Goal: Task Accomplishment & Management: Manage account settings

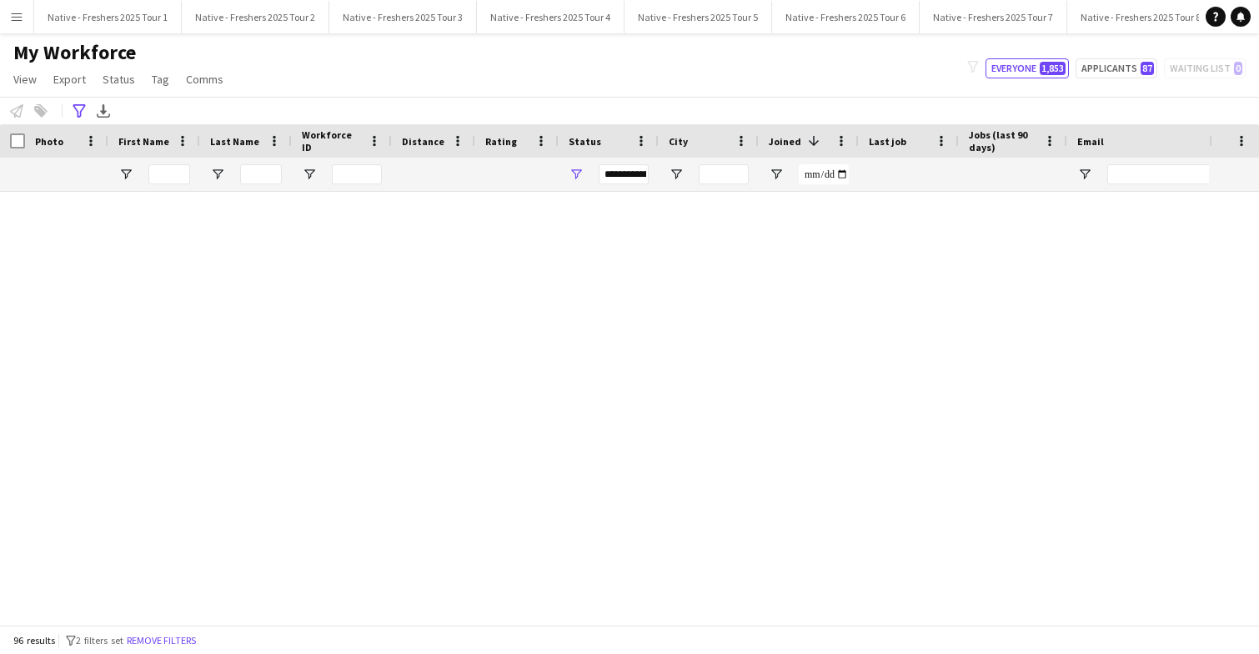
scroll to position [4049, 0]
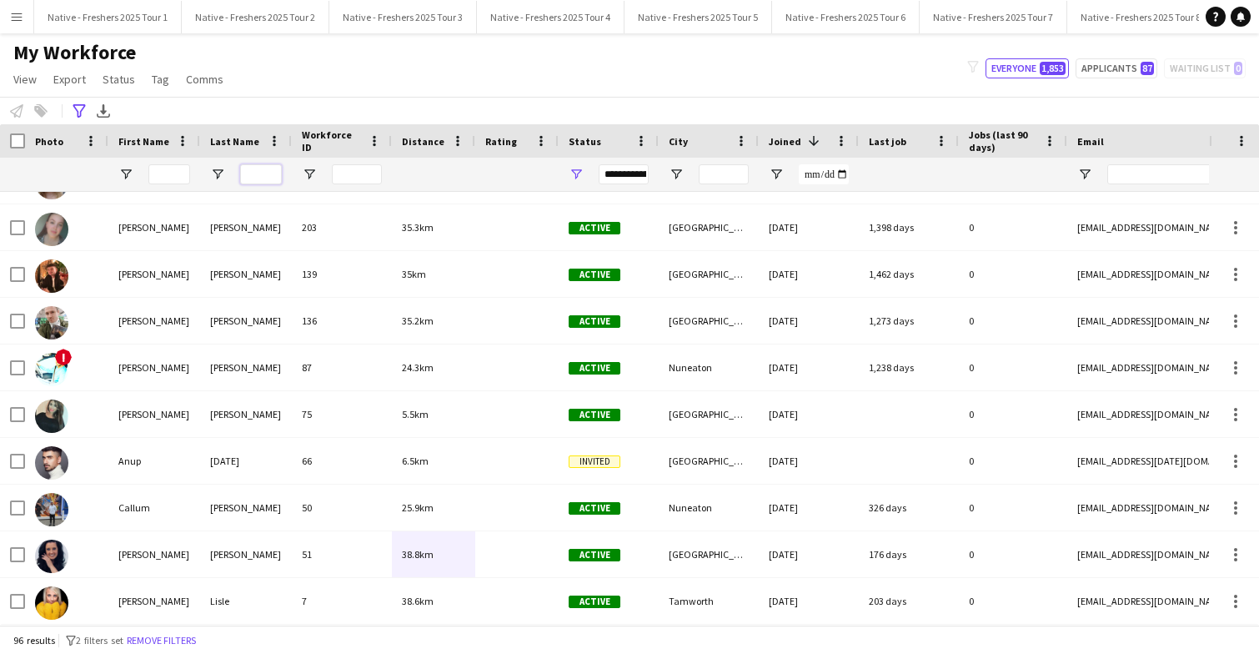
click at [260, 178] on input "Last Name Filter Input" at bounding box center [261, 174] width 42 height 20
type input "*"
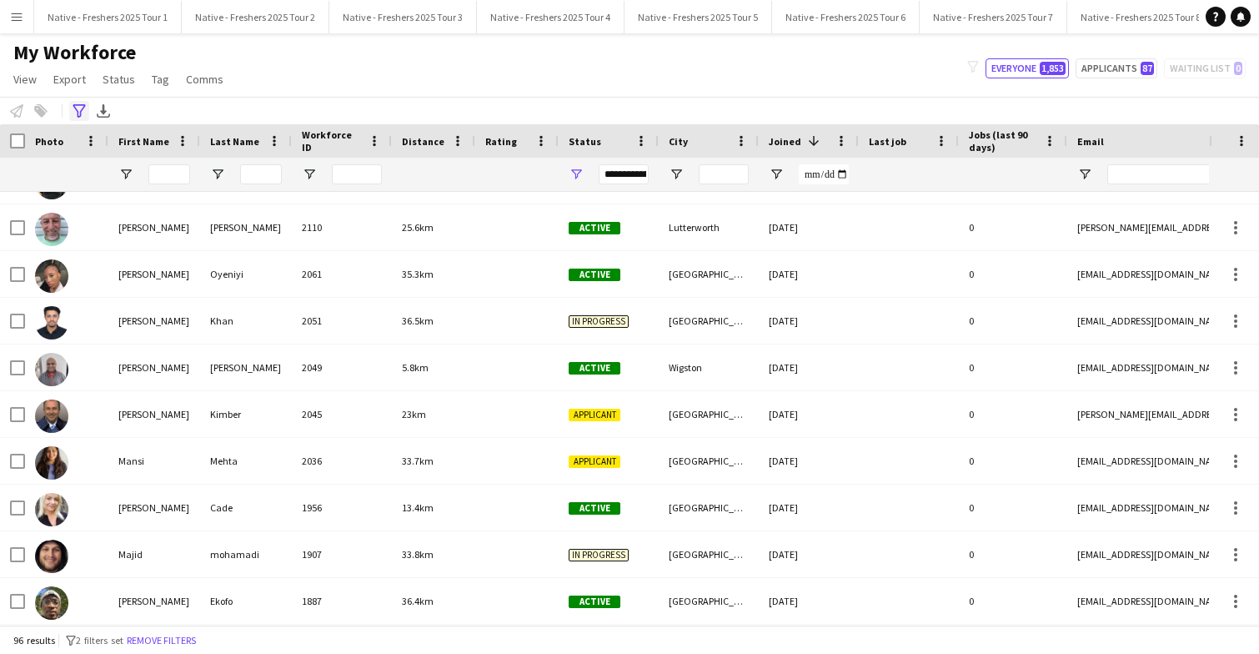
click at [82, 108] on icon "Advanced filters" at bounding box center [79, 110] width 13 height 13
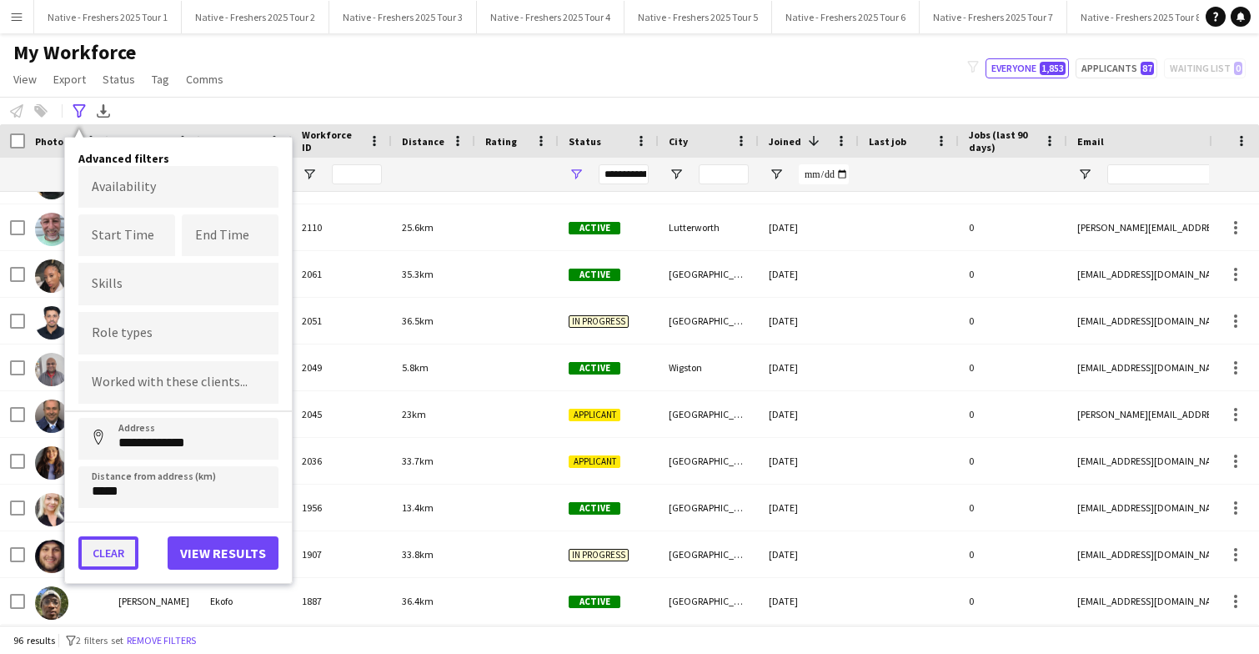
click at [114, 549] on button "Clear" at bounding box center [108, 552] width 60 height 33
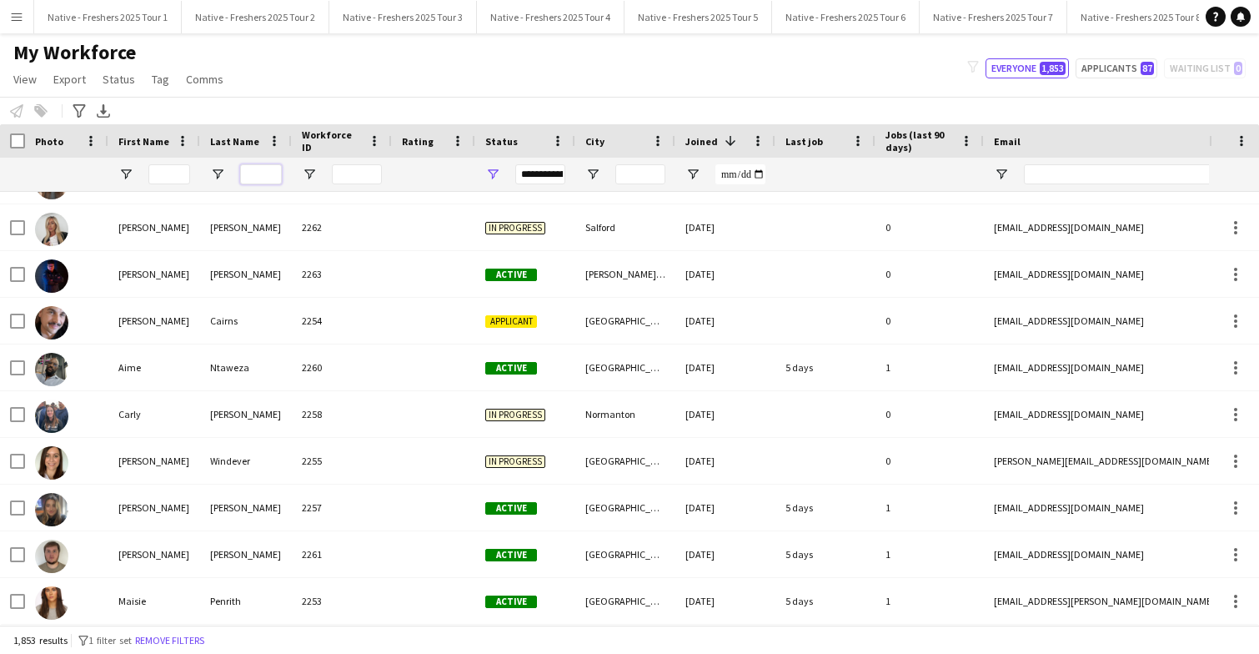
click at [263, 178] on input "Last Name Filter Input" at bounding box center [261, 174] width 42 height 20
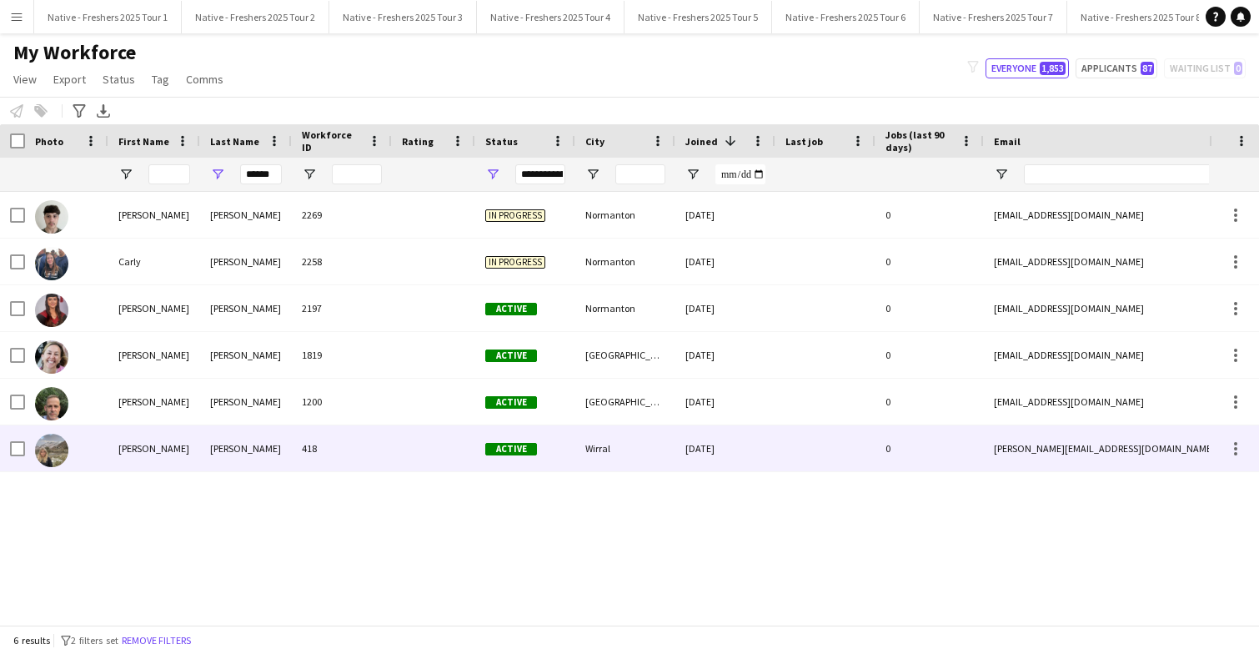
click at [395, 443] on div at bounding box center [433, 448] width 83 height 46
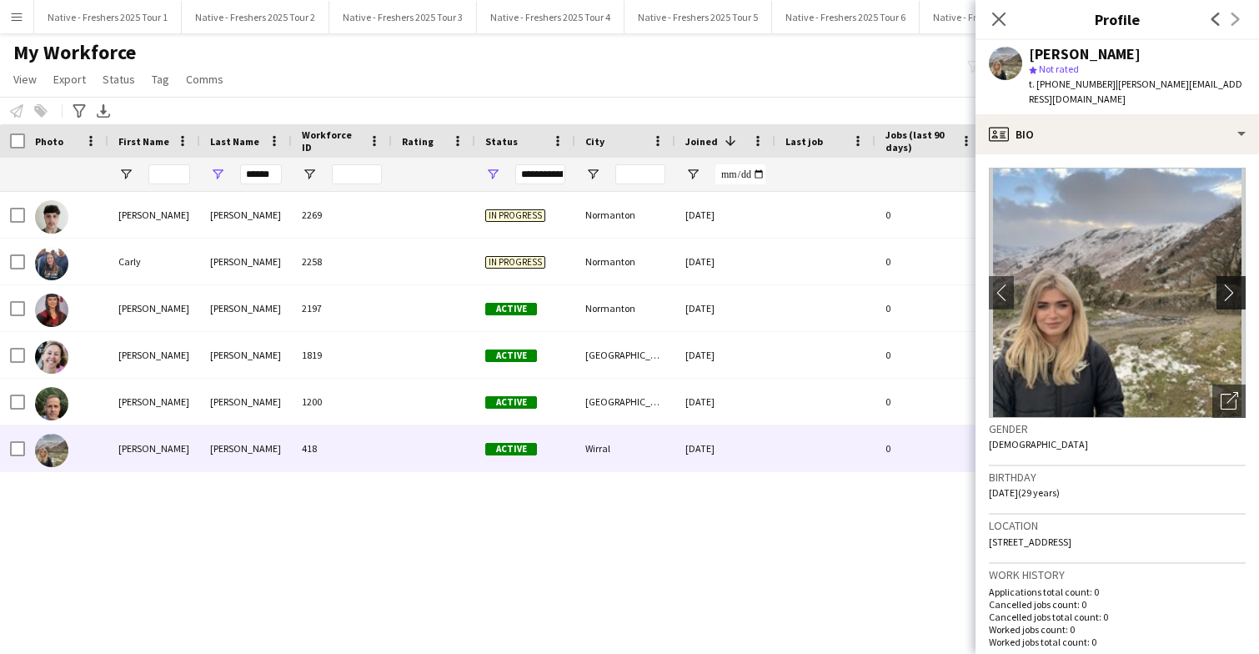
click at [1232, 283] on app-icon "chevron-right" at bounding box center [1233, 292] width 26 height 18
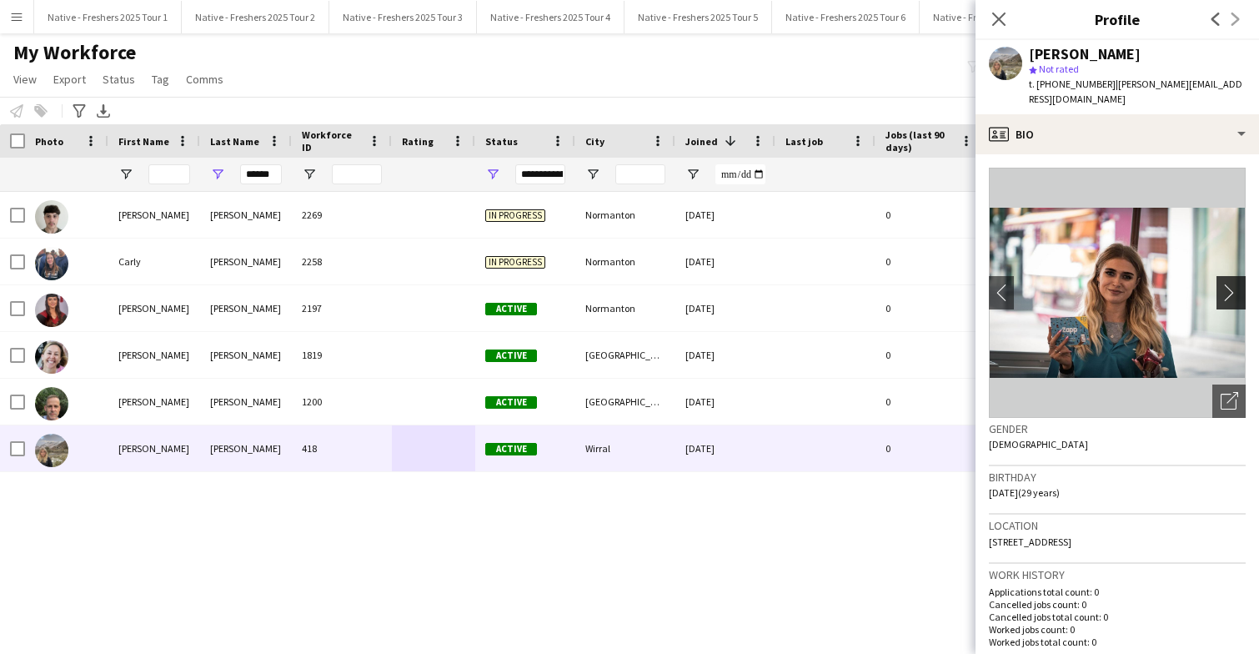
click at [1232, 283] on app-icon "chevron-right" at bounding box center [1233, 292] width 26 height 18
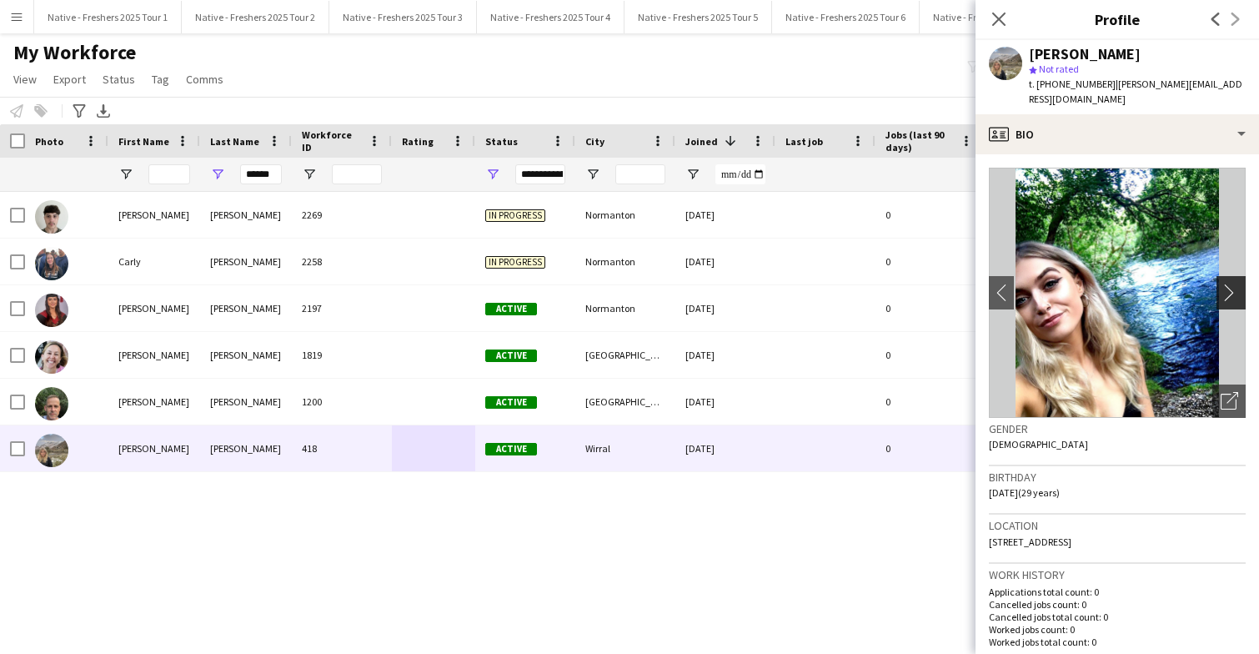
click at [1232, 283] on app-icon "chevron-right" at bounding box center [1233, 292] width 26 height 18
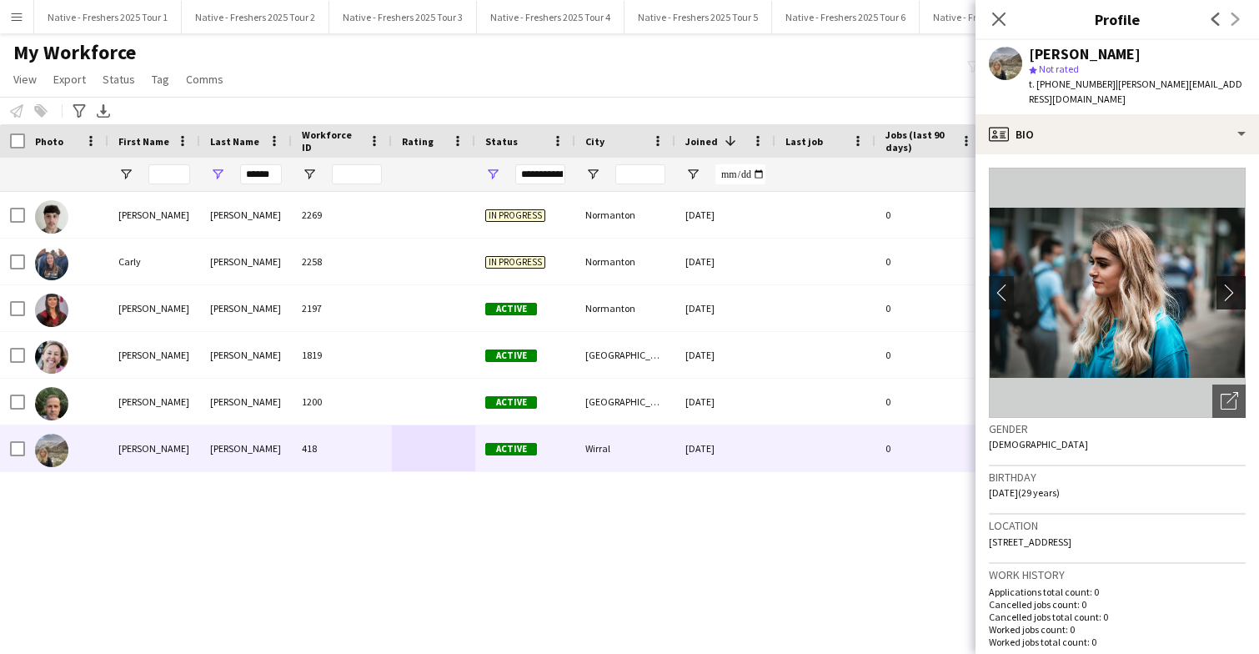
click at [1232, 283] on app-icon "chevron-right" at bounding box center [1233, 292] width 26 height 18
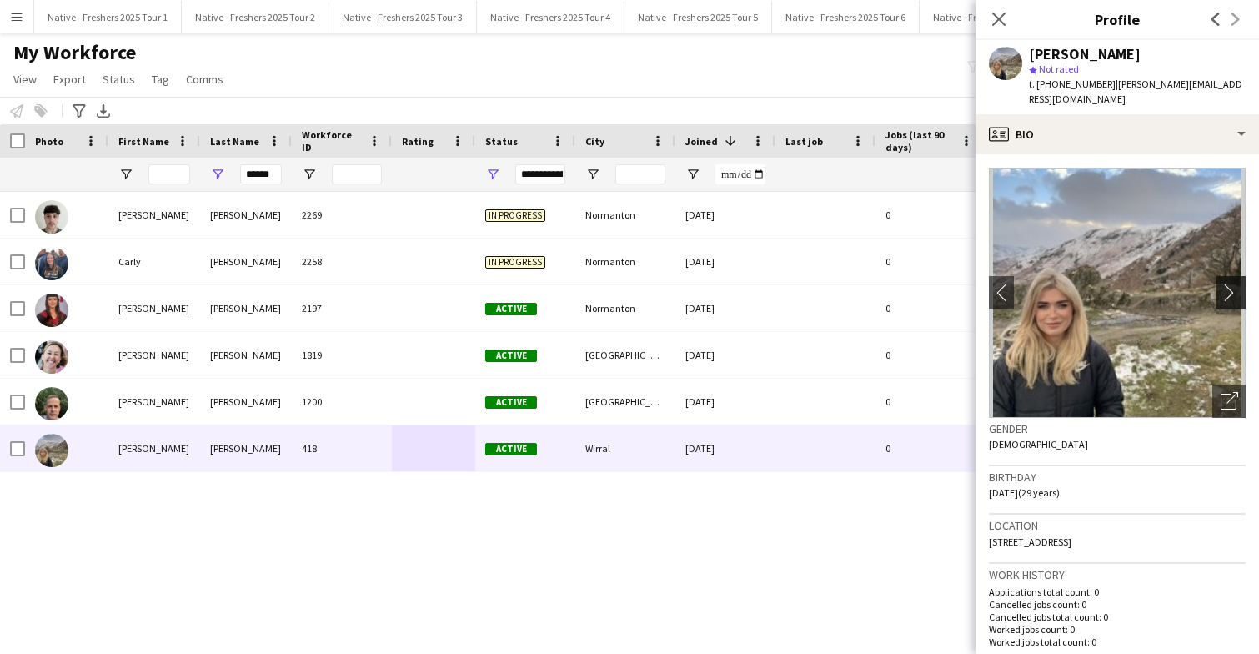
click at [1232, 283] on app-icon "chevron-right" at bounding box center [1233, 292] width 26 height 18
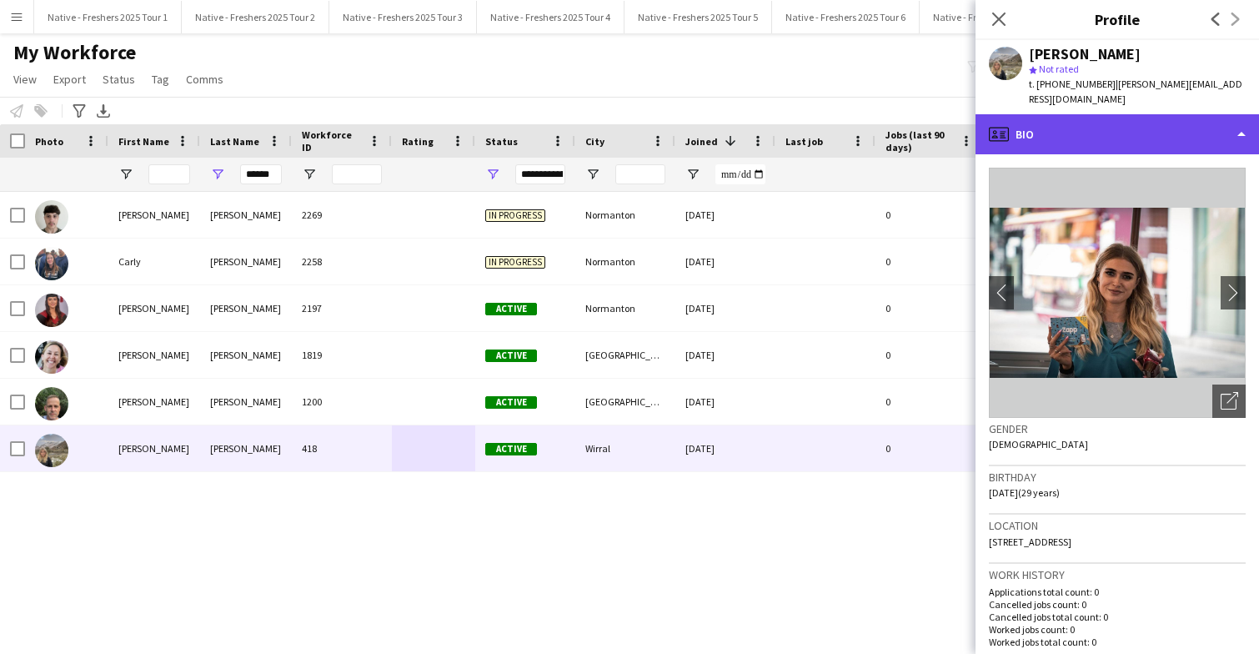
click at [1160, 125] on div "profile Bio" at bounding box center [1116, 134] width 283 height 40
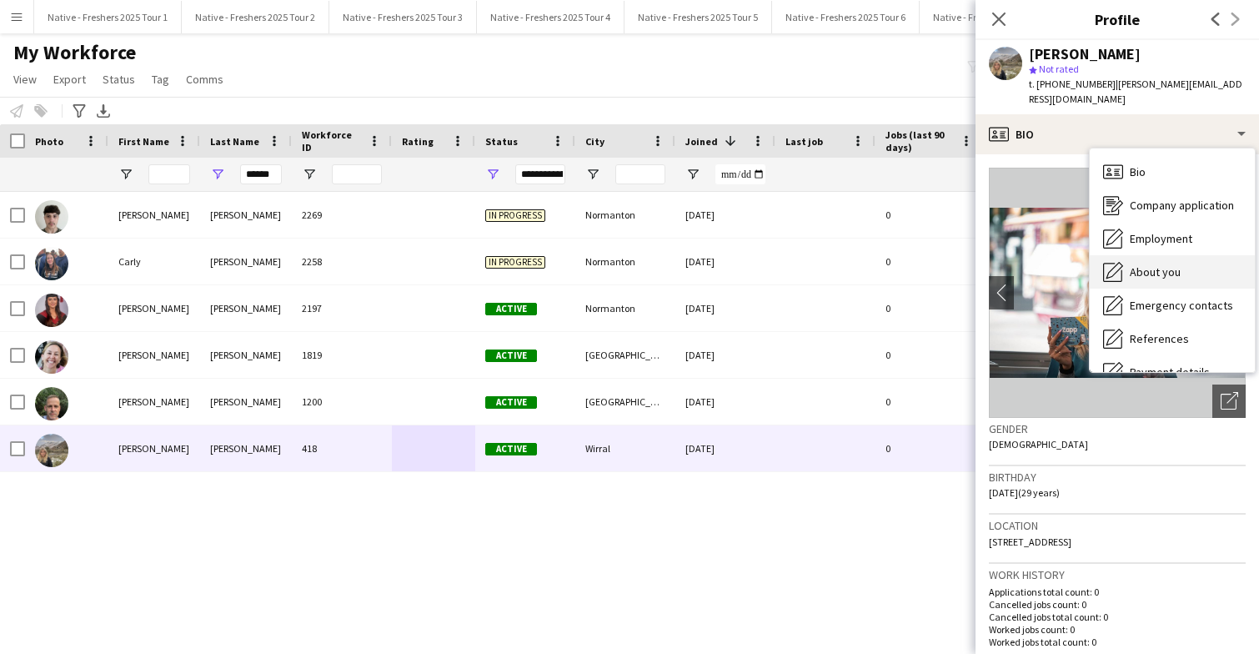
click at [1176, 264] on span "About you" at bounding box center [1155, 271] width 51 height 15
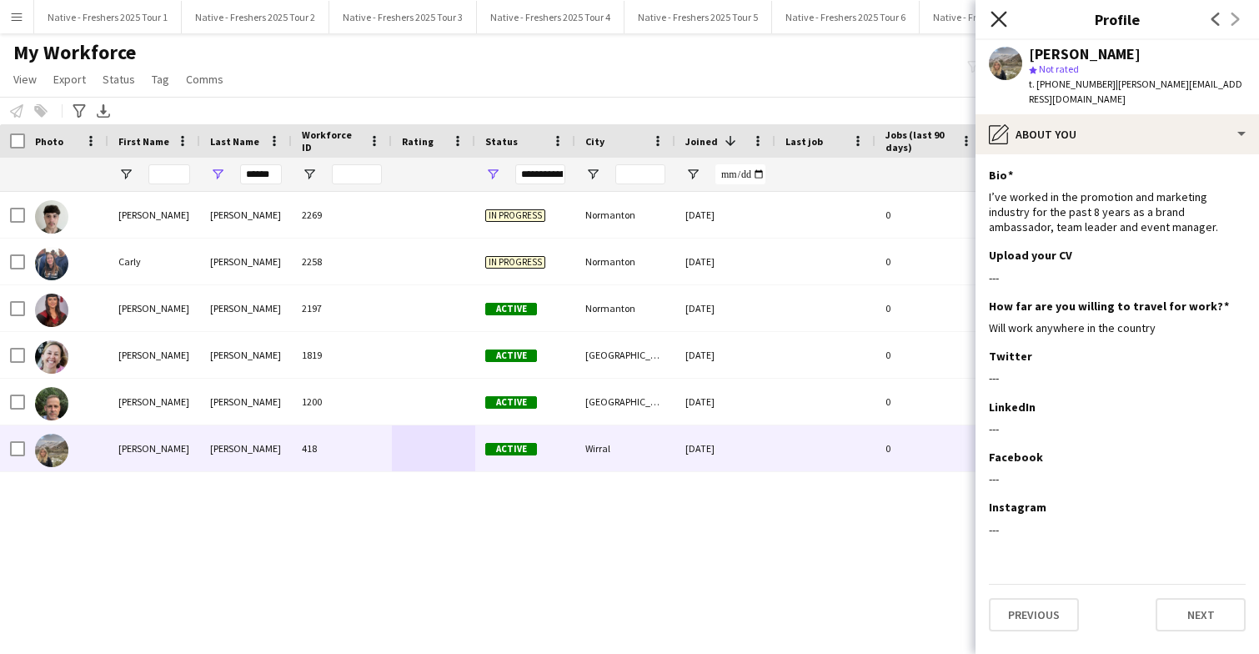
click at [999, 21] on icon at bounding box center [998, 19] width 16 height 16
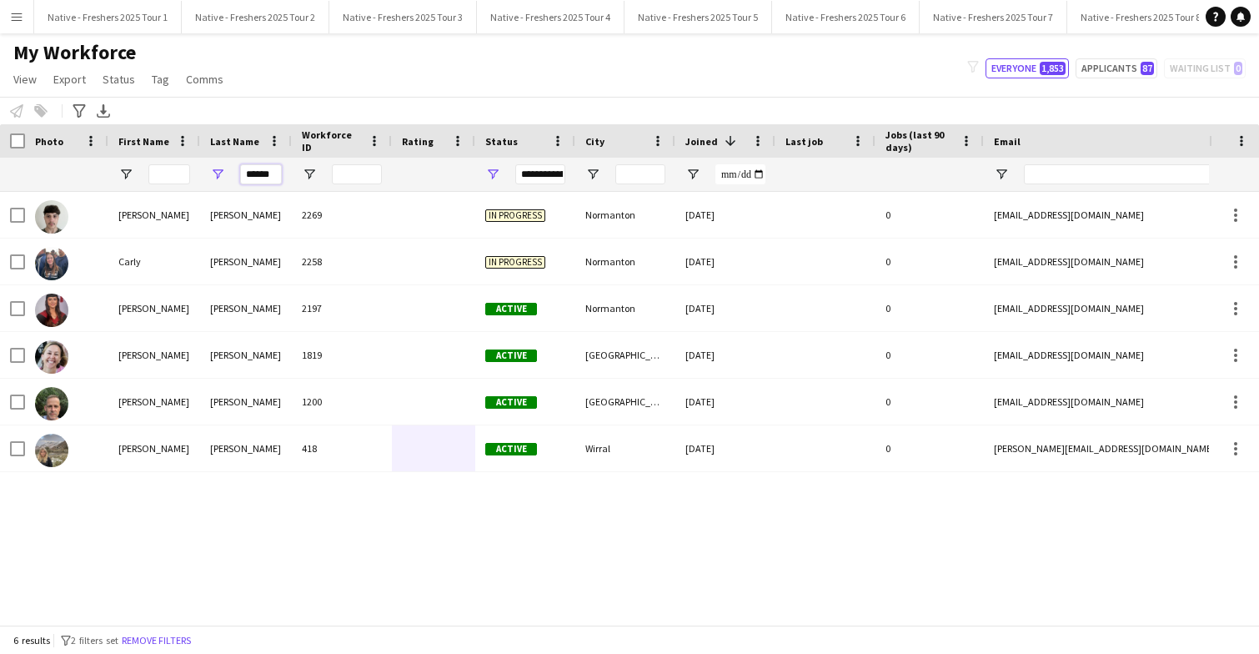
click at [277, 169] on input "******" at bounding box center [261, 174] width 42 height 20
type input "*"
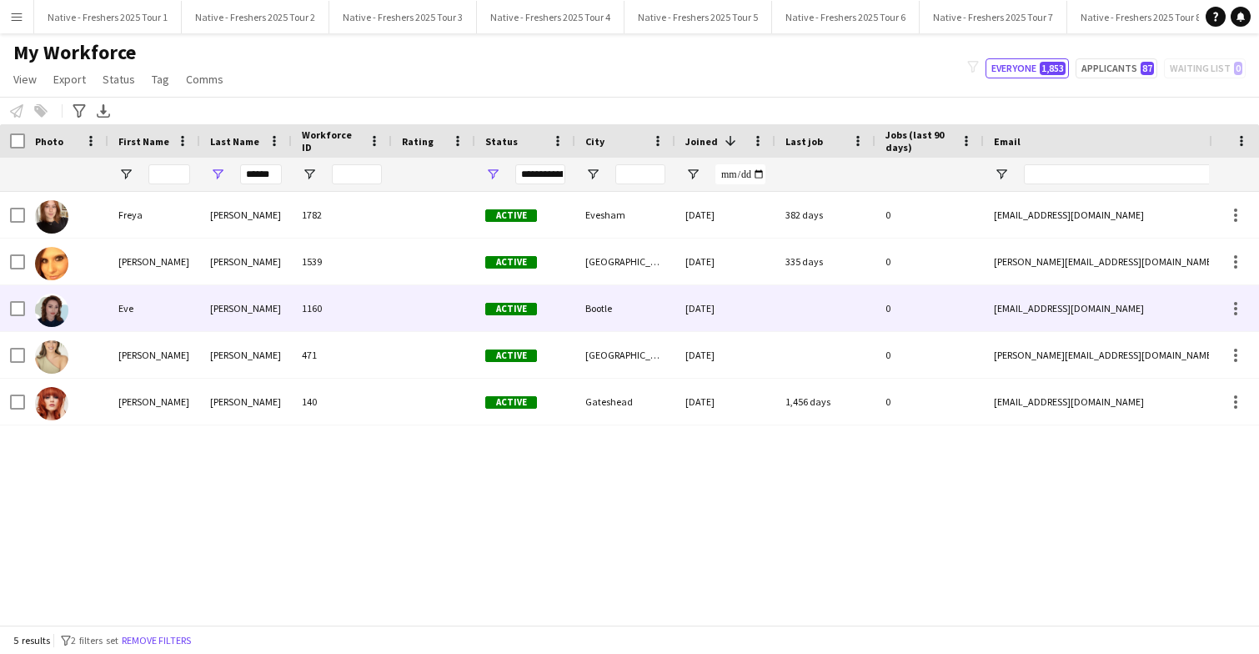
click at [374, 308] on div "1160" at bounding box center [342, 308] width 100 height 46
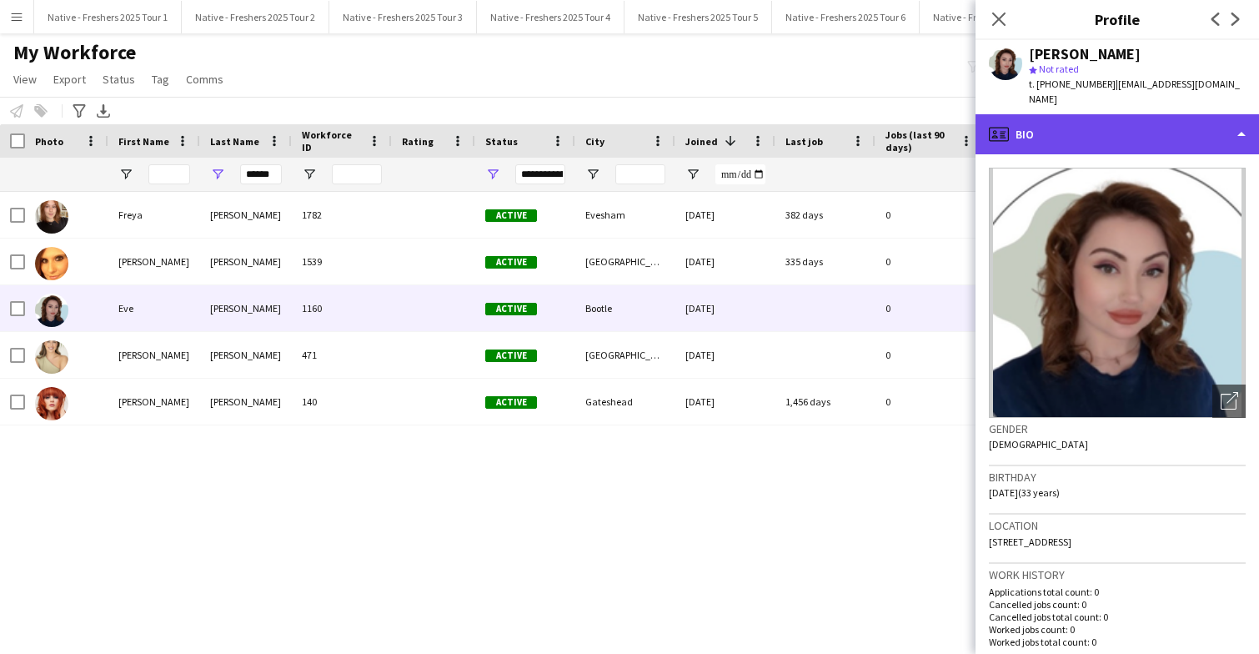
click at [1159, 122] on div "profile Bio" at bounding box center [1116, 134] width 283 height 40
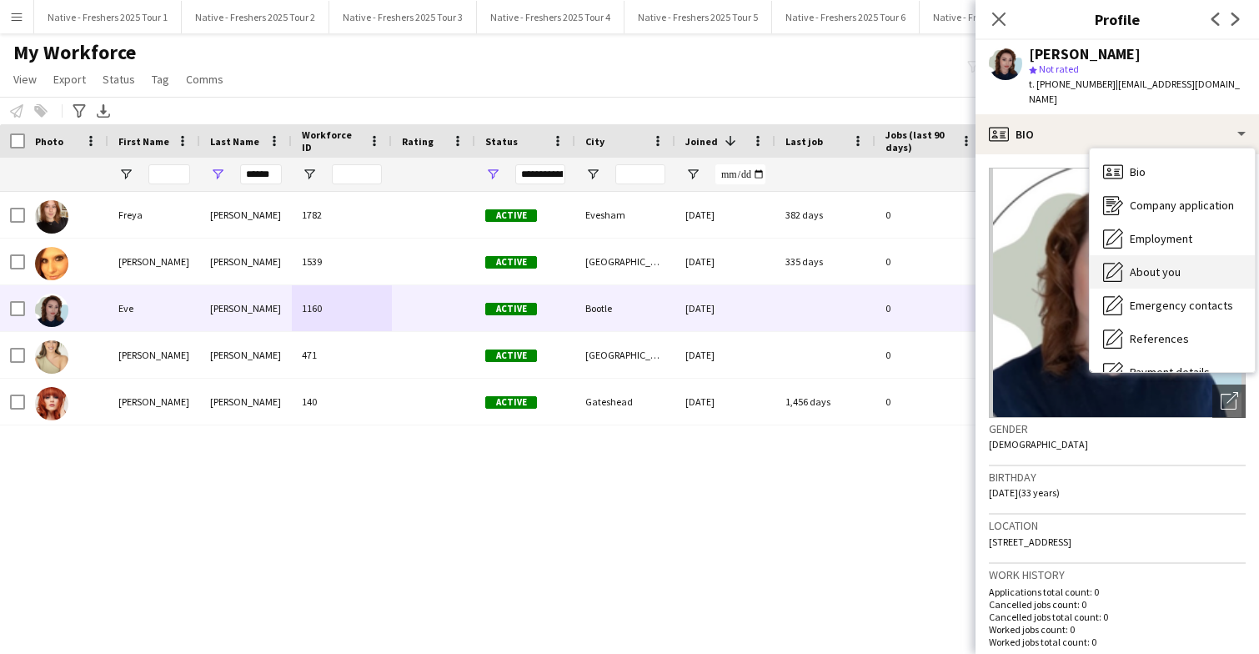
click at [1158, 268] on div "About you About you" at bounding box center [1172, 271] width 165 height 33
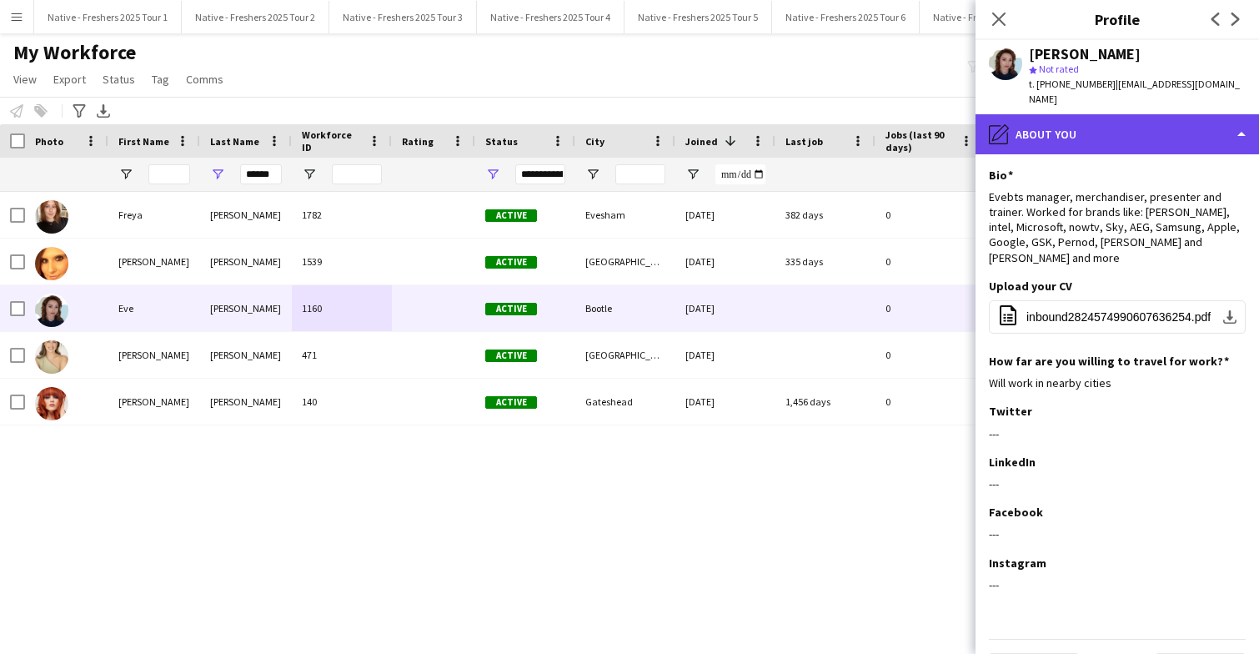
click at [1097, 124] on div "pencil4 About you" at bounding box center [1116, 134] width 283 height 40
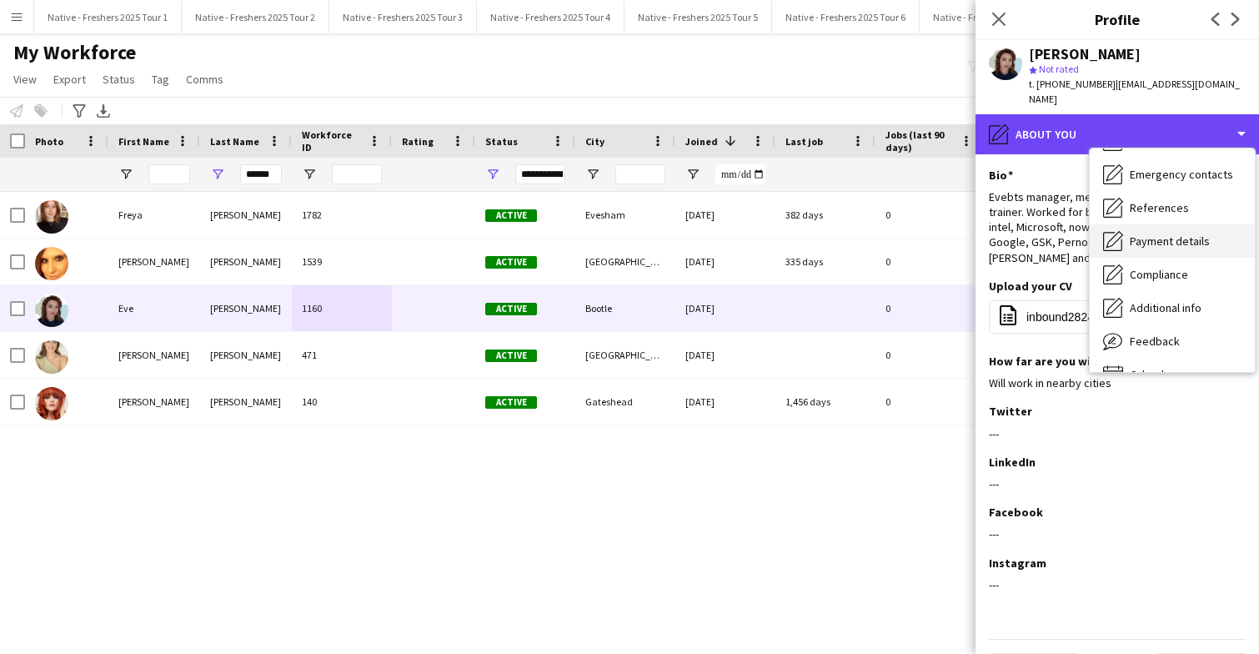
scroll to position [157, 0]
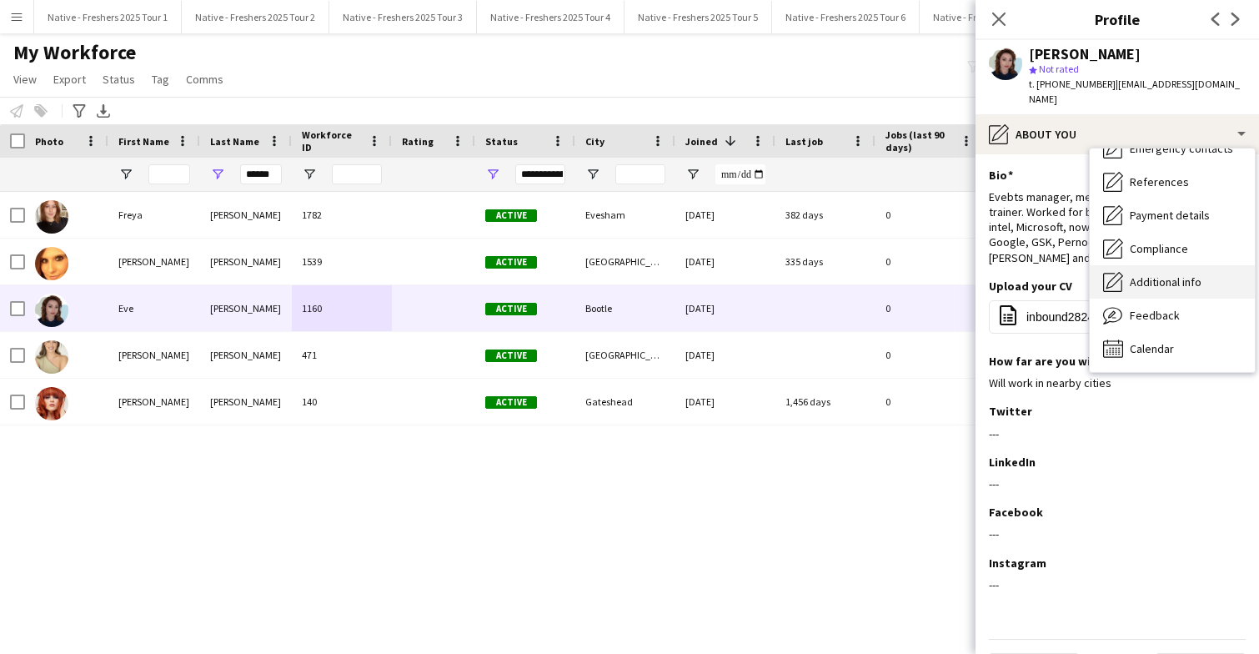
click at [1174, 274] on span "Additional info" at bounding box center [1166, 281] width 72 height 15
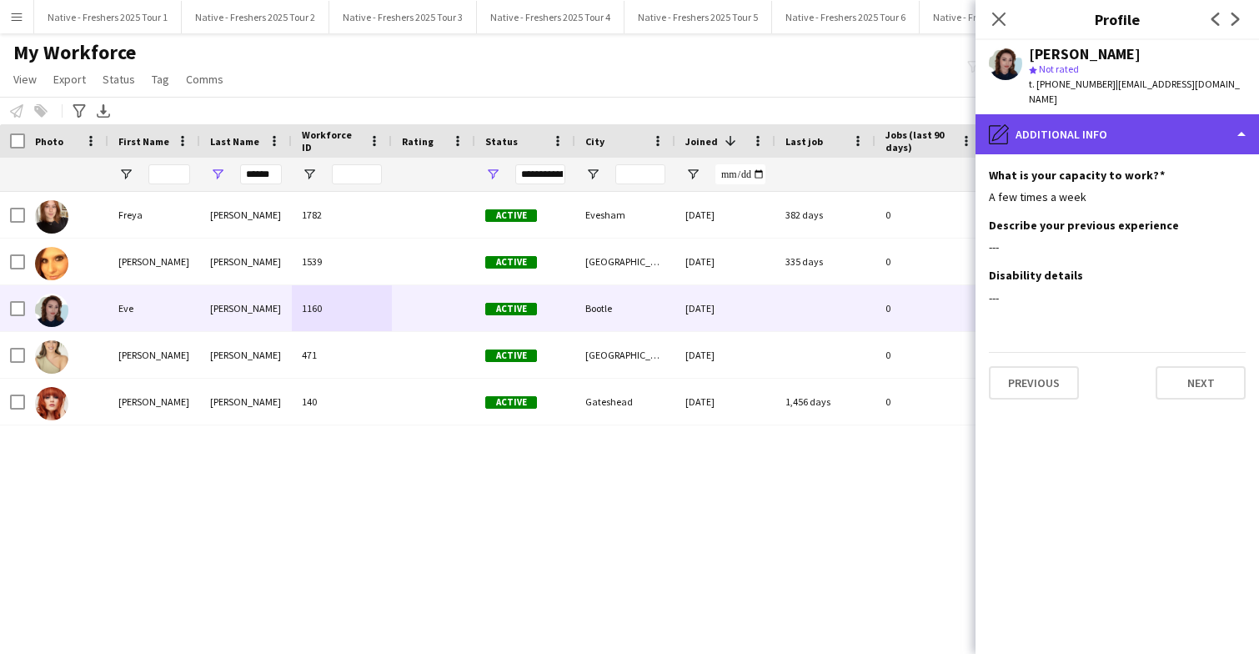
click at [1136, 114] on div "pencil4 Additional info" at bounding box center [1116, 134] width 283 height 40
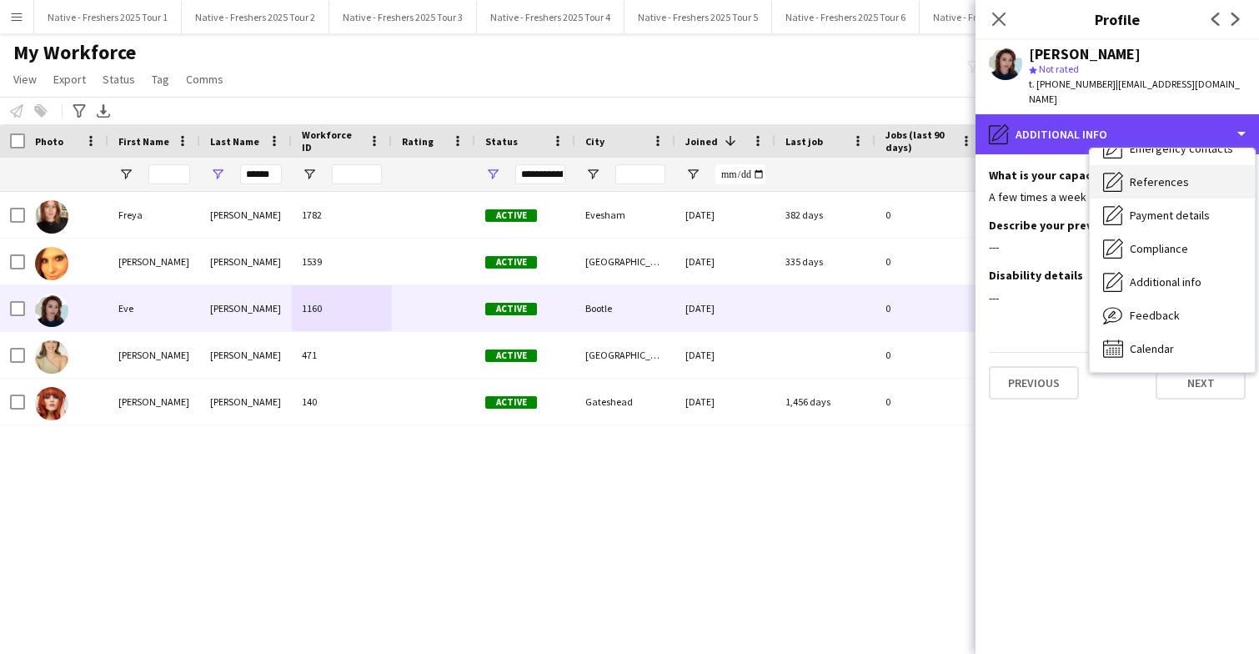
scroll to position [0, 0]
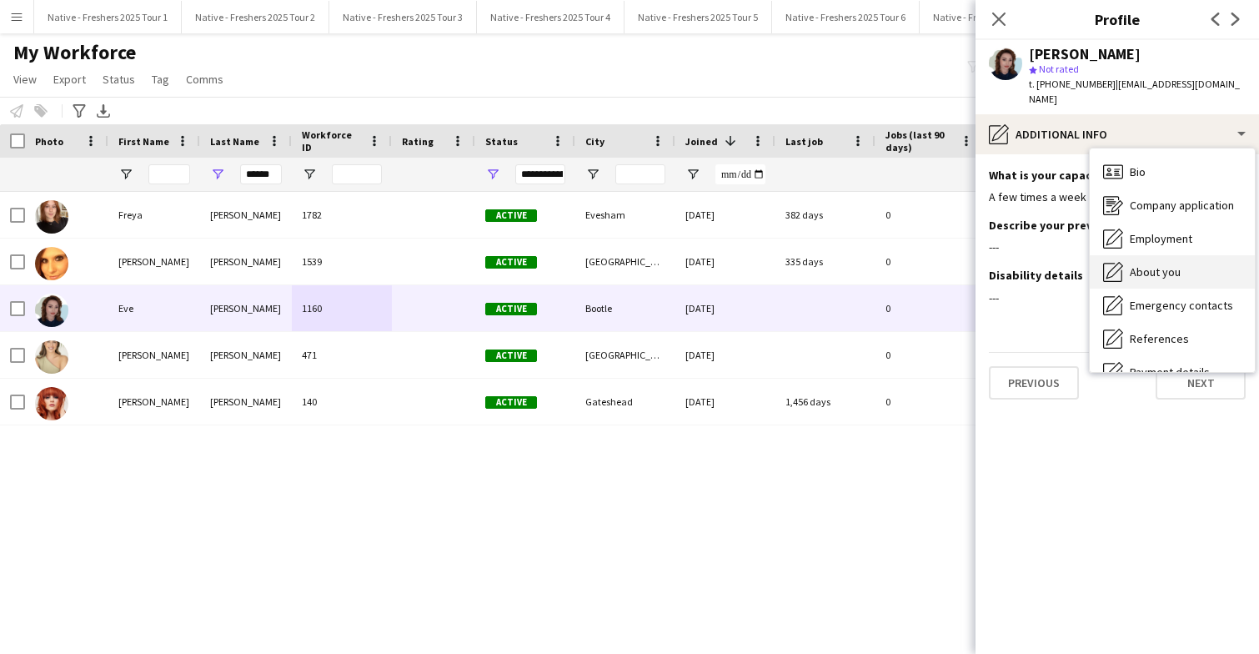
click at [1162, 264] on span "About you" at bounding box center [1155, 271] width 51 height 15
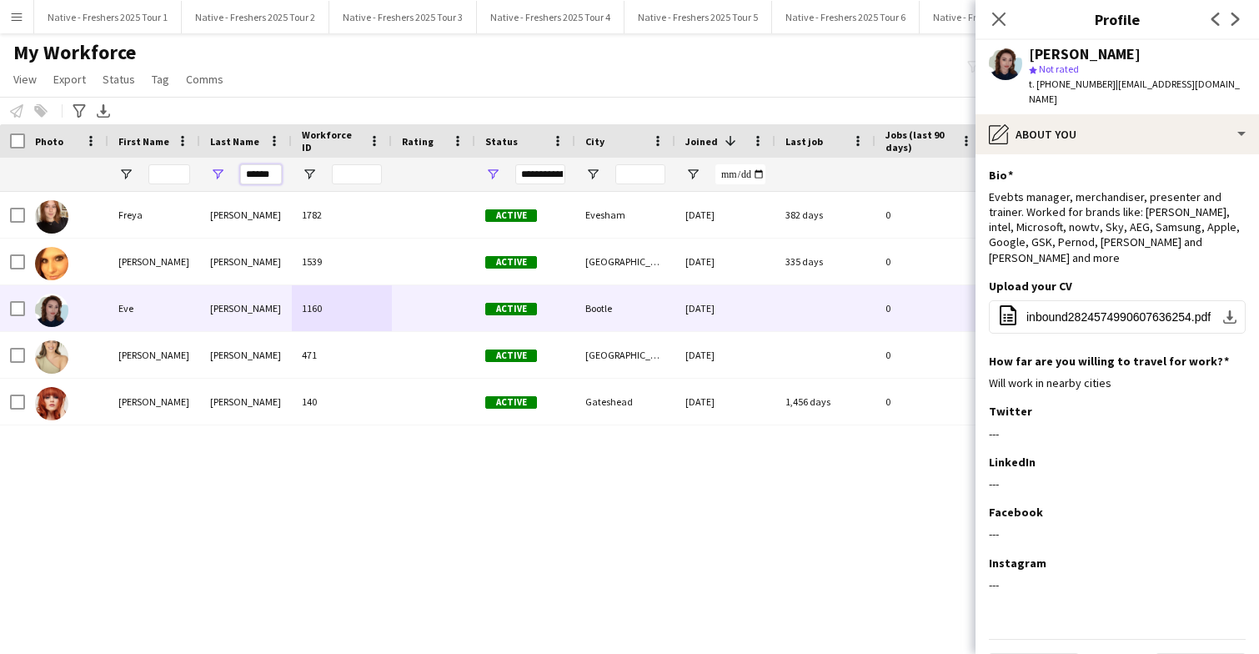
click at [279, 177] on input "******" at bounding box center [261, 174] width 42 height 20
type input "*"
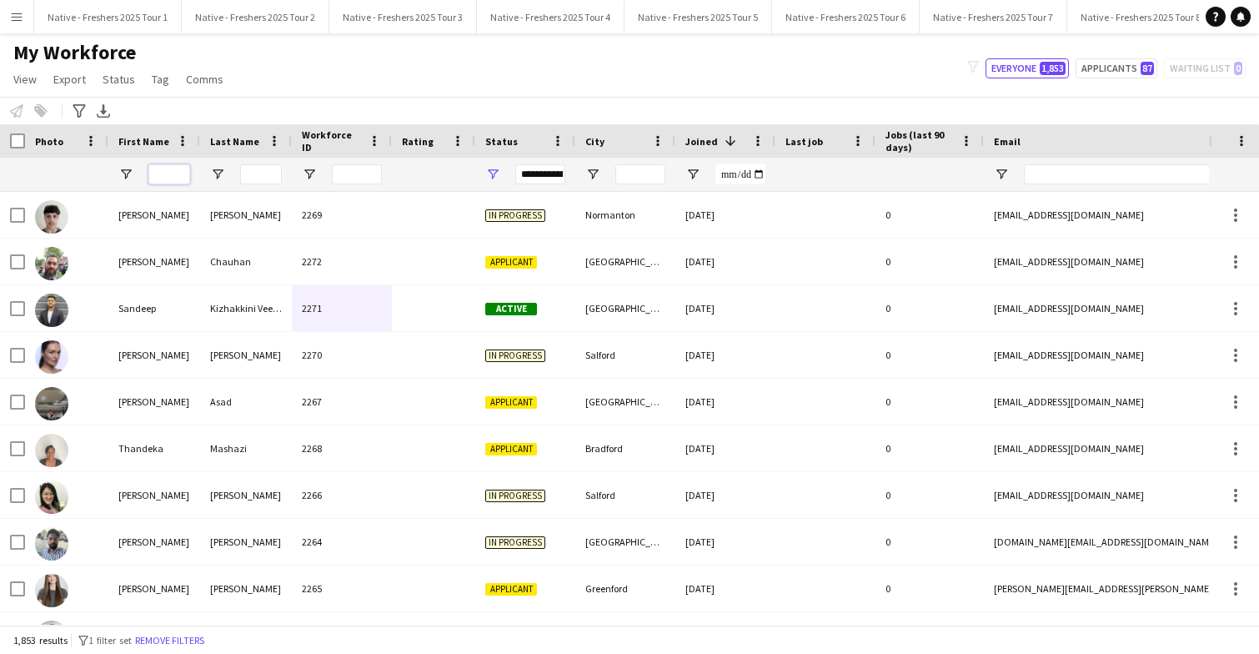
click at [163, 176] on input "First Name Filter Input" at bounding box center [169, 174] width 42 height 20
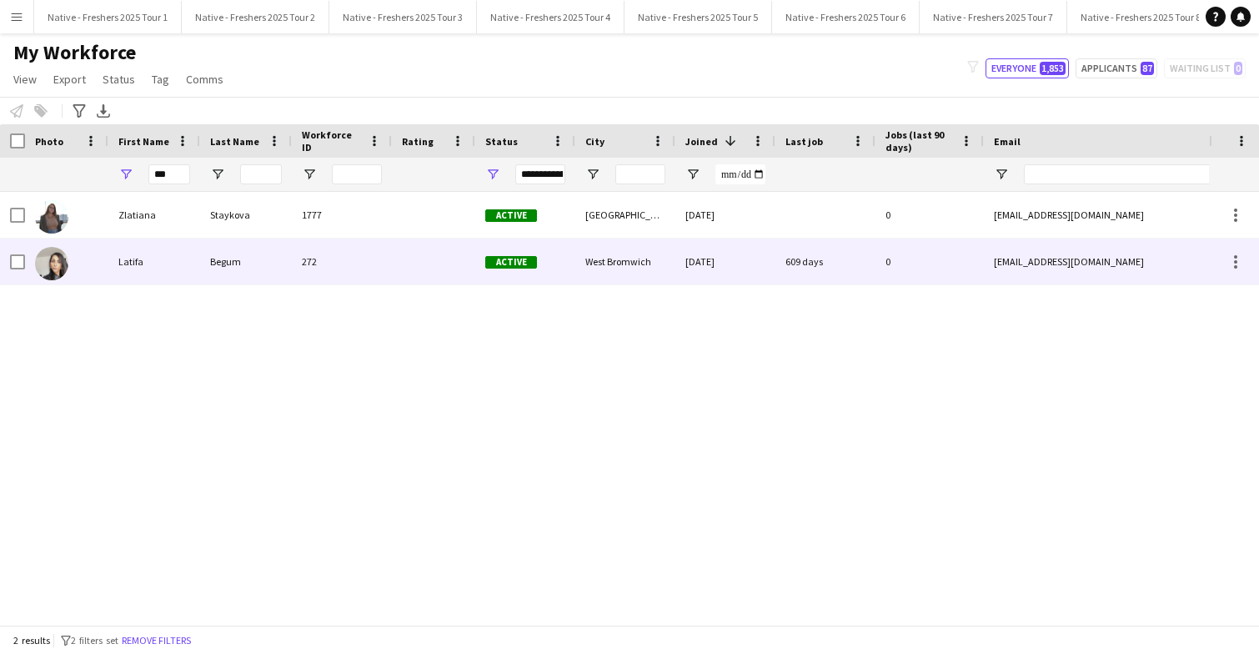
click at [373, 260] on div "272" at bounding box center [342, 261] width 100 height 46
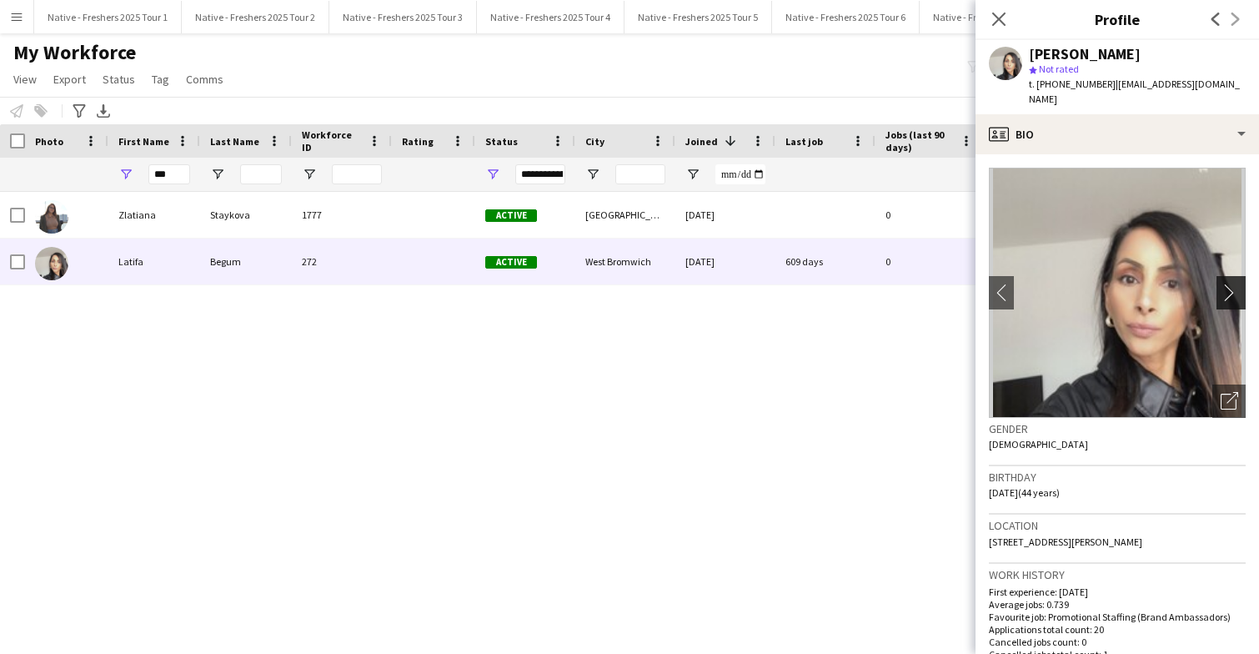
click at [1239, 283] on app-icon "chevron-right" at bounding box center [1233, 292] width 26 height 18
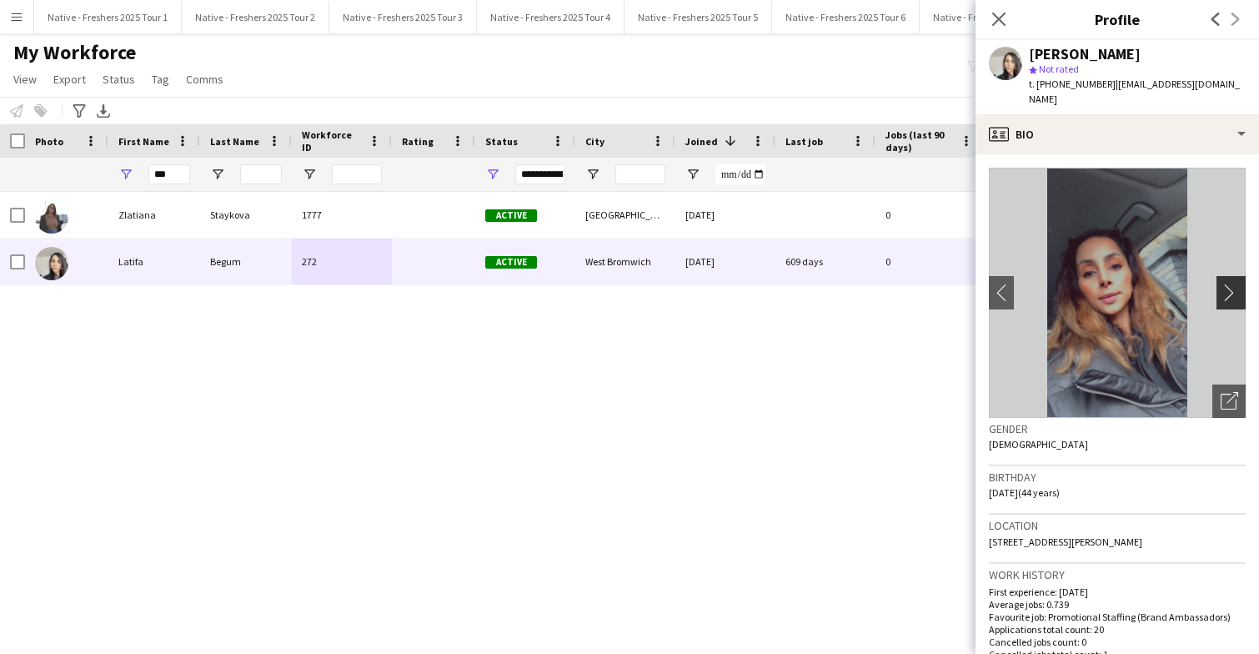
click at [1233, 283] on app-icon "chevron-right" at bounding box center [1233, 292] width 26 height 18
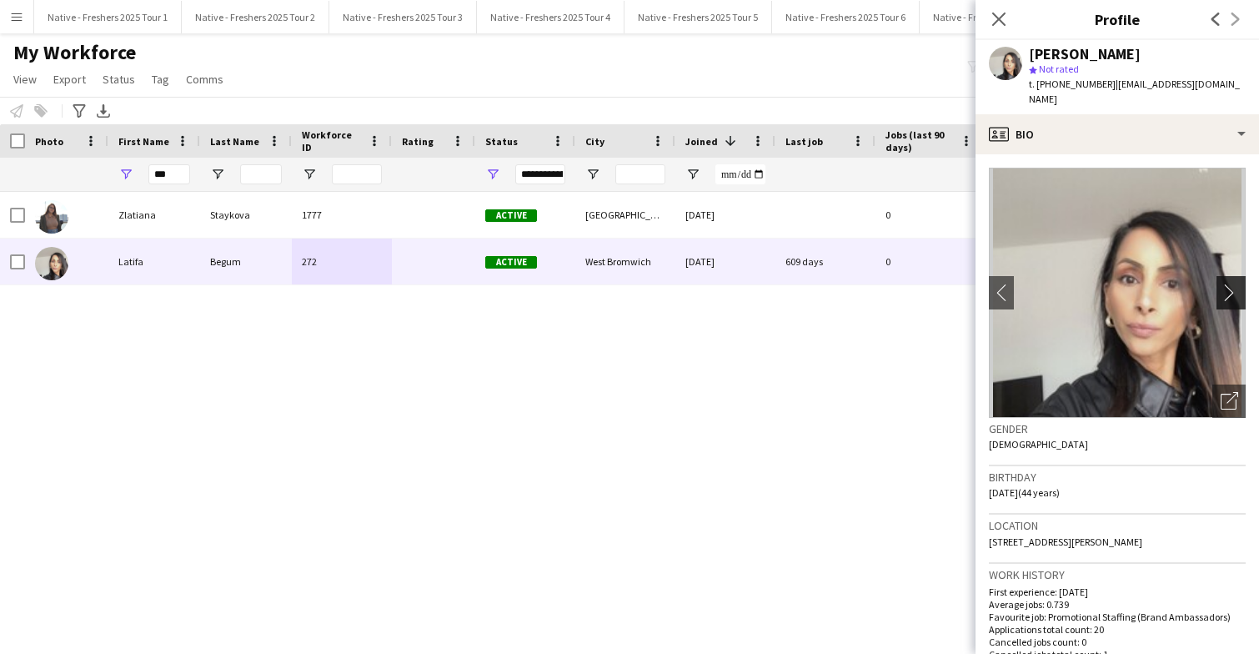
click at [1233, 283] on app-icon "chevron-right" at bounding box center [1233, 292] width 26 height 18
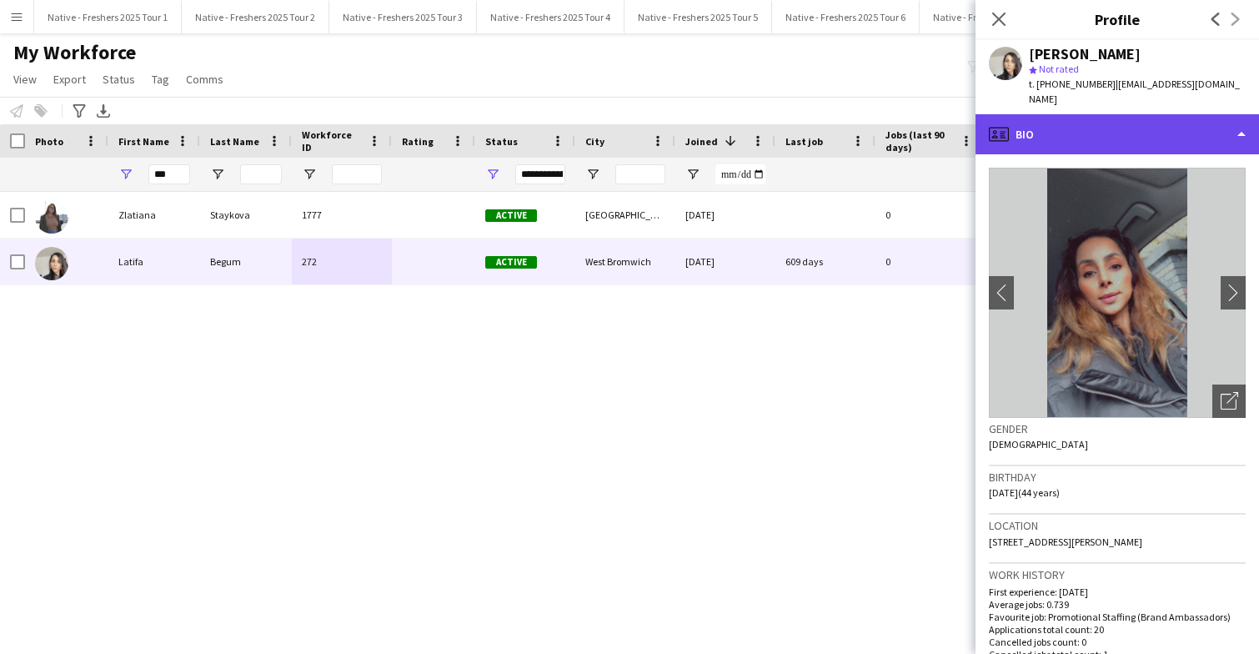
click at [1145, 120] on div "profile Bio" at bounding box center [1116, 134] width 283 height 40
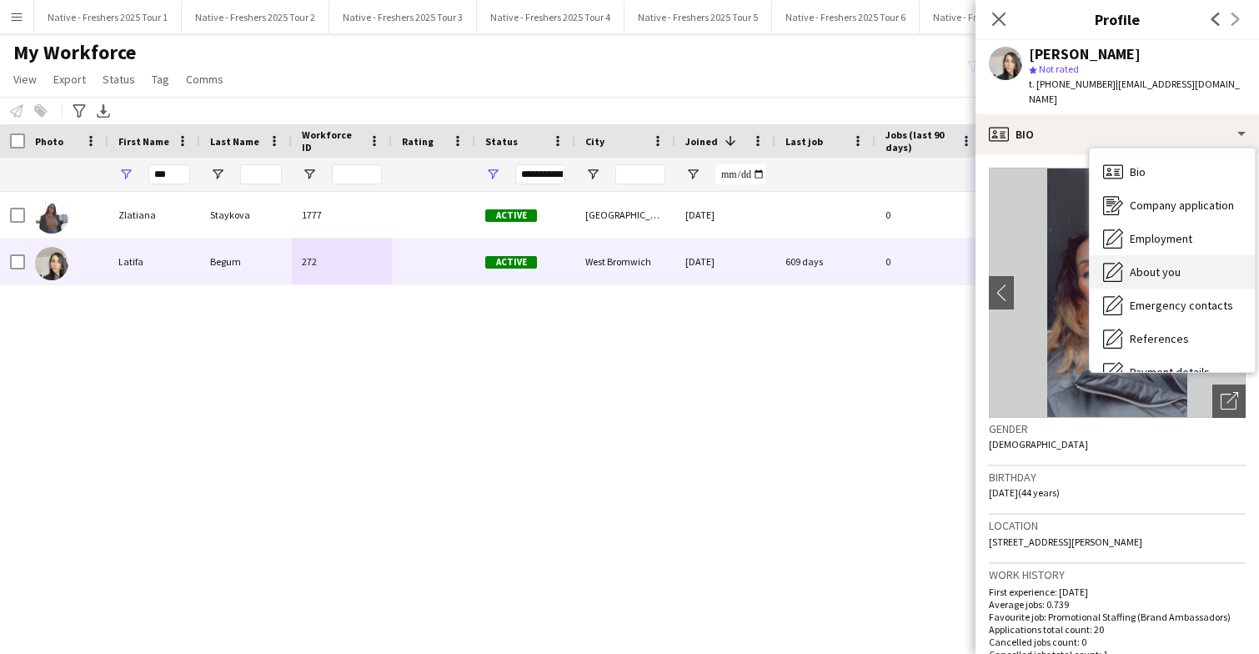
click at [1170, 264] on span "About you" at bounding box center [1155, 271] width 51 height 15
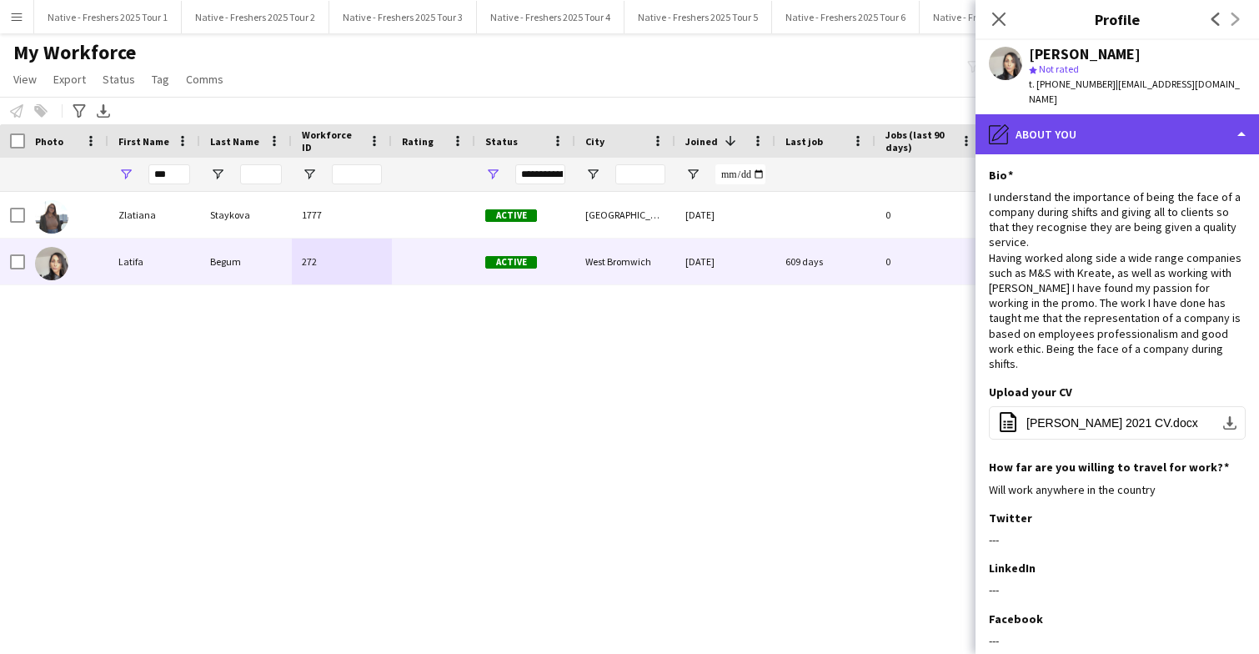
click at [1166, 117] on div "pencil4 About you" at bounding box center [1116, 134] width 283 height 40
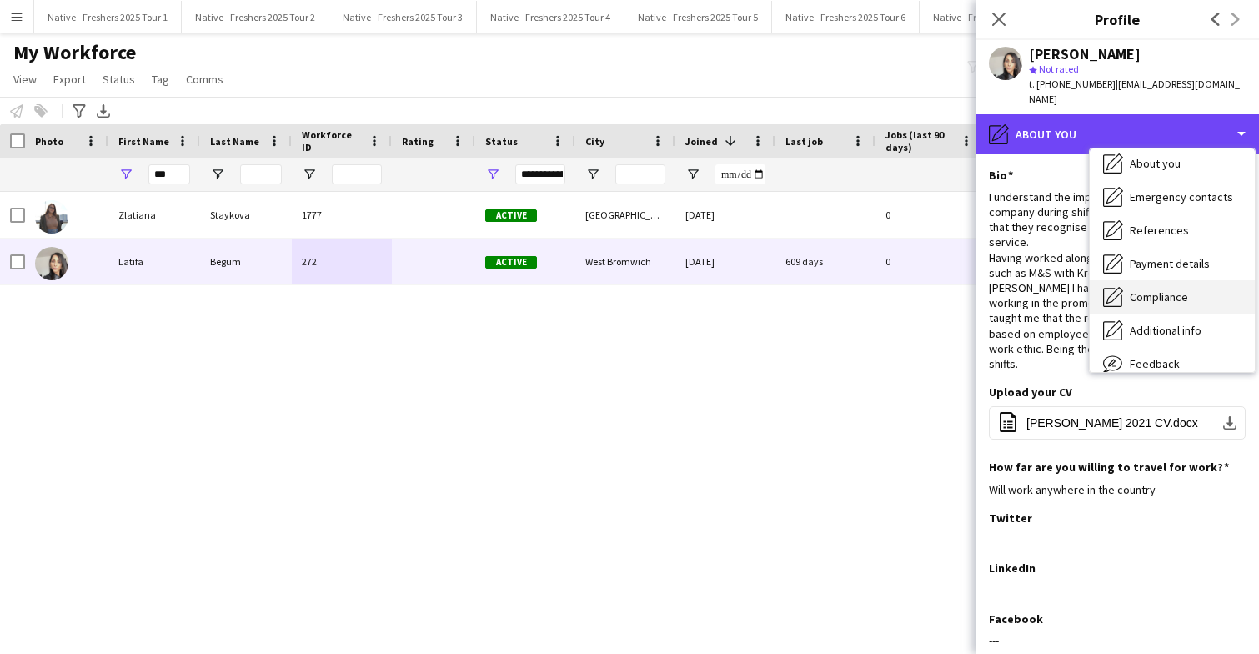
scroll to position [157, 0]
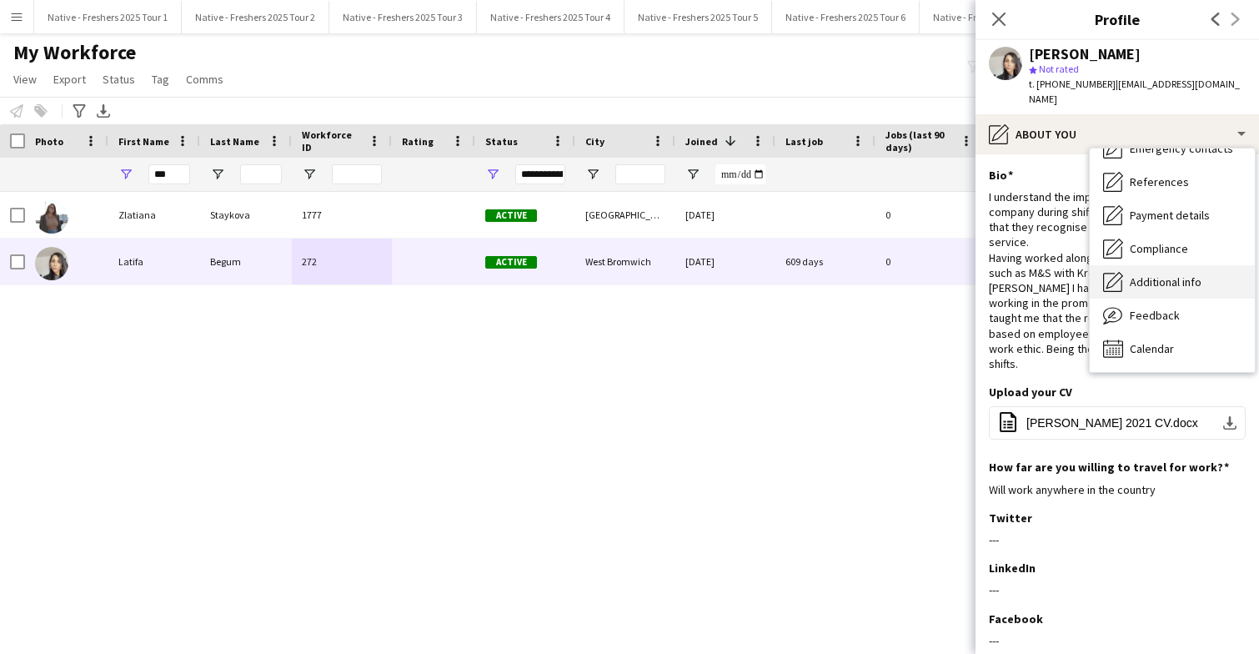
click at [1181, 274] on span "Additional info" at bounding box center [1166, 281] width 72 height 15
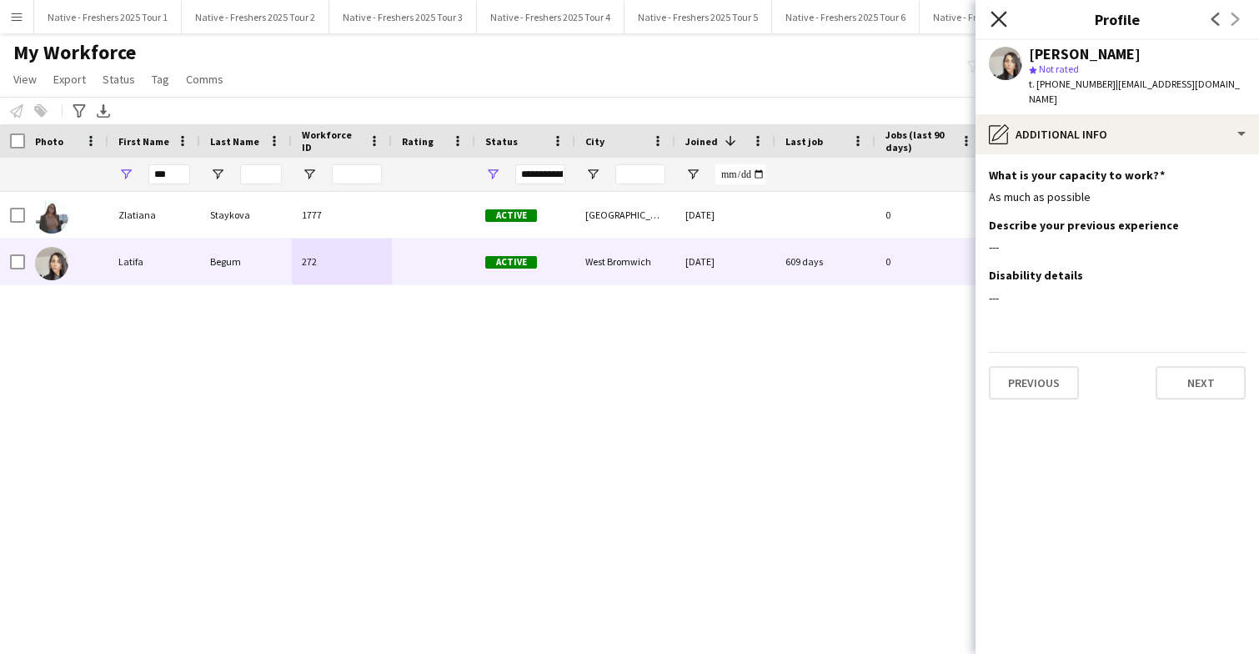
click at [994, 11] on icon "Close pop-in" at bounding box center [998, 19] width 16 height 16
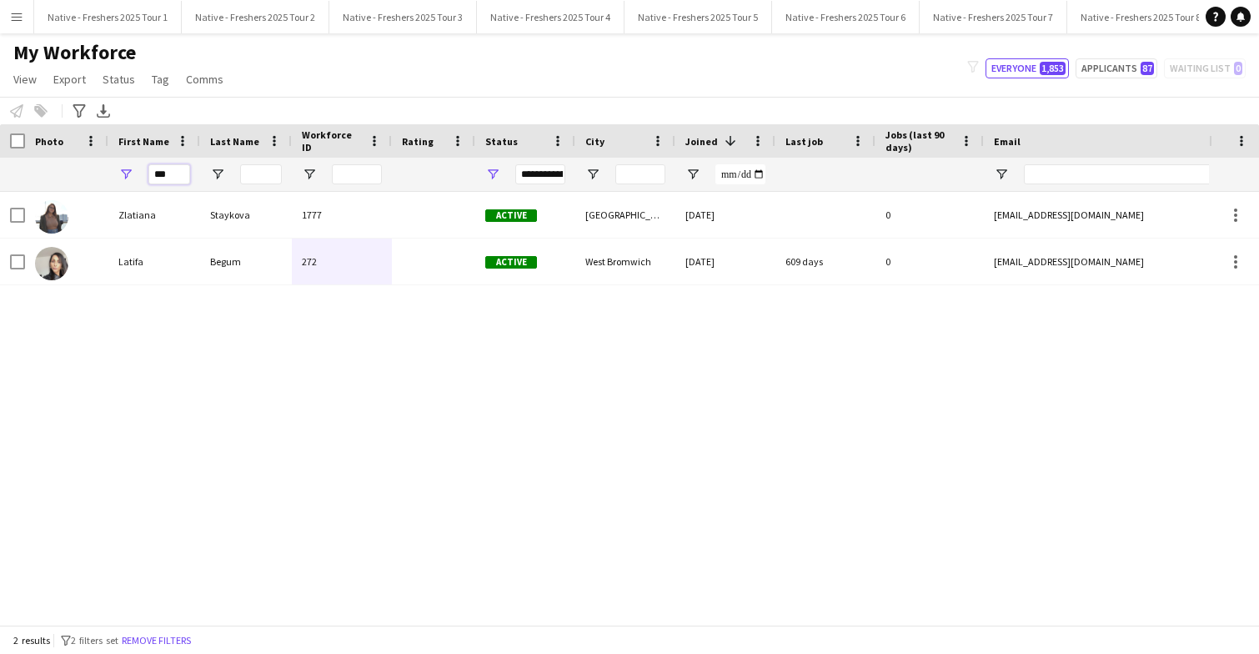
click at [178, 175] on input "***" at bounding box center [169, 174] width 42 height 20
type input "*"
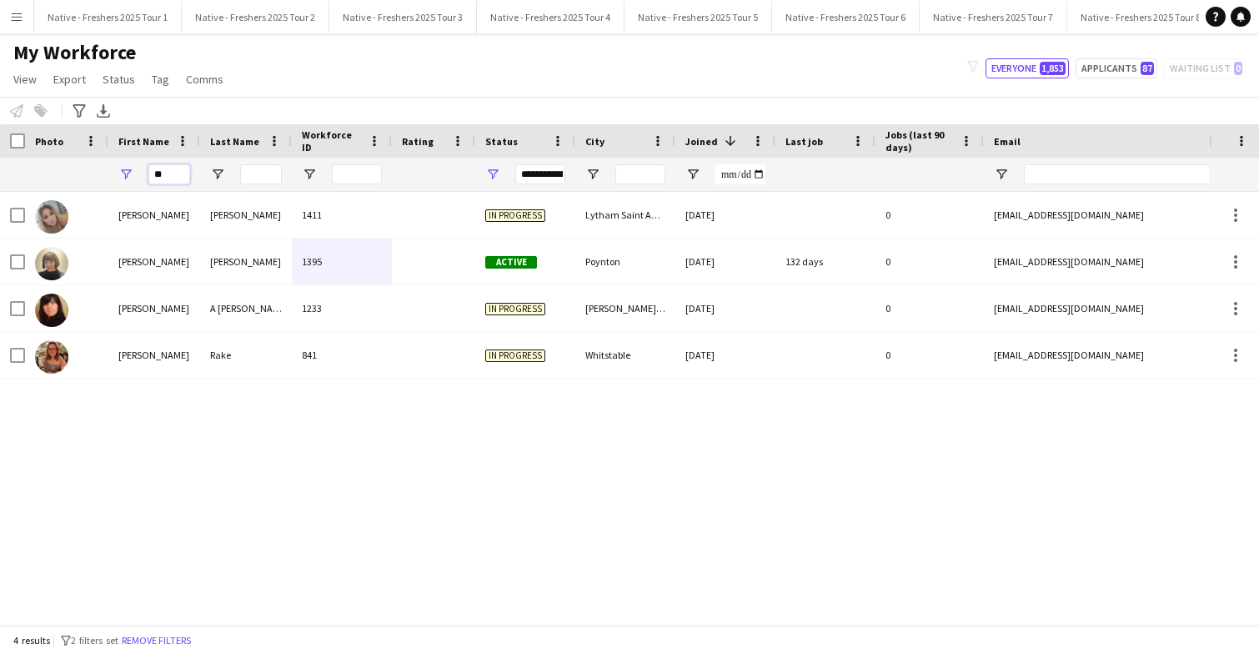
type input "*"
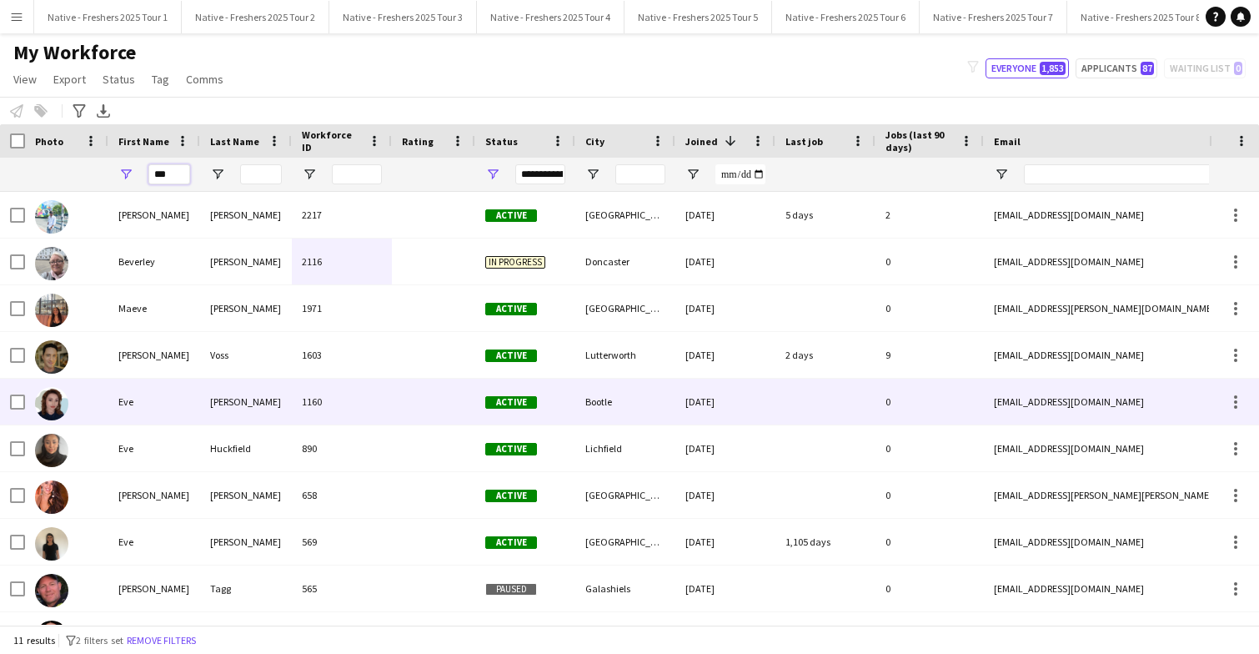
type input "***"
click at [276, 403] on div "Robertson" at bounding box center [246, 401] width 92 height 46
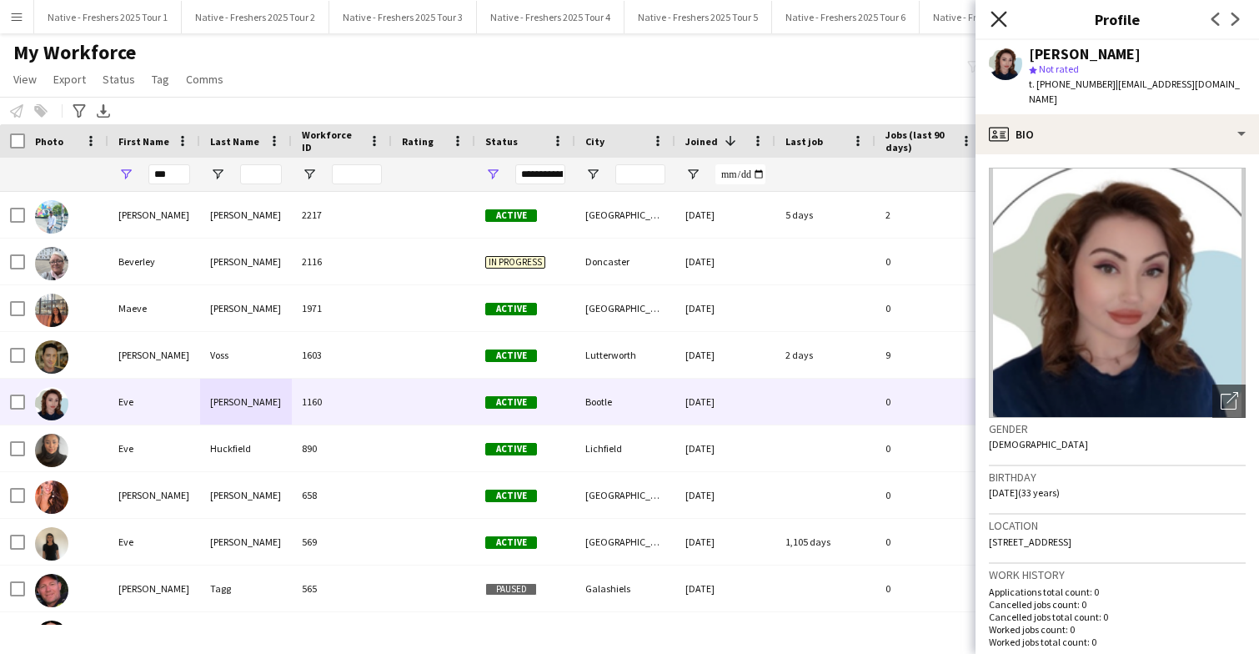
click at [997, 17] on icon at bounding box center [998, 19] width 16 height 16
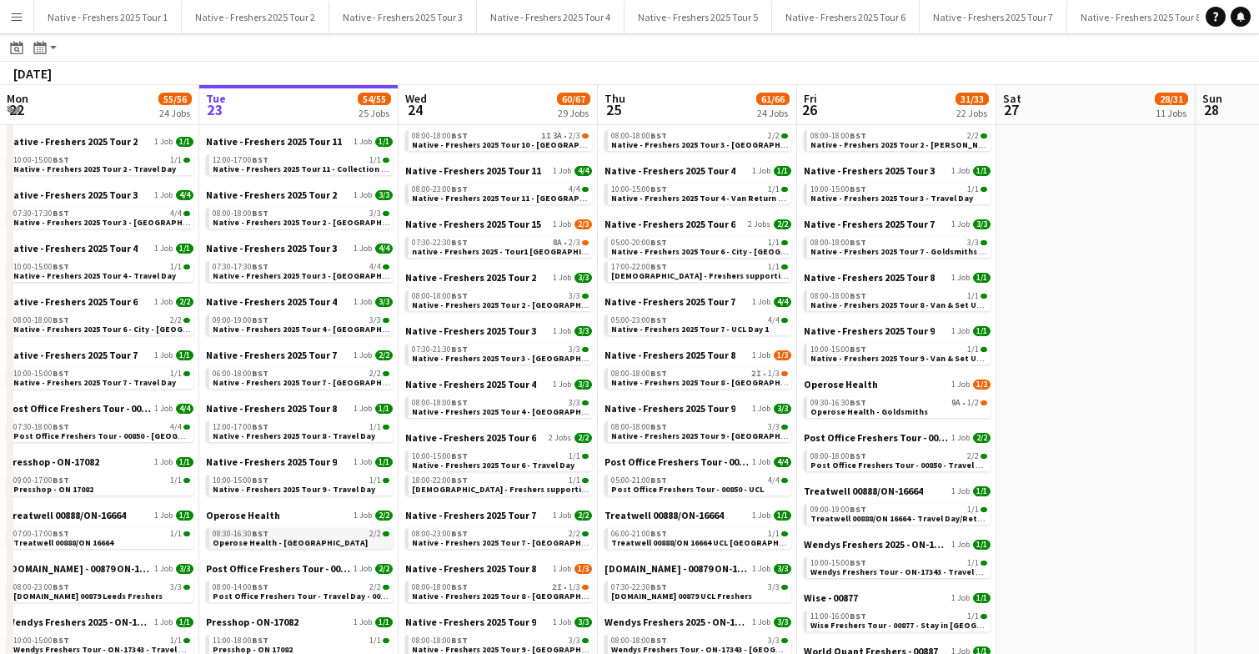
scroll to position [0, 398]
click at [278, 541] on span "Operose Health - Leeds Uni" at bounding box center [290, 542] width 155 height 11
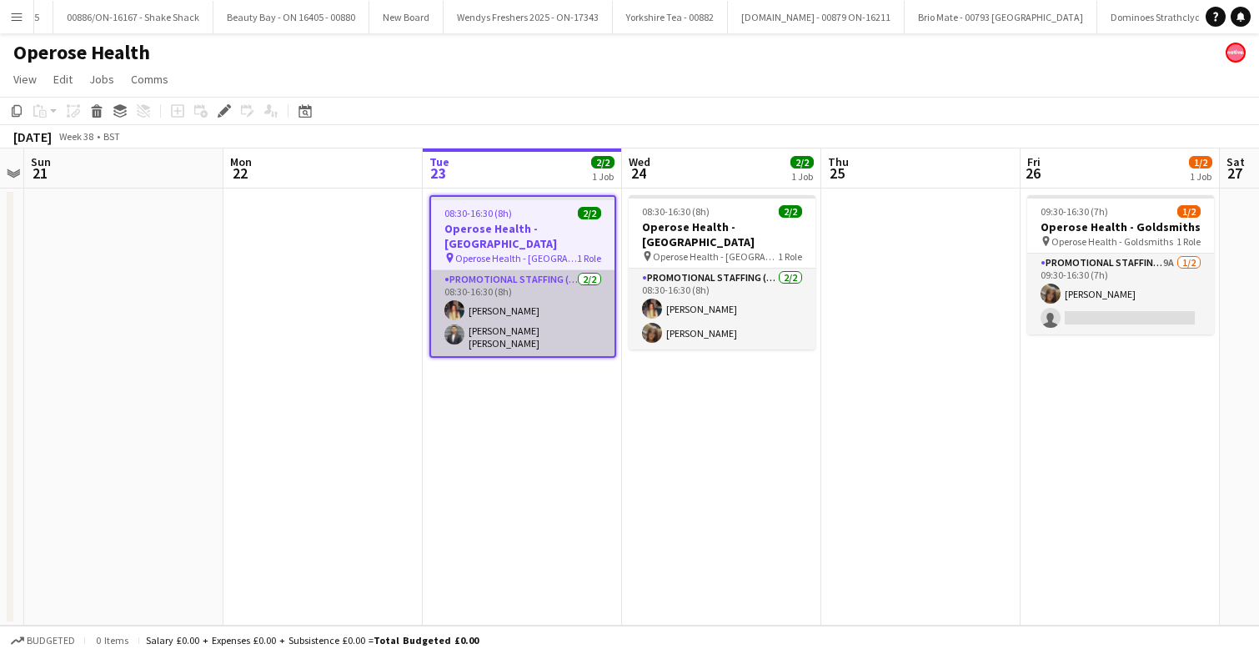
click at [513, 291] on app-card-role "Promotional Staffing (Brand Ambassadors) [DATE] 08:30-16:30 (8h) [PERSON_NAME] …" at bounding box center [522, 313] width 183 height 86
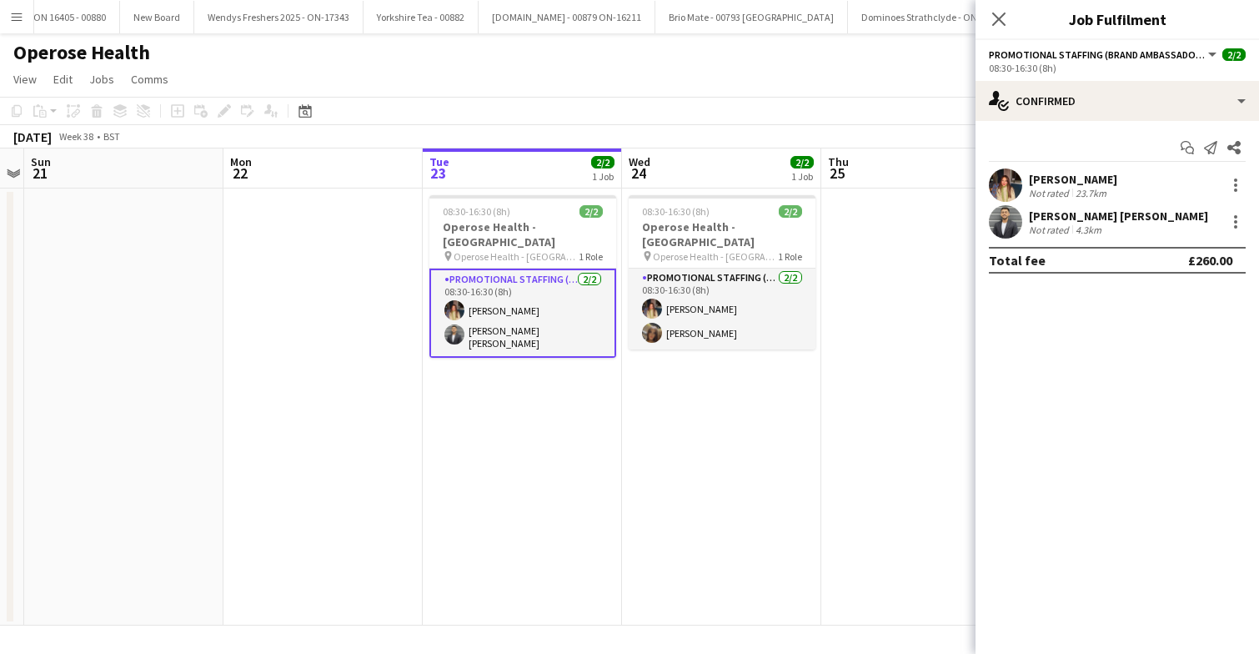
scroll to position [0, 4392]
click at [1003, 183] on app-user-avatar at bounding box center [1005, 184] width 33 height 33
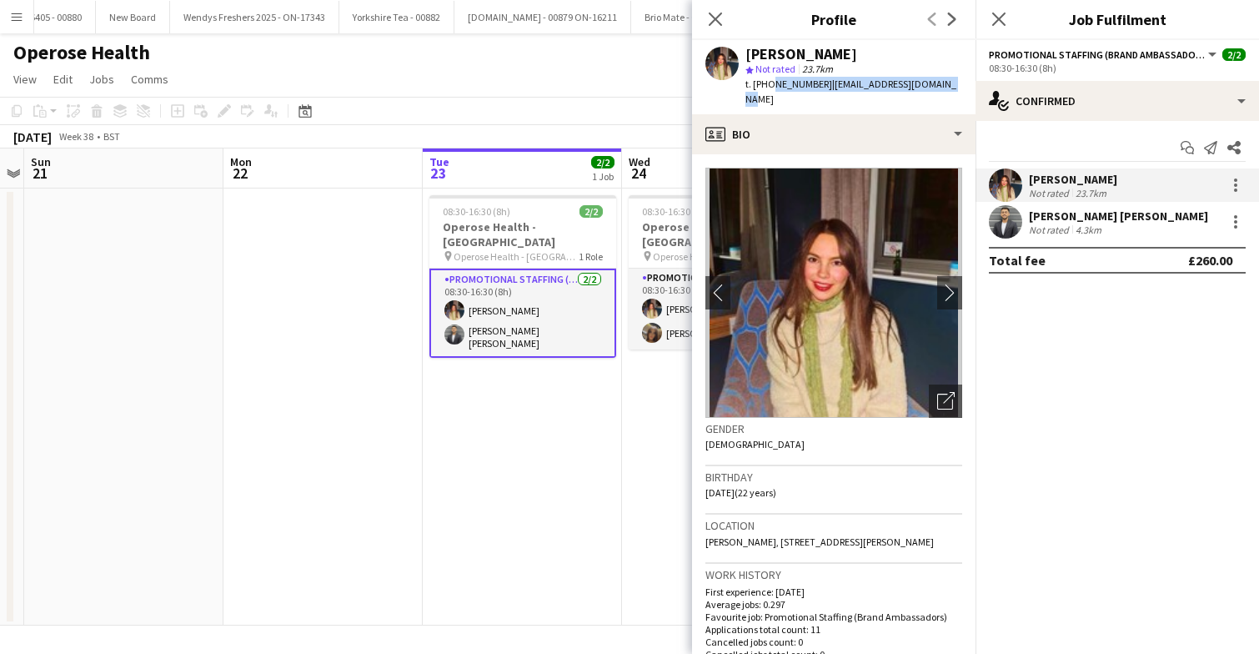
drag, startPoint x: 769, startPoint y: 82, endPoint x: 945, endPoint y: 80, distance: 175.9
click at [945, 80] on div "Mia Tillyard star Not rated 23.7km t. +447701343648 | miajtillyard@outlook.com" at bounding box center [833, 77] width 283 height 74
click at [849, 70] on div "star Not rated 23.7km" at bounding box center [853, 69] width 217 height 15
drag, startPoint x: 769, startPoint y: 83, endPoint x: 819, endPoint y: 86, distance: 50.1
click at [819, 86] on span "t. +447701343648" at bounding box center [788, 84] width 87 height 13
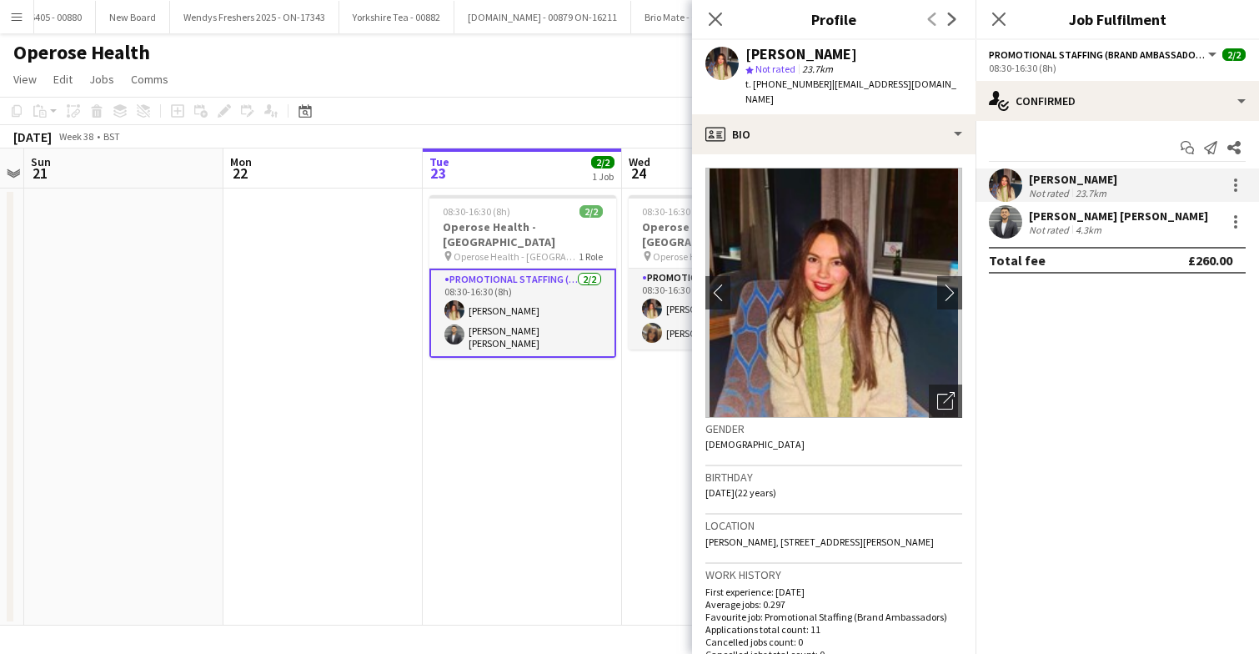
copy span "7701343648"
click at [1009, 218] on app-user-avatar at bounding box center [1005, 221] width 33 height 33
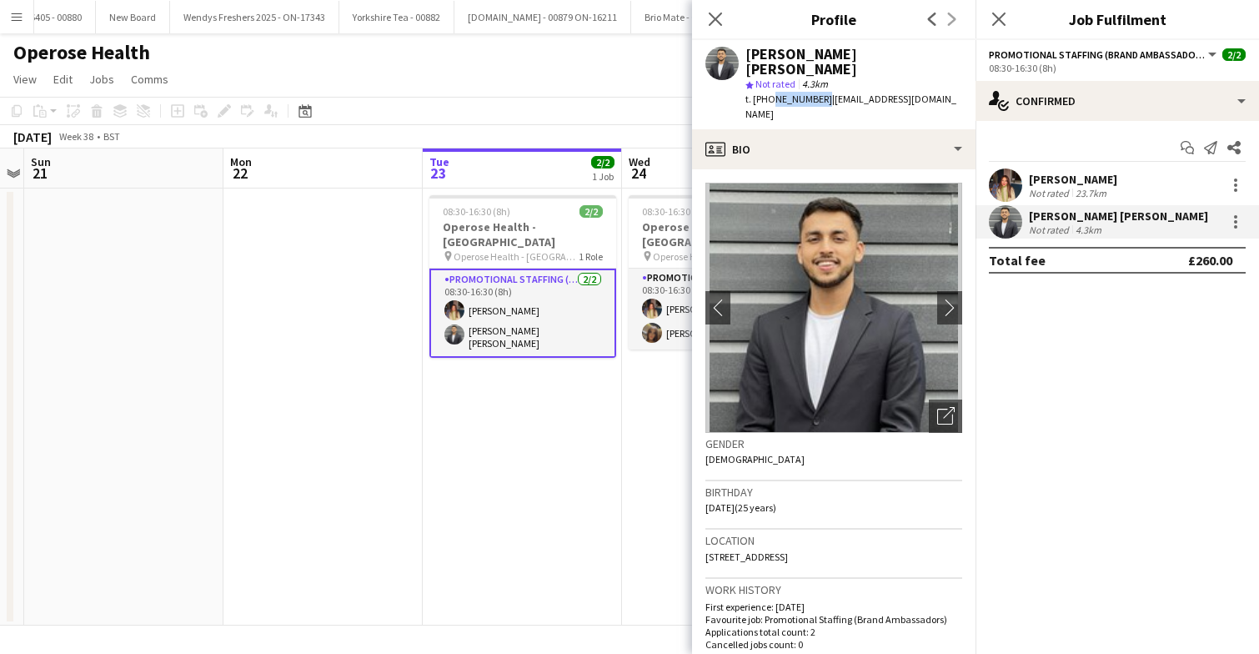
drag, startPoint x: 769, startPoint y: 82, endPoint x: 817, endPoint y: 86, distance: 48.5
click at [817, 93] on span "t. +447748291124" at bounding box center [788, 99] width 87 height 13
copy span "7748291124"
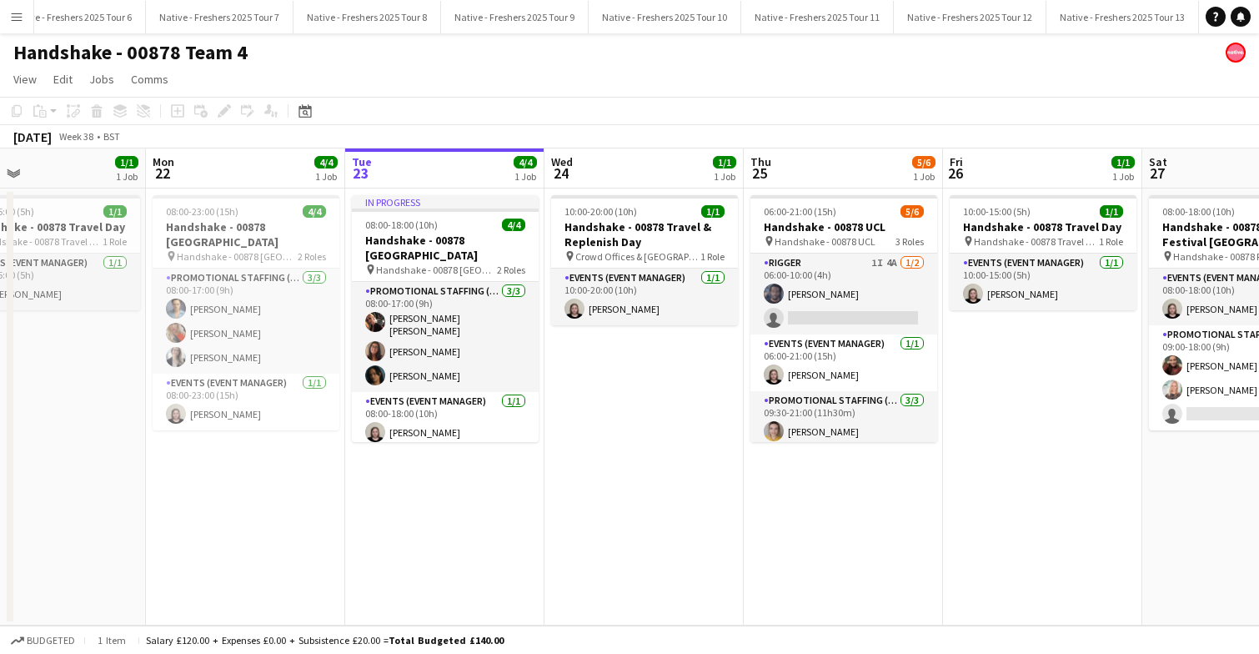
scroll to position [0, 766]
click at [227, 21] on button "Native - Freshers 2025 Tour 7 Close" at bounding box center [227, 17] width 148 height 33
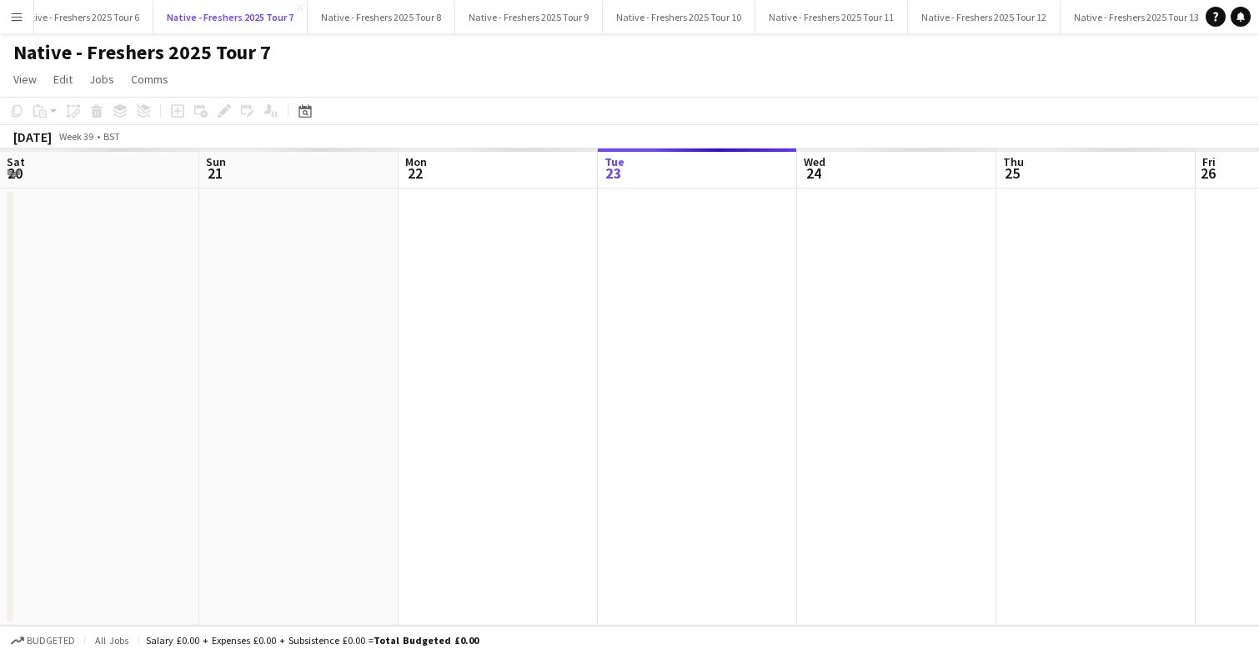
scroll to position [0, 398]
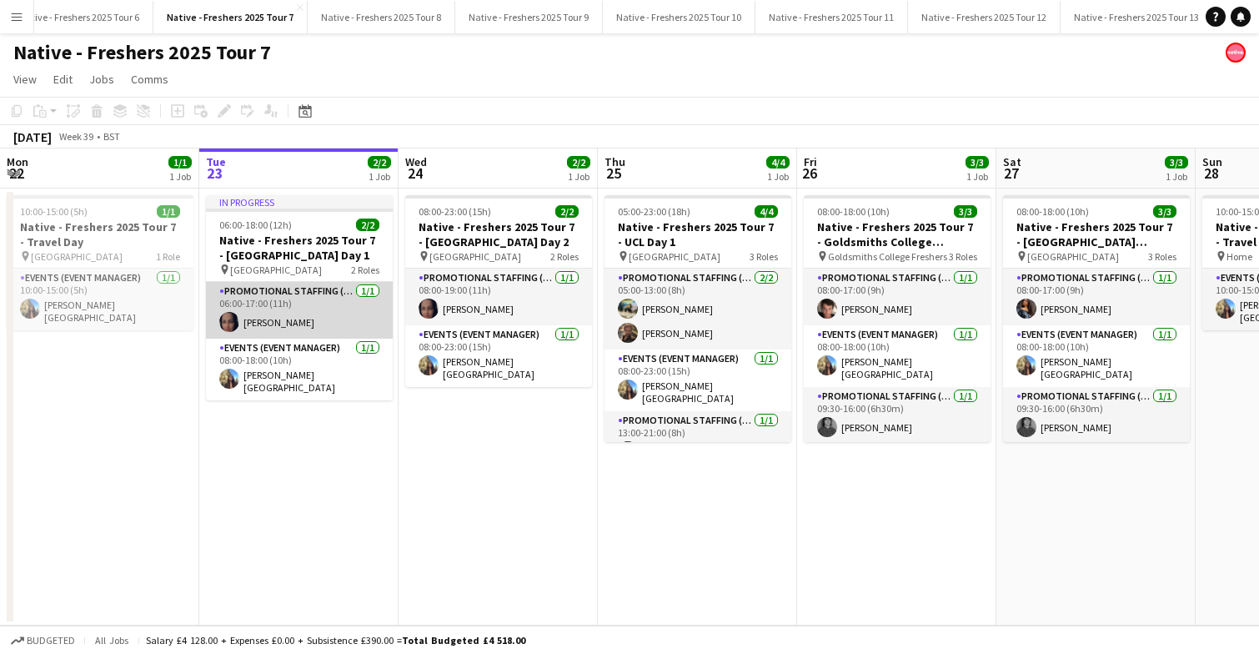
click at [321, 316] on app-card-role "Promotional Staffing (Brand Ambassadors) 1/1 06:00-17:00 (11h) Paulina Piatkows…" at bounding box center [299, 310] width 187 height 57
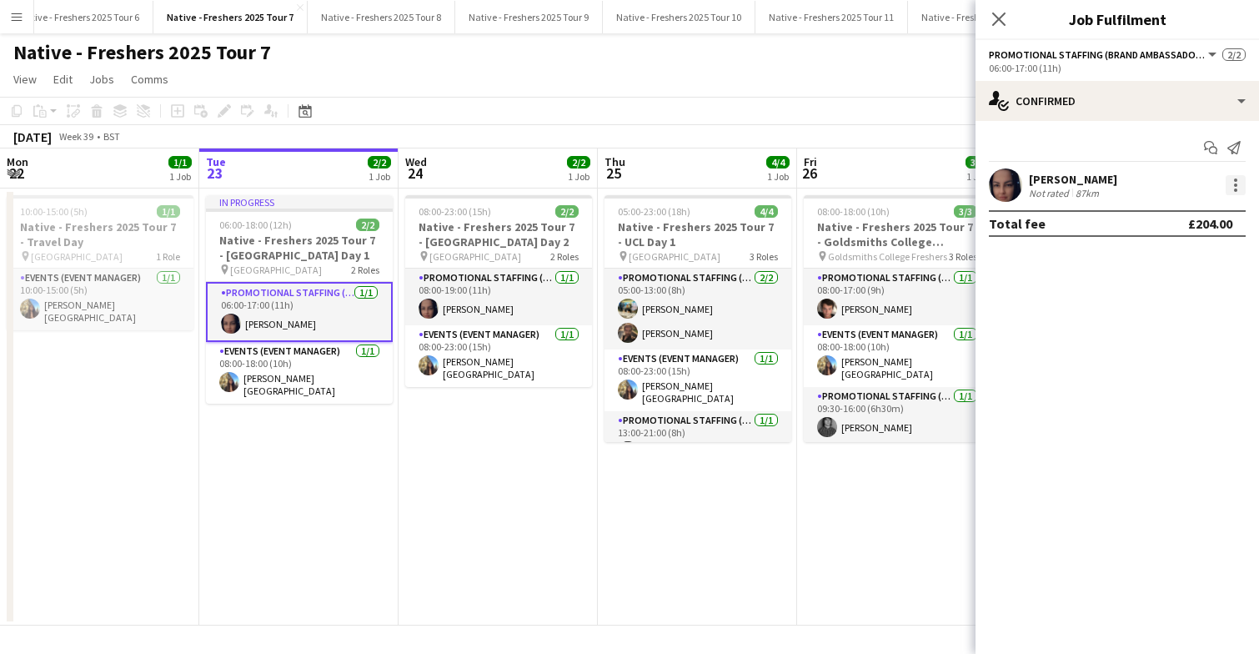
click at [1237, 187] on div at bounding box center [1235, 185] width 20 height 20
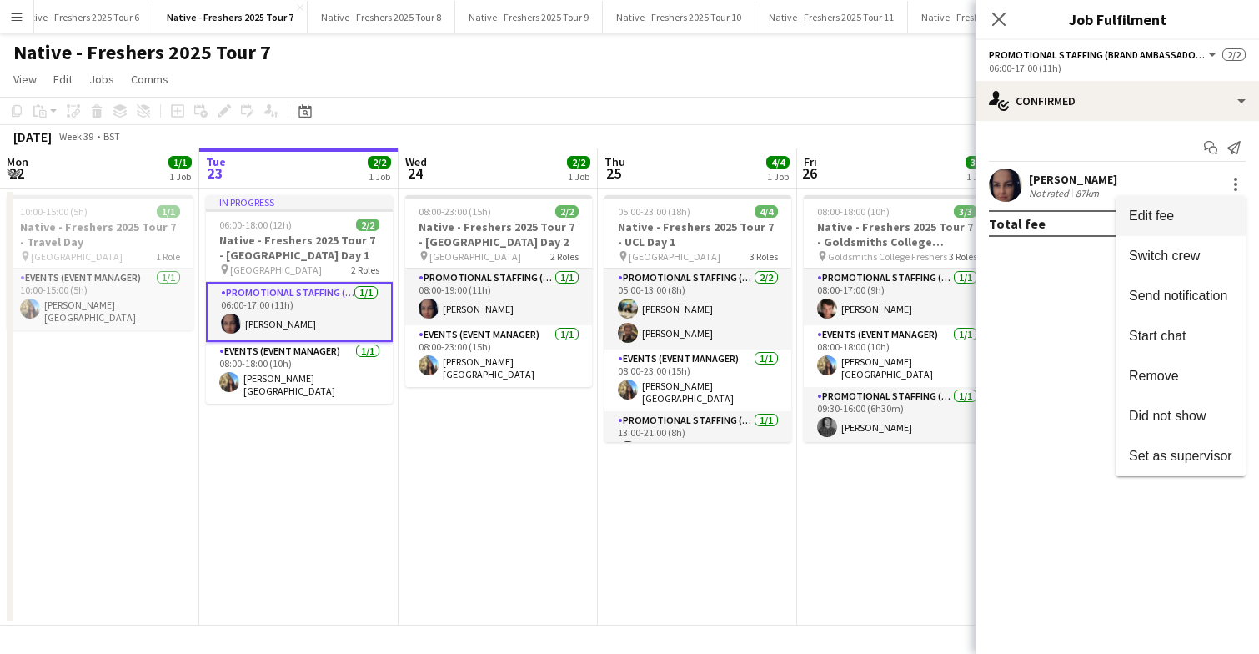
click at [1194, 223] on span "Edit fee" at bounding box center [1180, 215] width 103 height 15
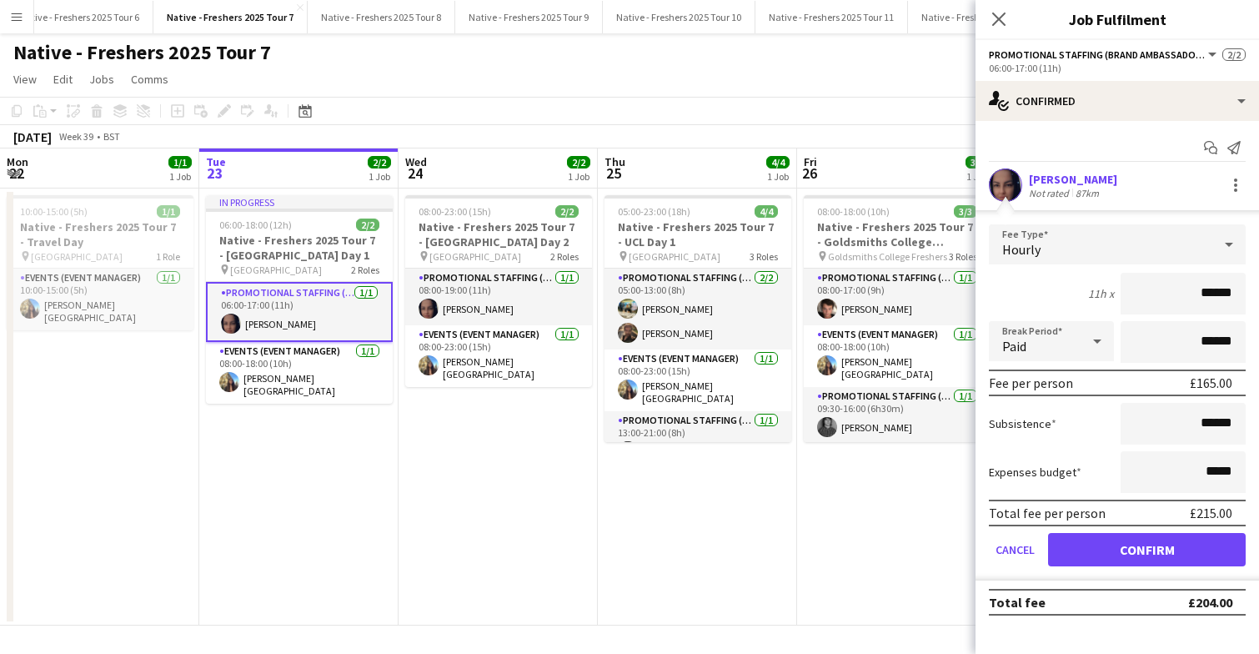
type input "******"
click at [1160, 545] on button "Confirm" at bounding box center [1147, 549] width 198 height 33
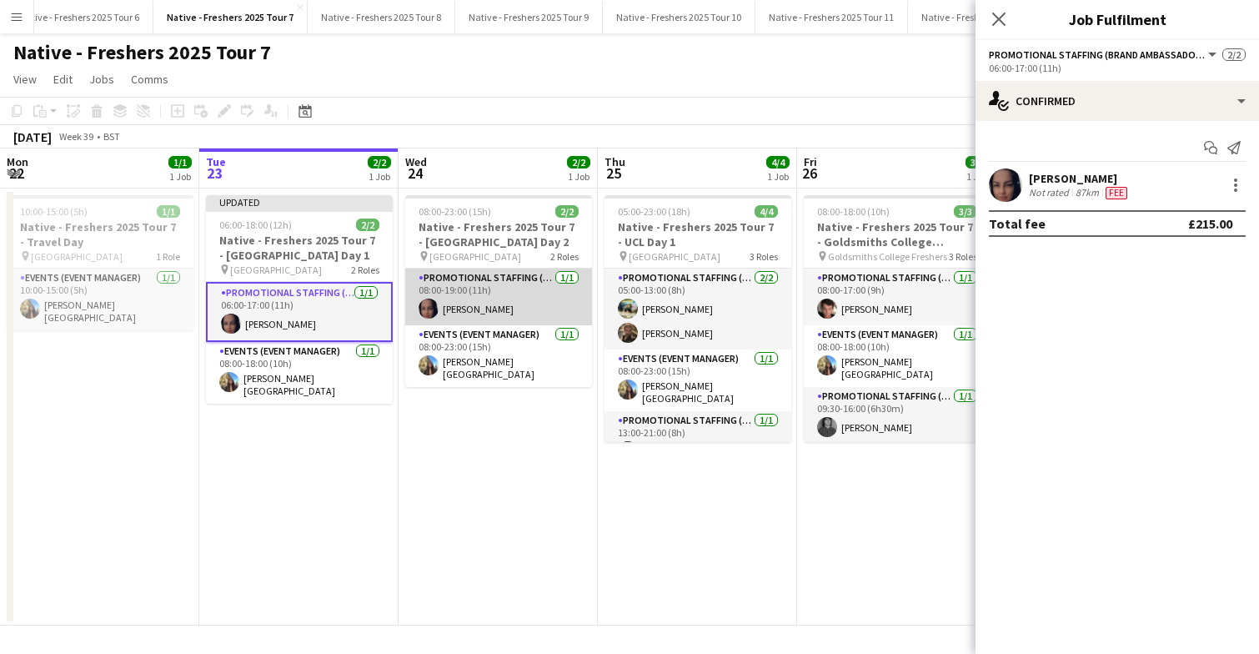
click at [524, 292] on app-card-role "Promotional Staffing (Brand Ambassadors) 1/1 08:00-19:00 (11h) Paulina Piatkows…" at bounding box center [498, 296] width 187 height 57
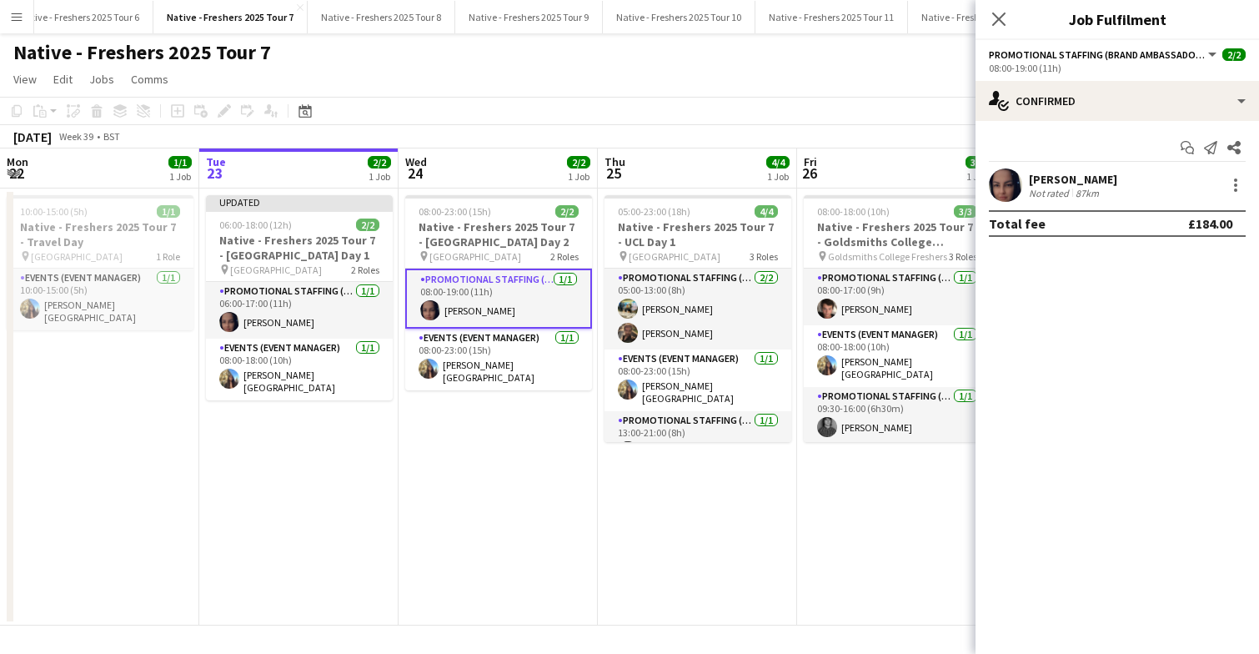
click at [1246, 181] on div "Paulina Piatkowska Not rated 87km" at bounding box center [1116, 184] width 283 height 33
click at [1240, 183] on div at bounding box center [1235, 185] width 20 height 20
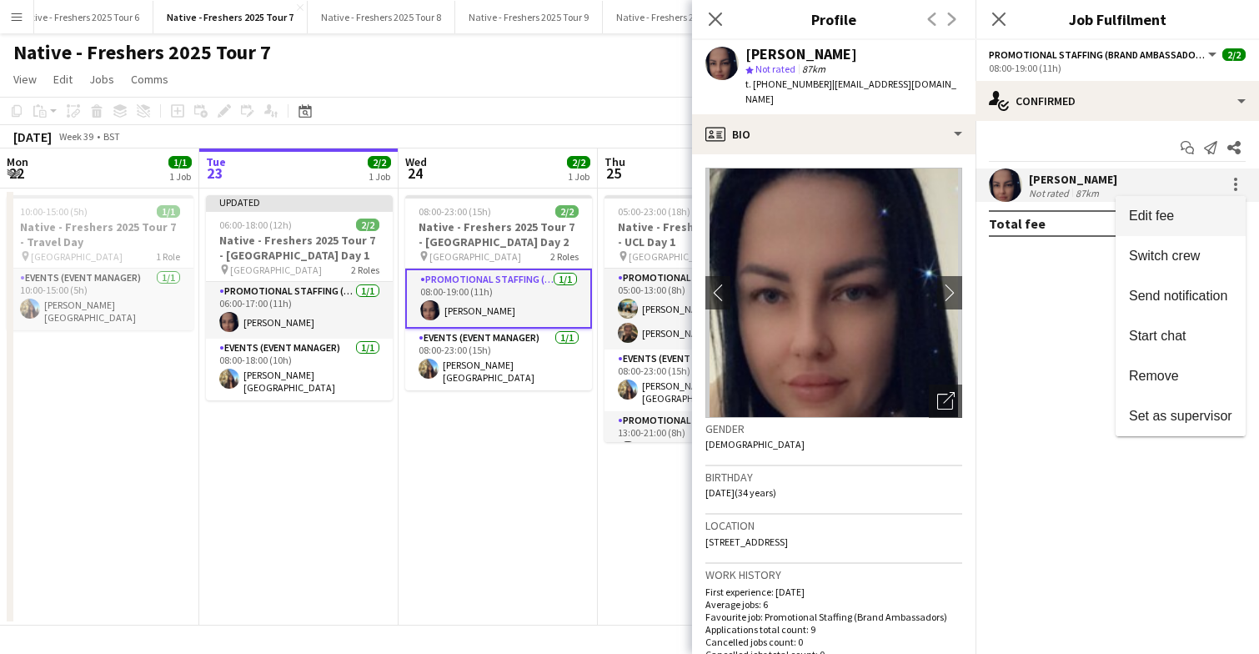
click at [1169, 216] on span "Edit fee" at bounding box center [1151, 215] width 45 height 14
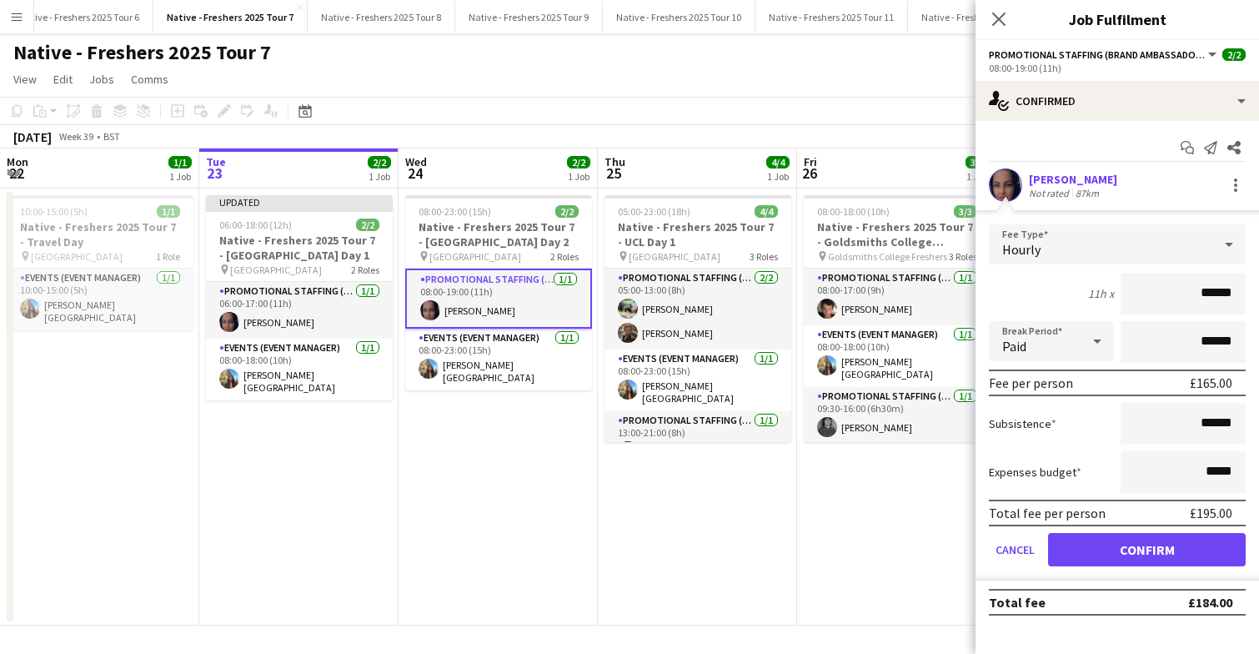
type input "******"
click at [1178, 549] on button "Confirm" at bounding box center [1147, 549] width 198 height 33
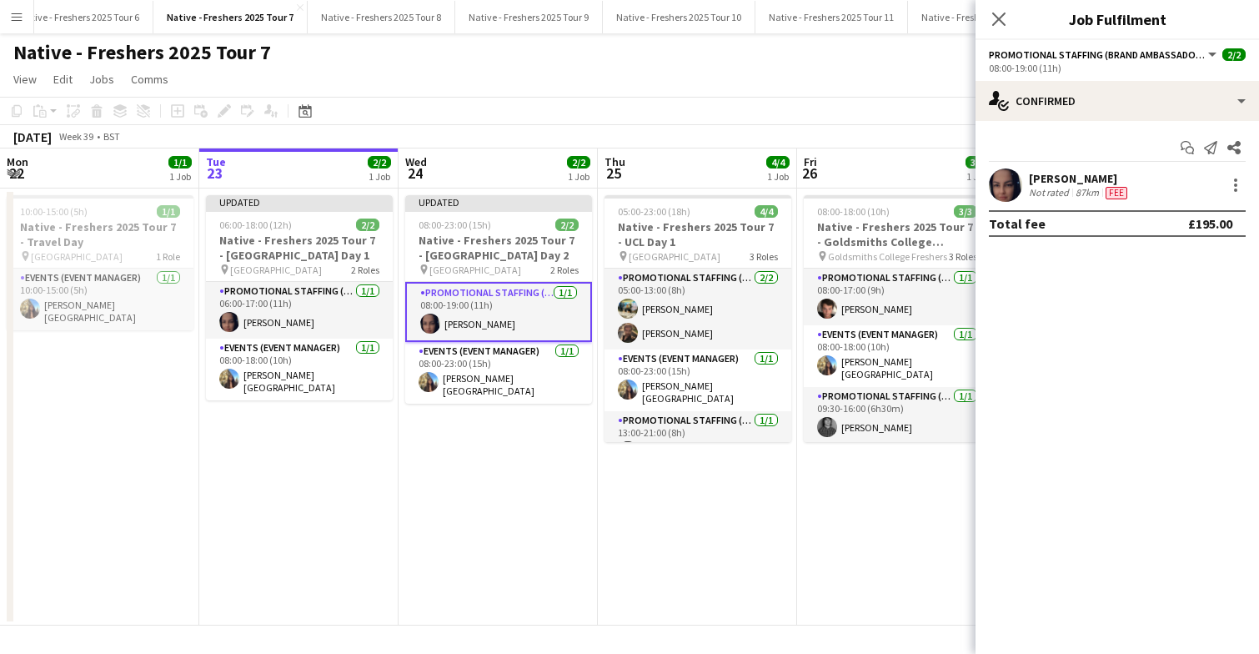
click at [500, 489] on app-date-cell "Updated 08:00-23:00 (15h) 2/2 Native - Freshers 2025 Tour 7 - Aberystwyth Unive…" at bounding box center [497, 406] width 199 height 437
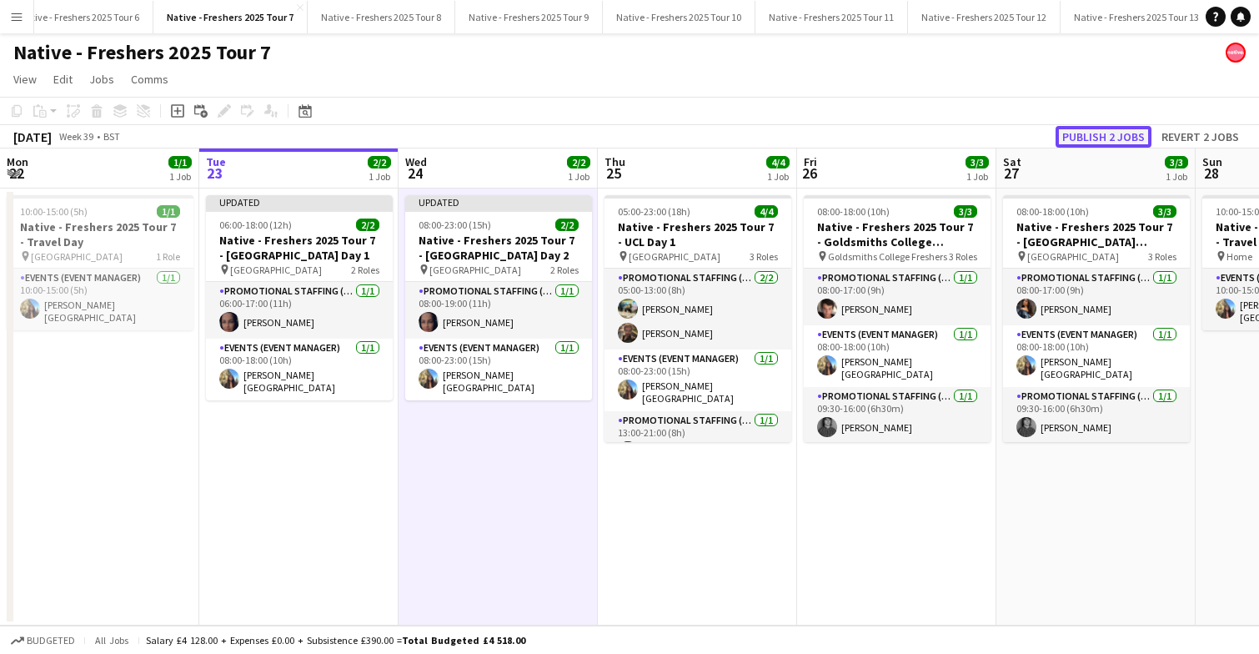
click at [1118, 139] on button "Publish 2 jobs" at bounding box center [1103, 137] width 96 height 22
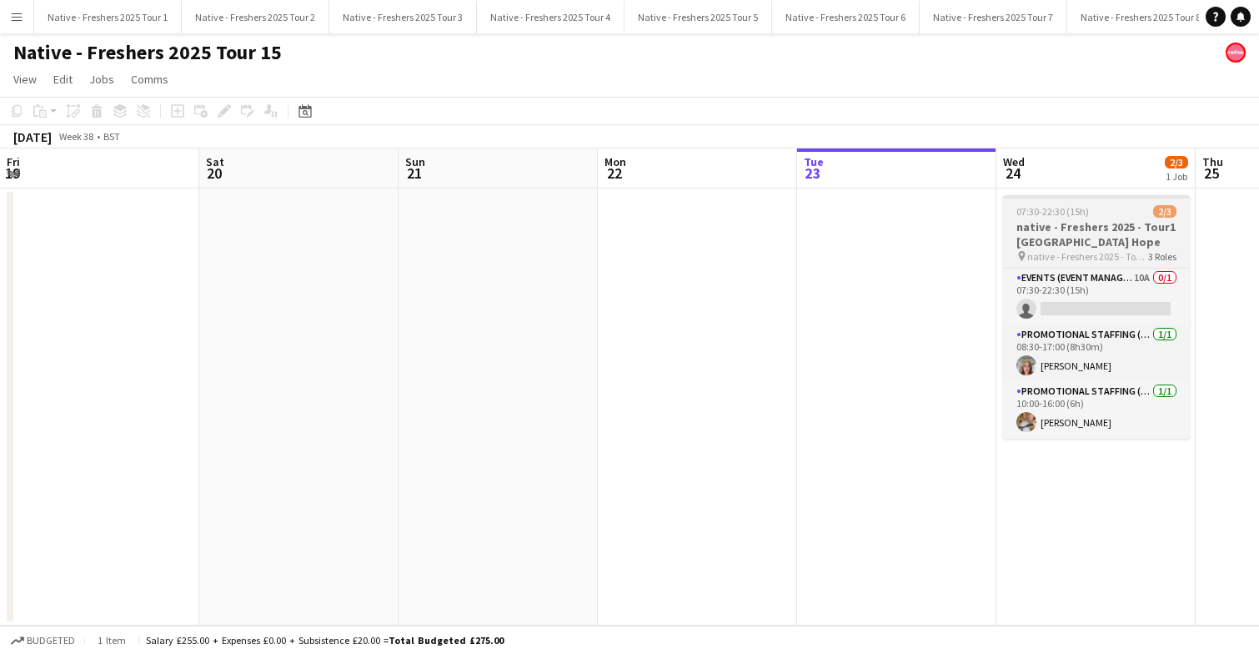
scroll to position [0, 574]
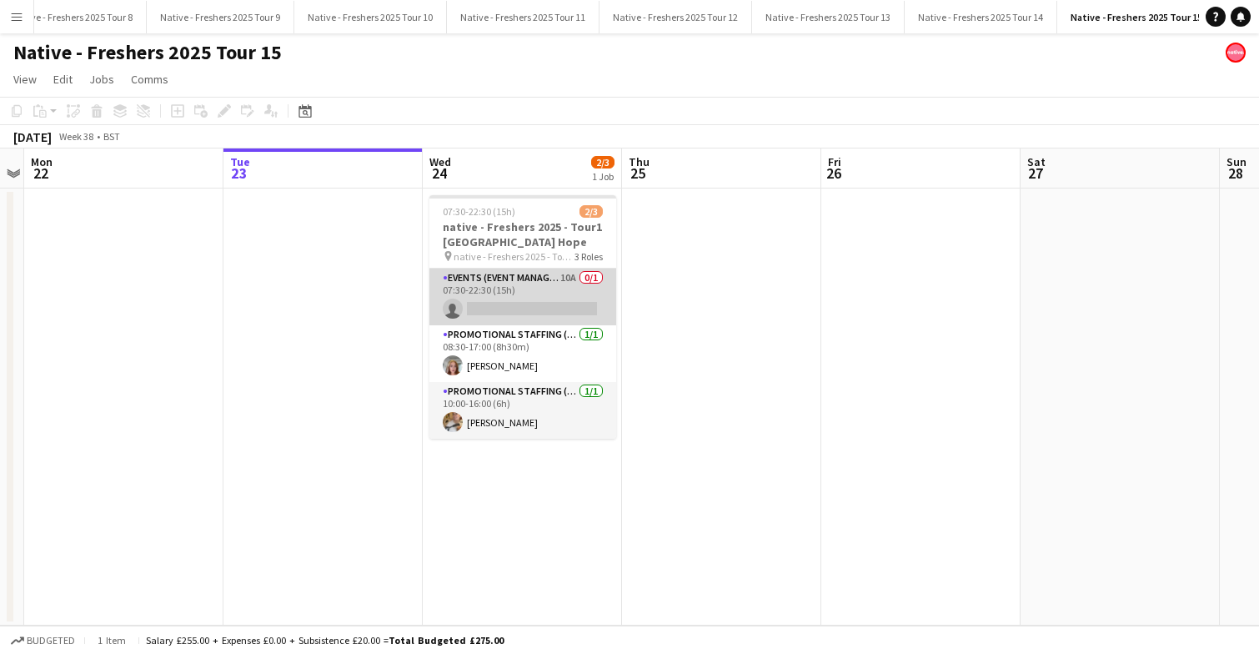
click at [548, 288] on app-card-role "Events (Event Manager) 10A 0/1 07:30-22:30 (15h) single-neutral-actions" at bounding box center [522, 296] width 187 height 57
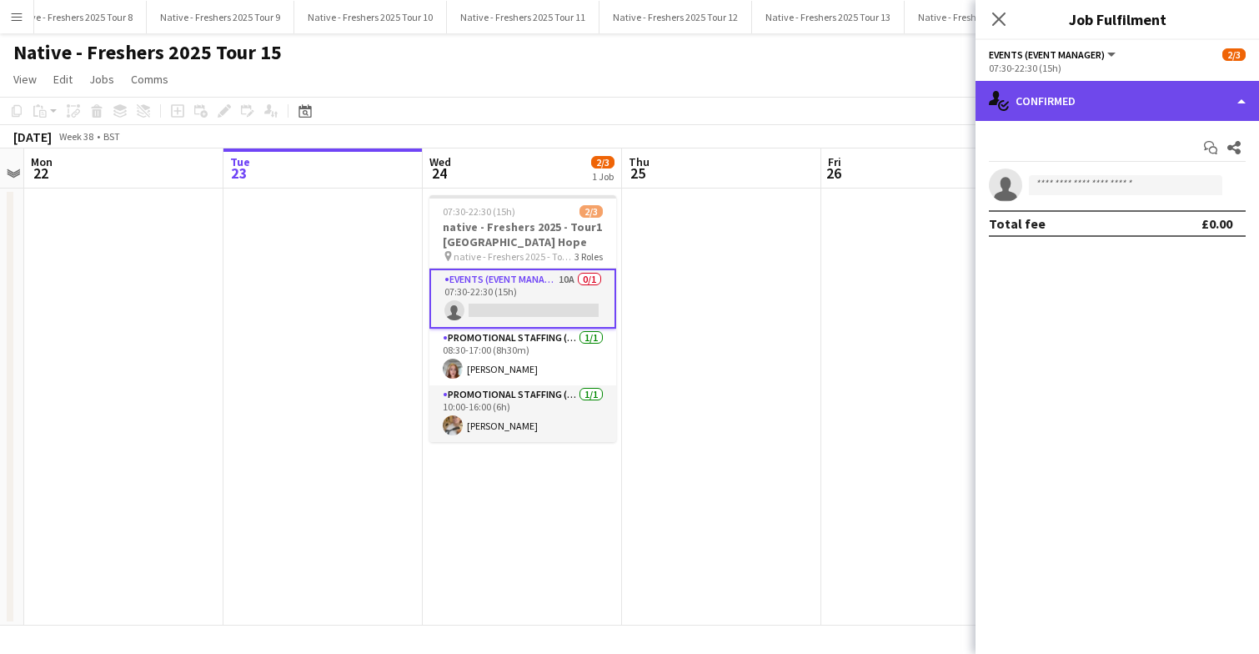
click at [1092, 82] on div "single-neutral-actions-check-2 Confirmed" at bounding box center [1116, 101] width 283 height 40
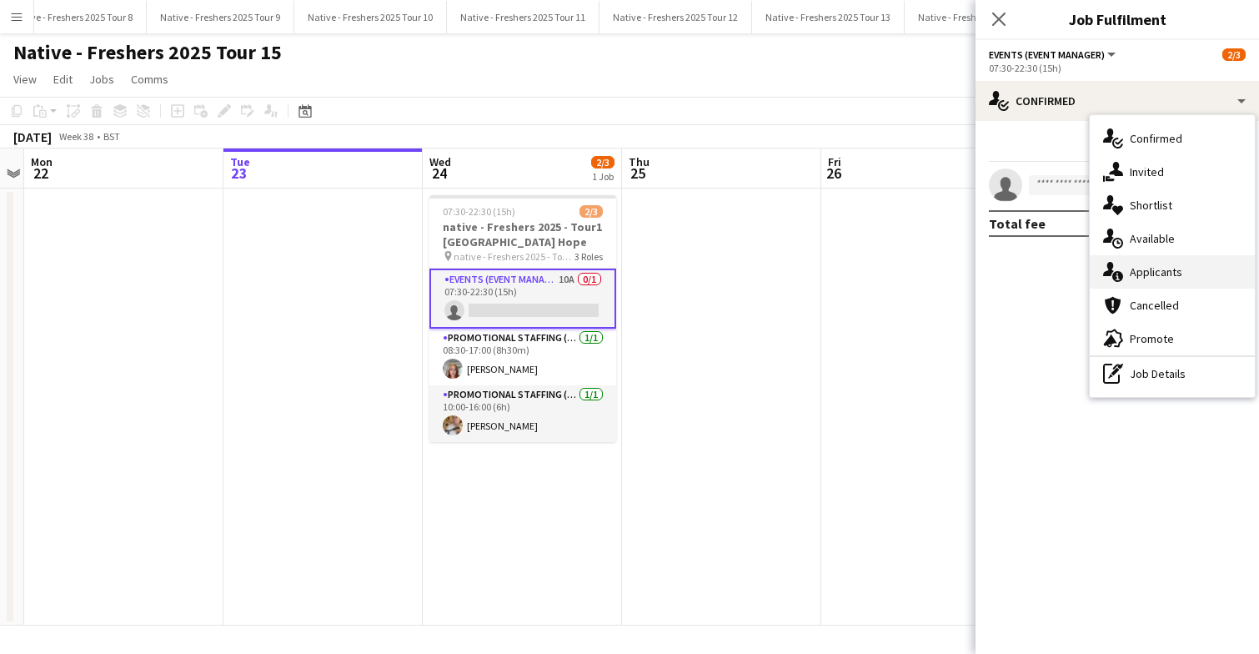
click at [1143, 276] on span "Applicants" at bounding box center [1156, 271] width 53 height 15
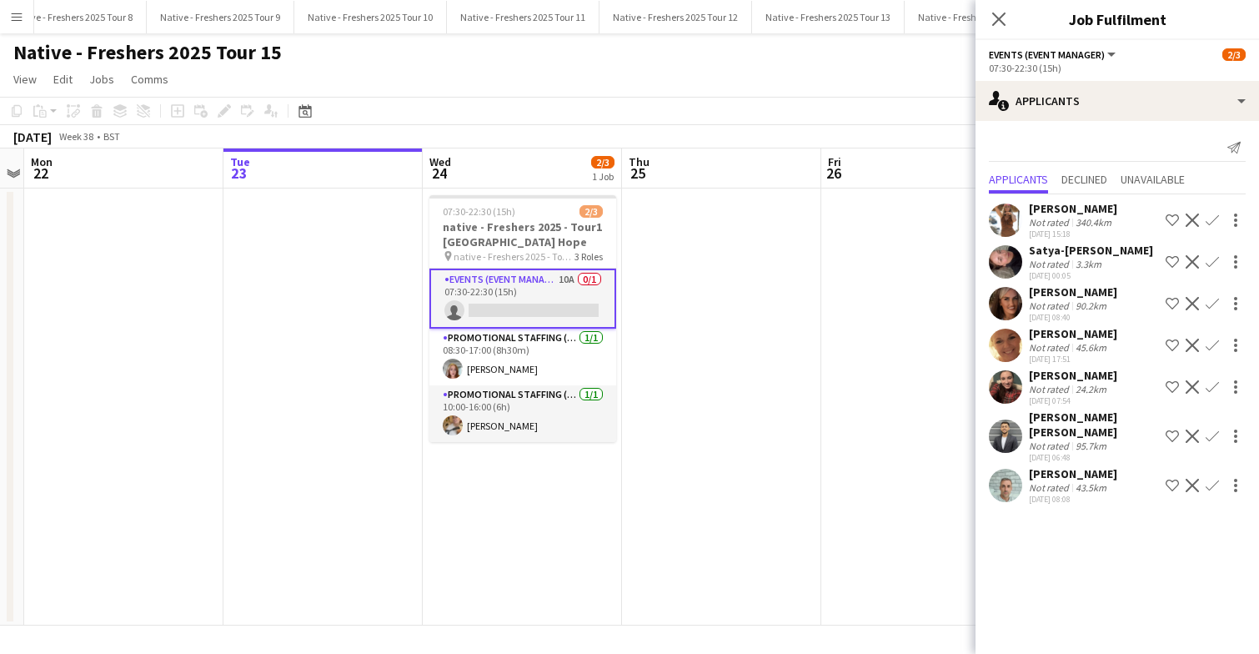
click at [1010, 479] on app-user-avatar at bounding box center [1005, 484] width 33 height 33
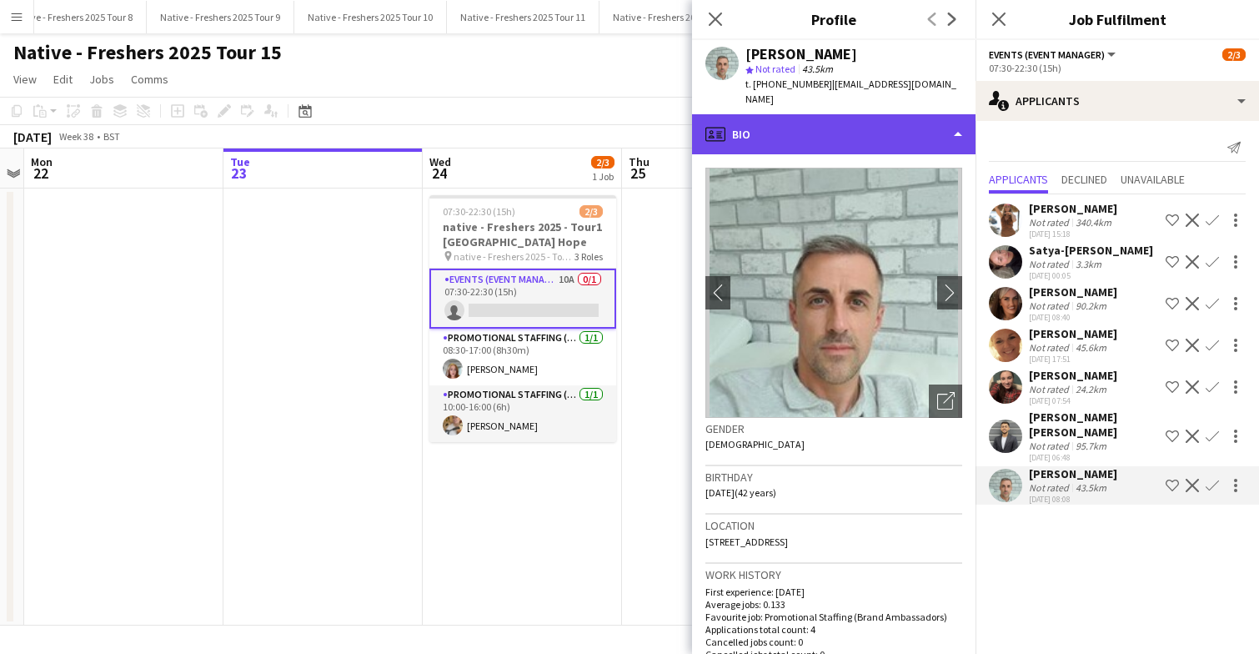
click at [864, 114] on div "profile Bio" at bounding box center [833, 134] width 283 height 40
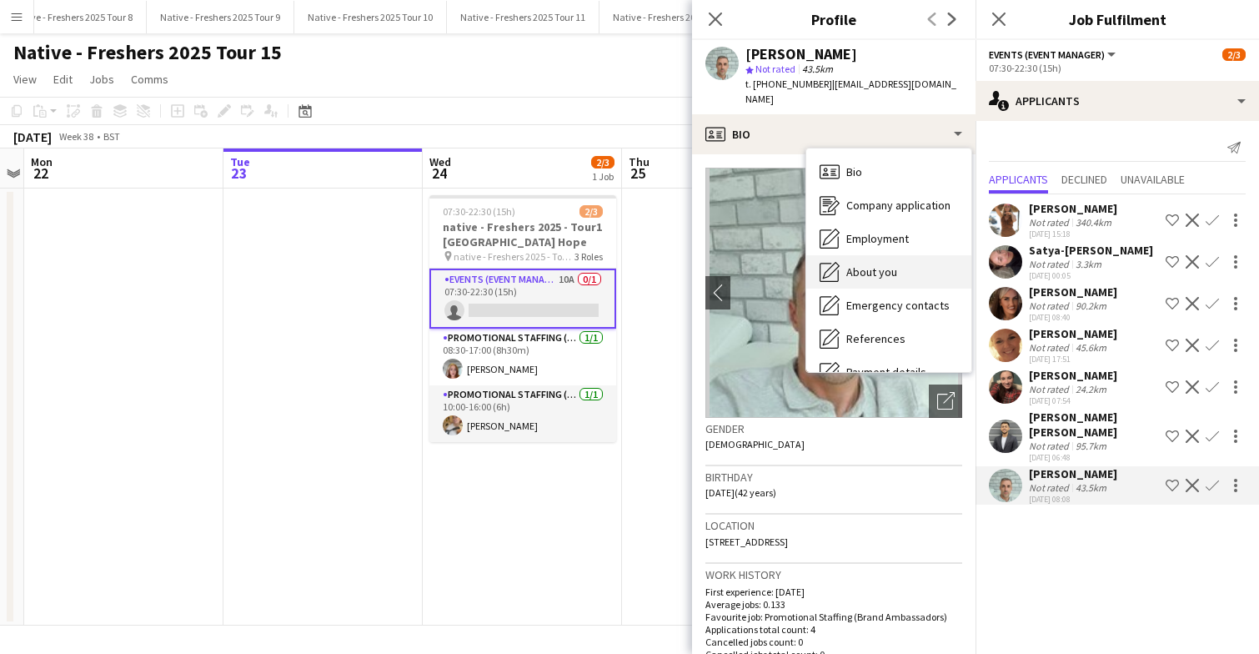
click at [899, 259] on div "About you About you" at bounding box center [888, 271] width 165 height 33
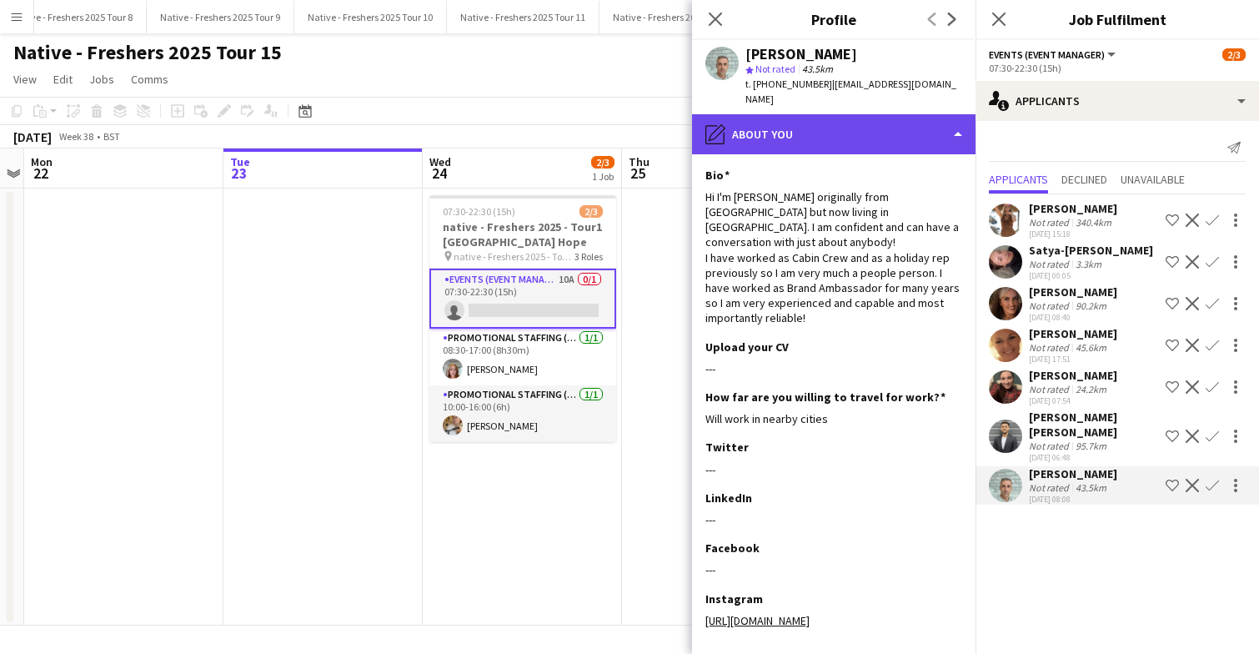
click at [863, 116] on div "pencil4 About you" at bounding box center [833, 134] width 283 height 40
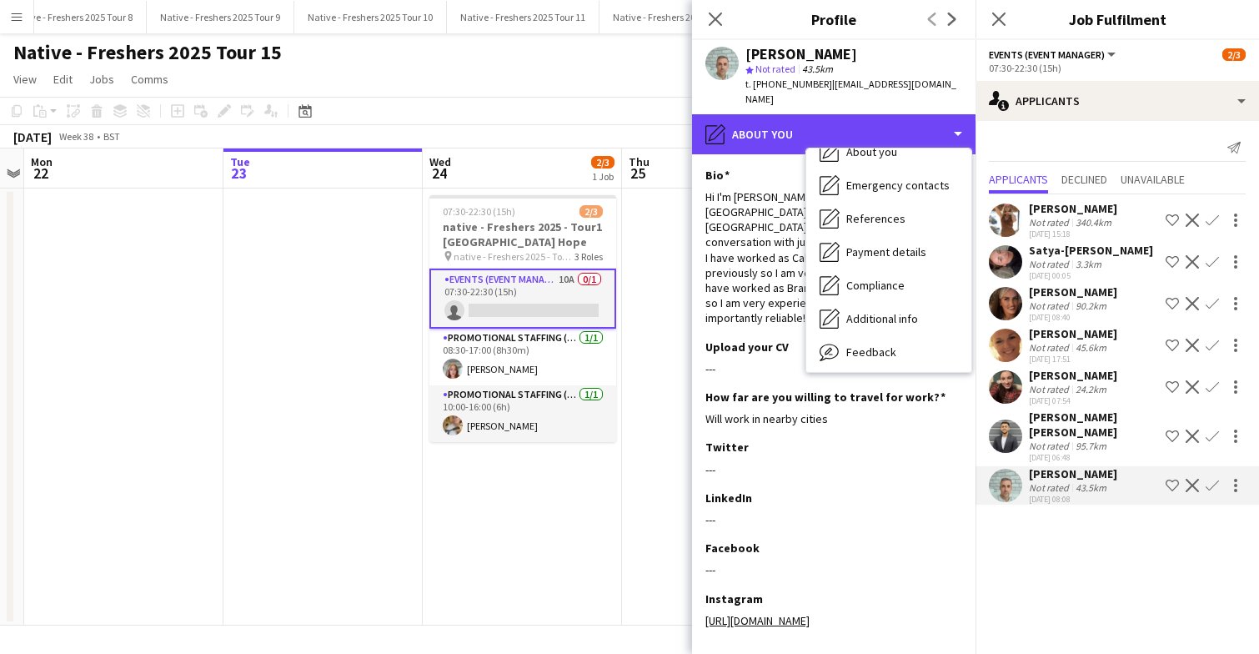
scroll to position [157, 0]
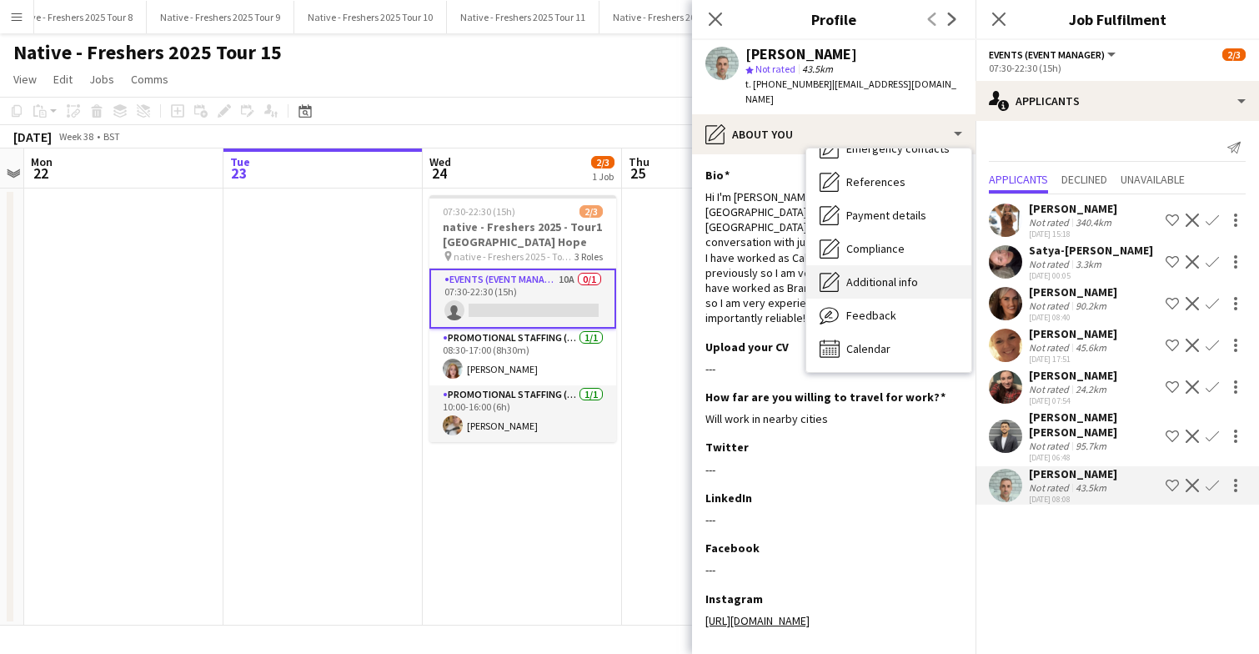
click at [894, 278] on div "Additional info Additional info" at bounding box center [888, 281] width 165 height 33
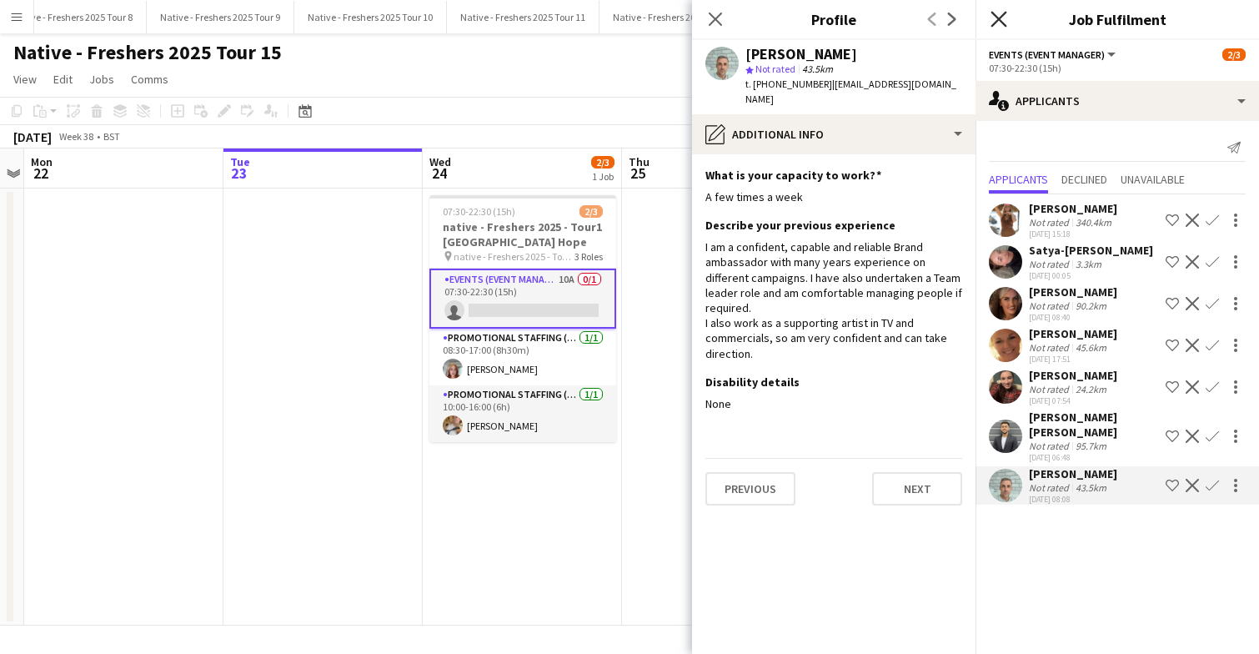
click at [999, 21] on icon "Close pop-in" at bounding box center [998, 19] width 16 height 16
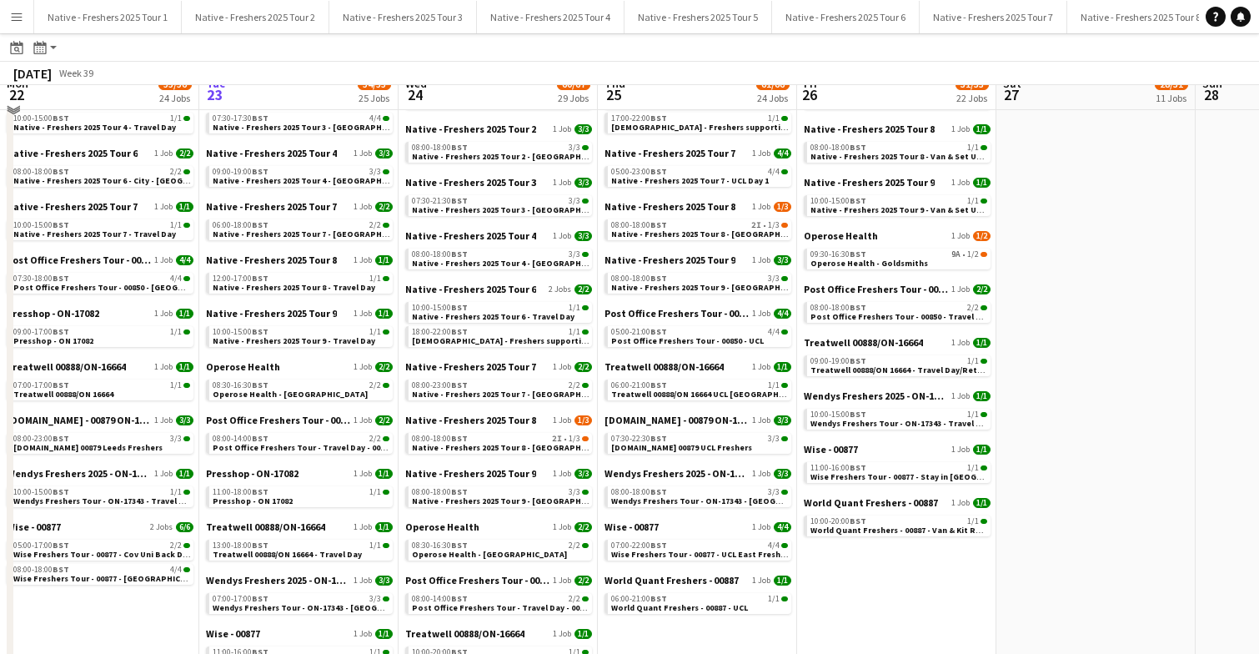
scroll to position [812, 0]
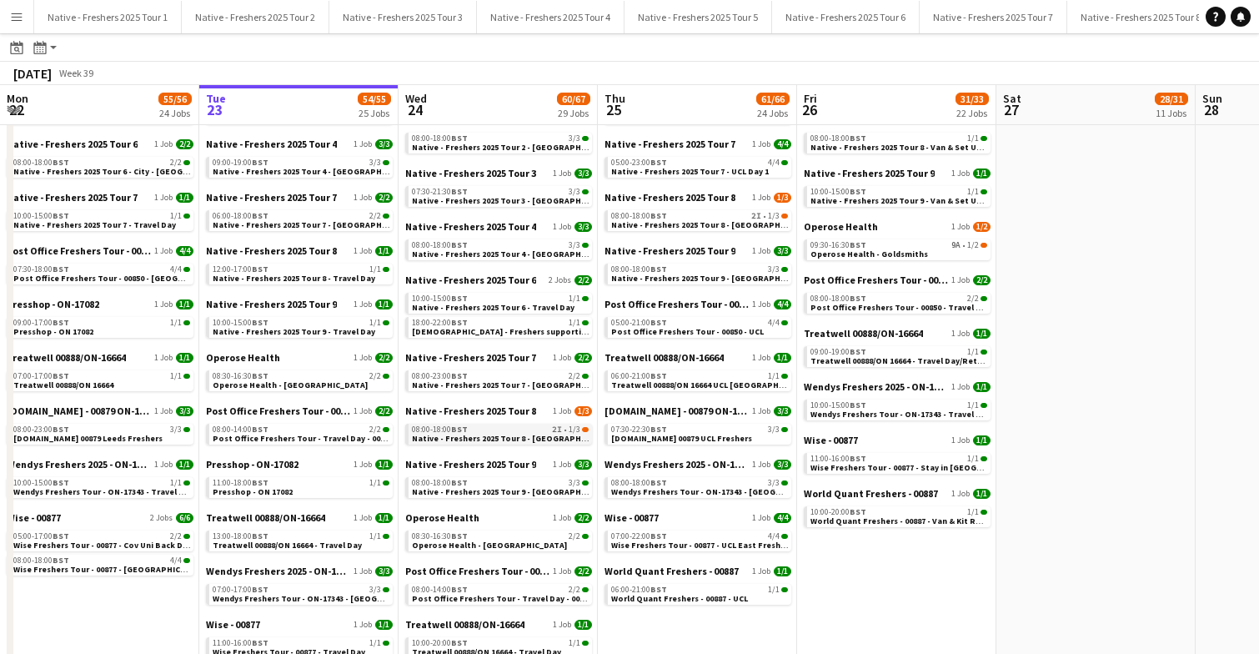
click at [510, 433] on span "Native - Freshers 2025 Tour 8 - [GEOGRAPHIC_DATA] Day 1" at bounding box center [525, 438] width 227 height 11
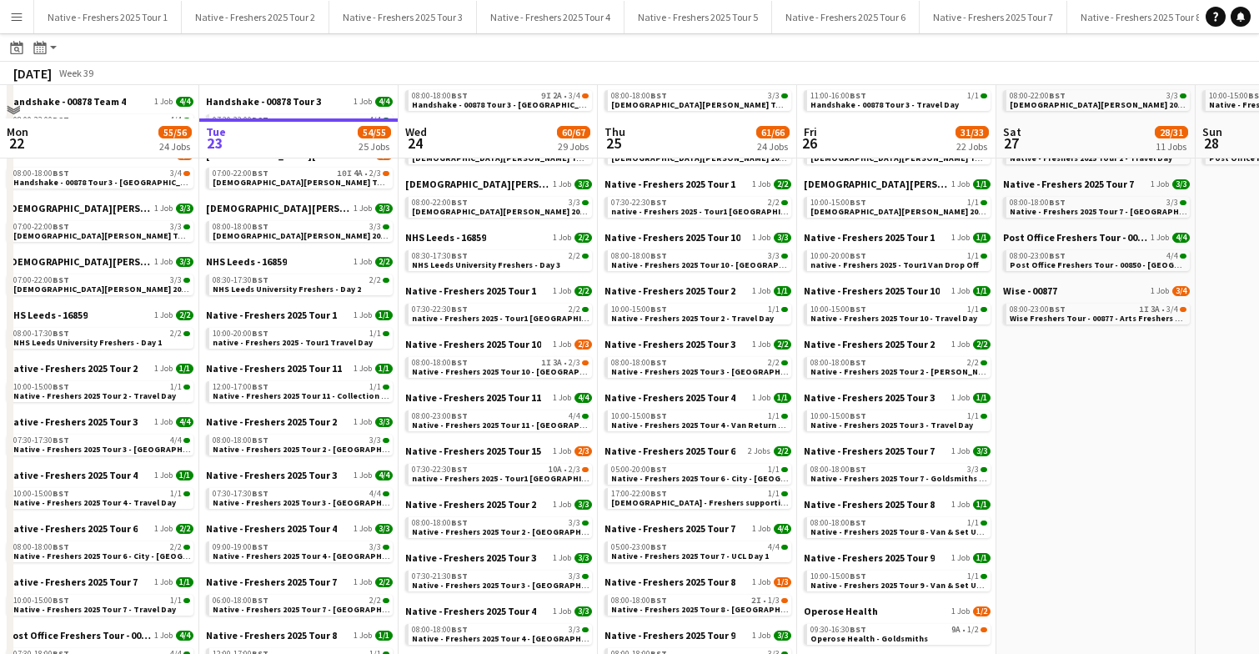
scroll to position [422, 0]
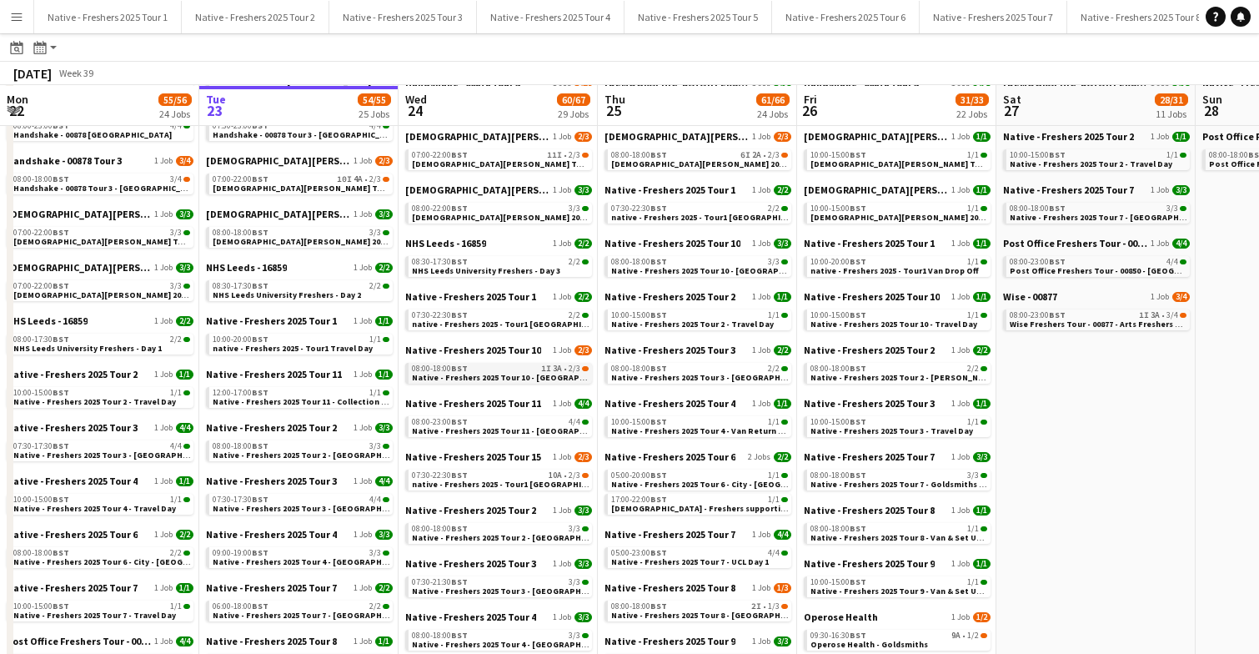
click at [508, 370] on div "08:00-18:00 BST 1I 3A • 2/3" at bounding box center [500, 368] width 177 height 8
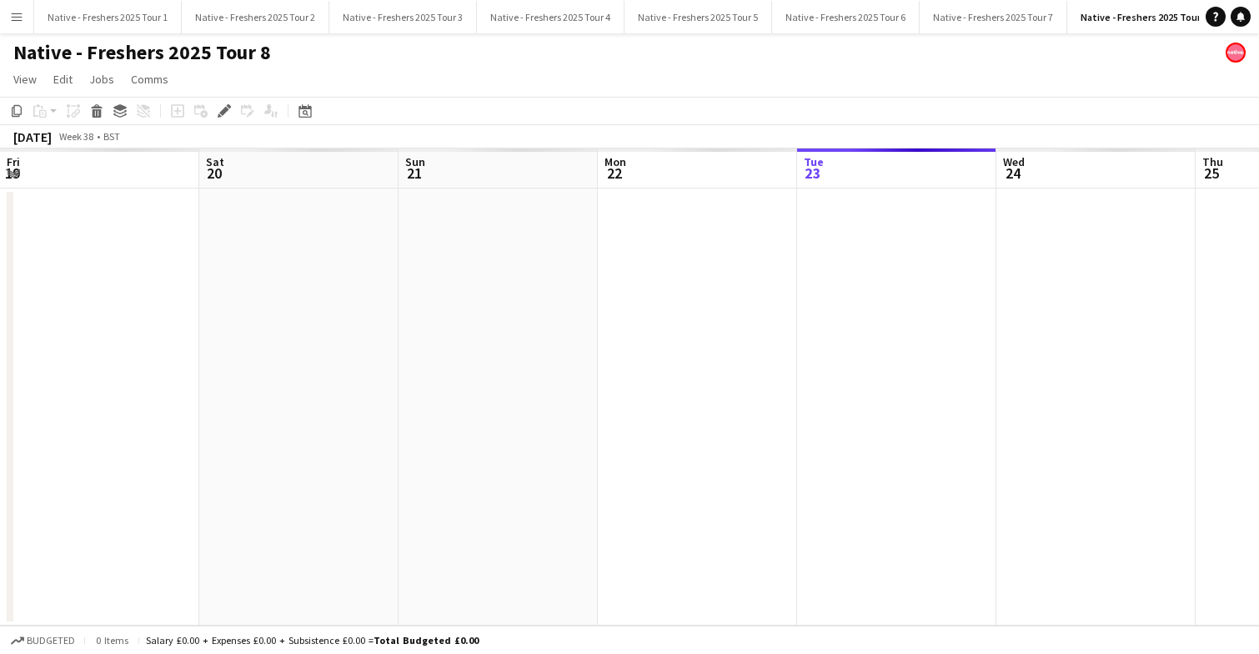
scroll to position [0, 12]
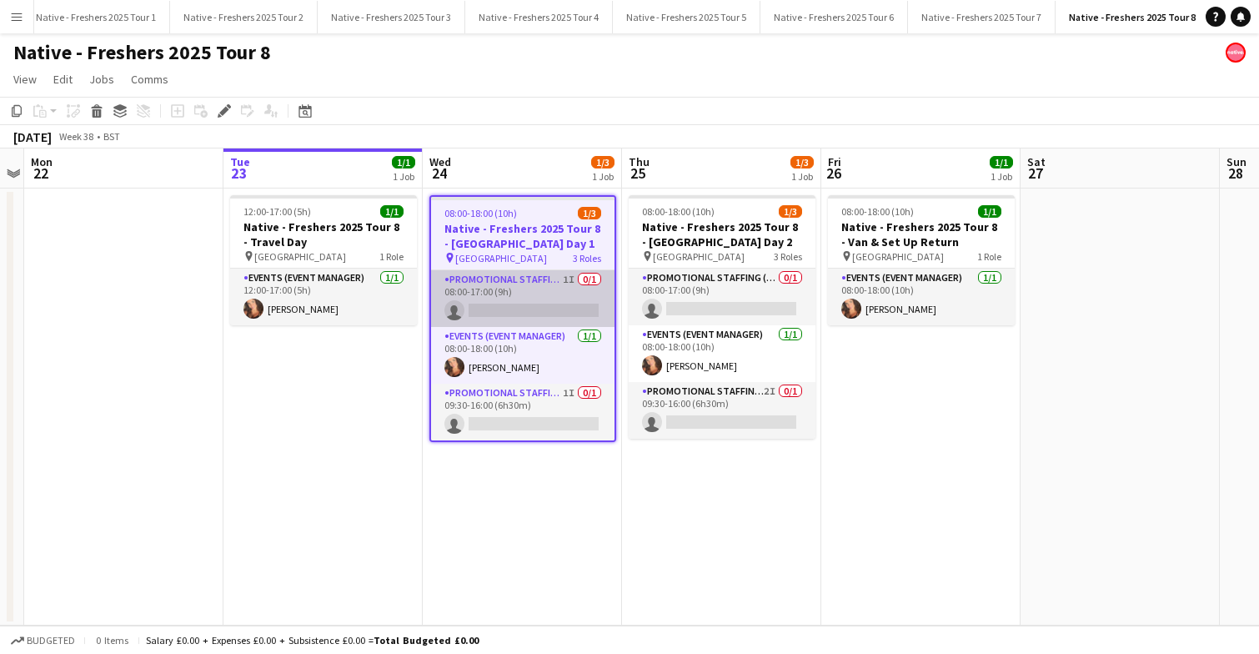
click at [531, 298] on app-card-role "Promotional Staffing (Brand Ambassadors) 1I 0/1 08:00-17:00 (9h) single-neutral…" at bounding box center [522, 298] width 183 height 57
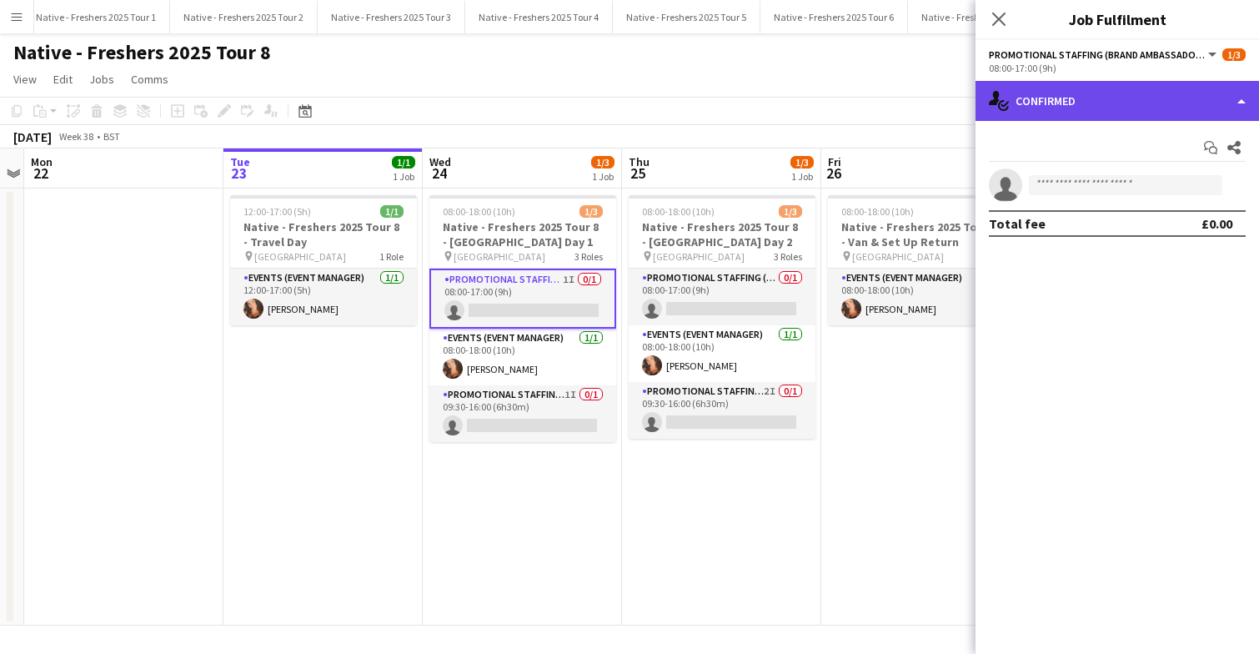
click at [1159, 100] on div "single-neutral-actions-check-2 Confirmed" at bounding box center [1116, 101] width 283 height 40
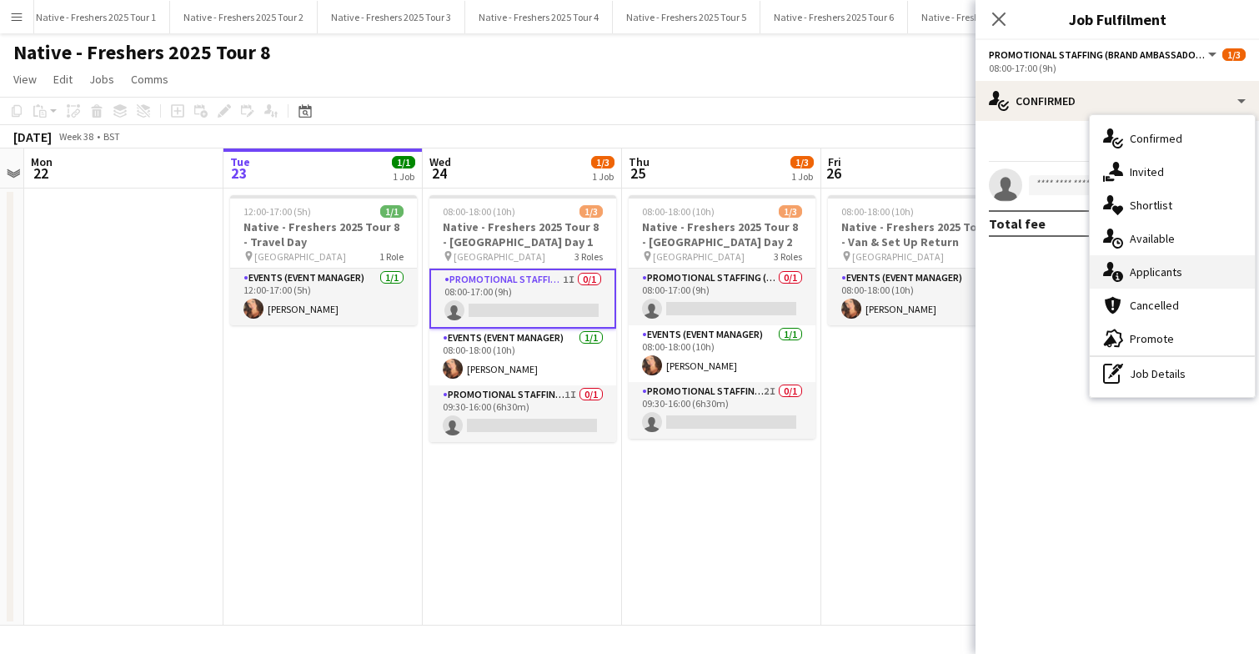
click at [1165, 277] on span "Applicants" at bounding box center [1156, 271] width 53 height 15
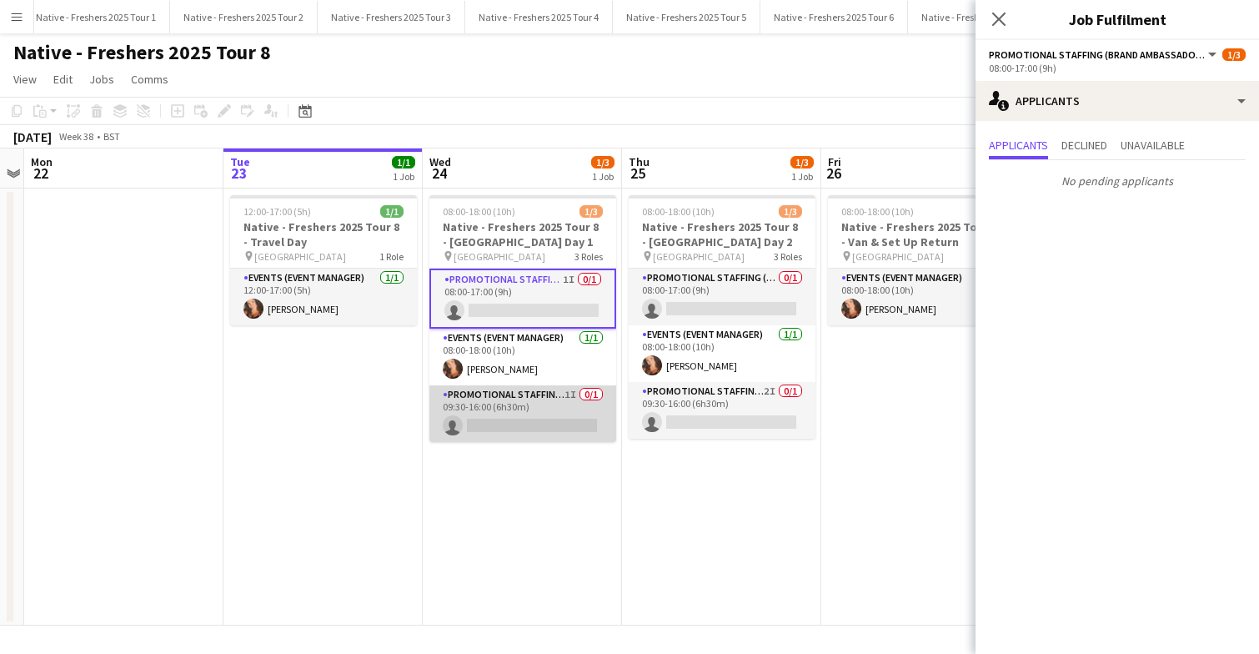
click at [549, 406] on app-card-role "Promotional Staffing (Brand Ambassadors) 1I 0/1 09:30-16:00 (6h30m) single-neut…" at bounding box center [522, 413] width 187 height 57
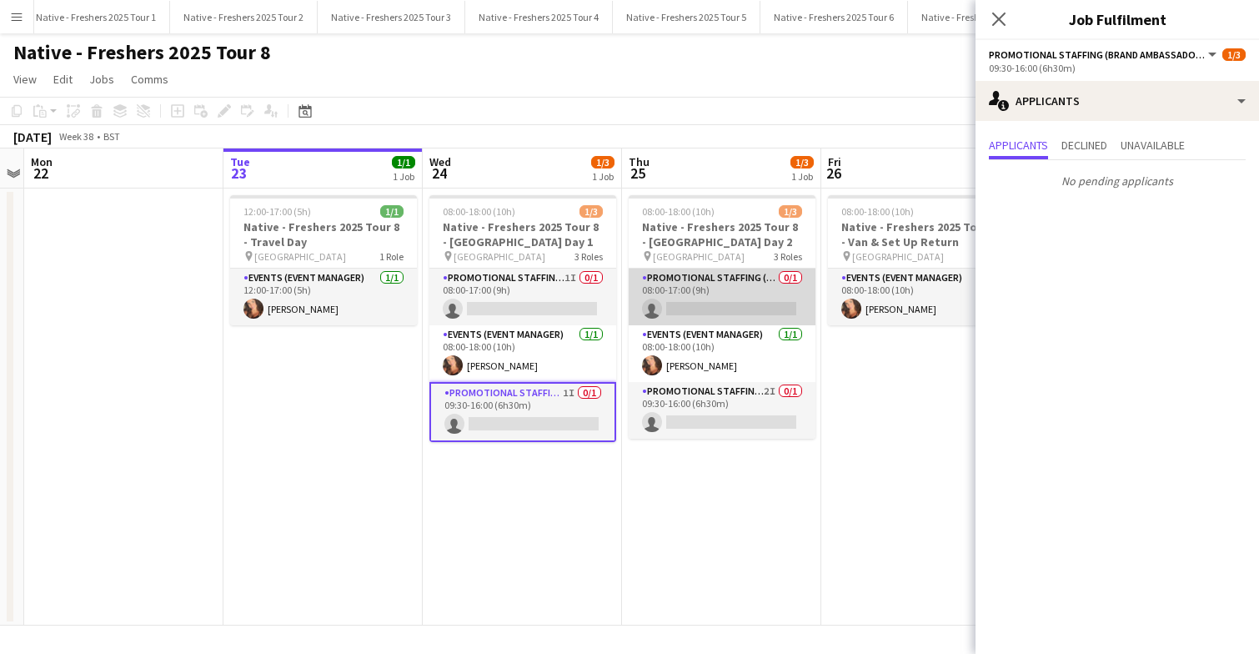
click at [721, 285] on app-card-role "Promotional Staffing (Brand Ambassadors) 0/1 08:00-17:00 (9h) single-neutral-ac…" at bounding box center [722, 296] width 187 height 57
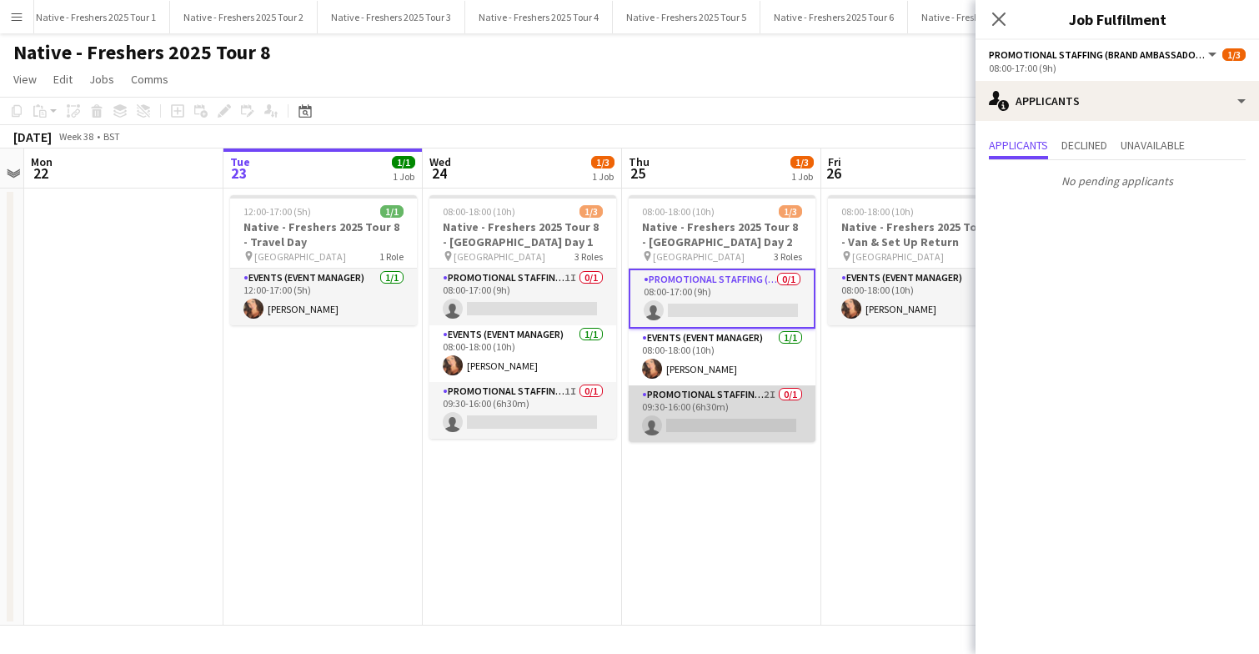
click at [730, 408] on app-card-role "Promotional Staffing (Brand Ambassadors) 2I 0/1 09:30-16:00 (6h30m) single-neut…" at bounding box center [722, 413] width 187 height 57
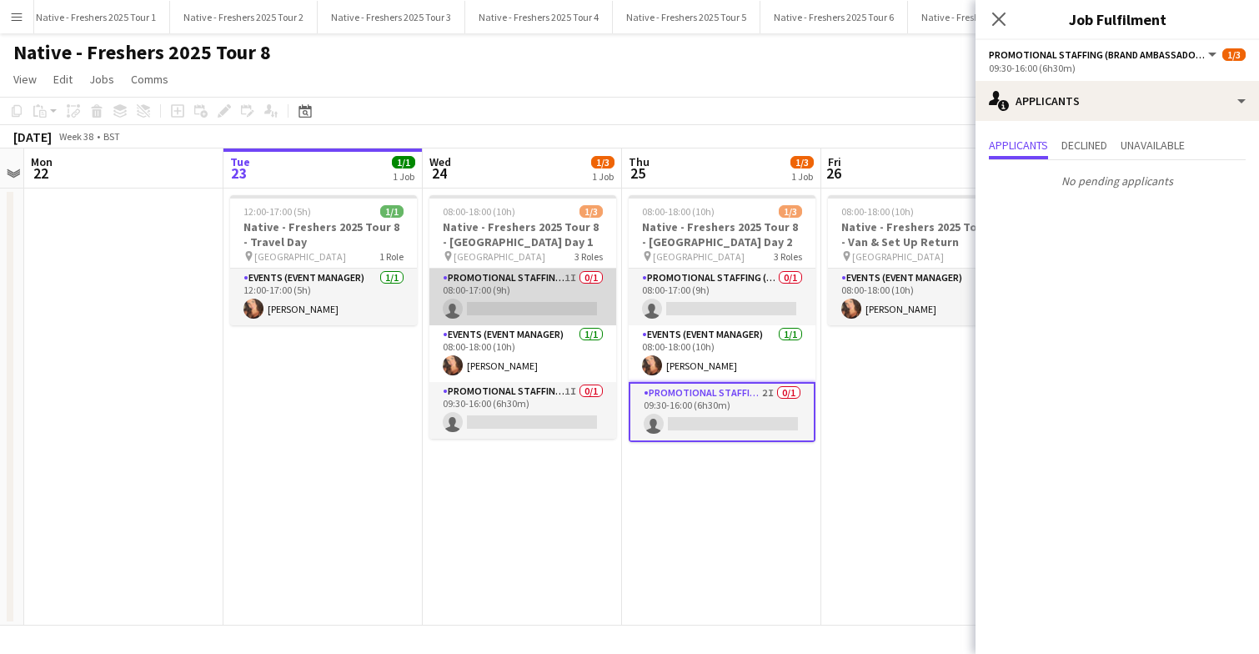
click at [503, 298] on app-card-role "Promotional Staffing (Brand Ambassadors) 1I 0/1 08:00-17:00 (9h) single-neutral…" at bounding box center [522, 296] width 187 height 57
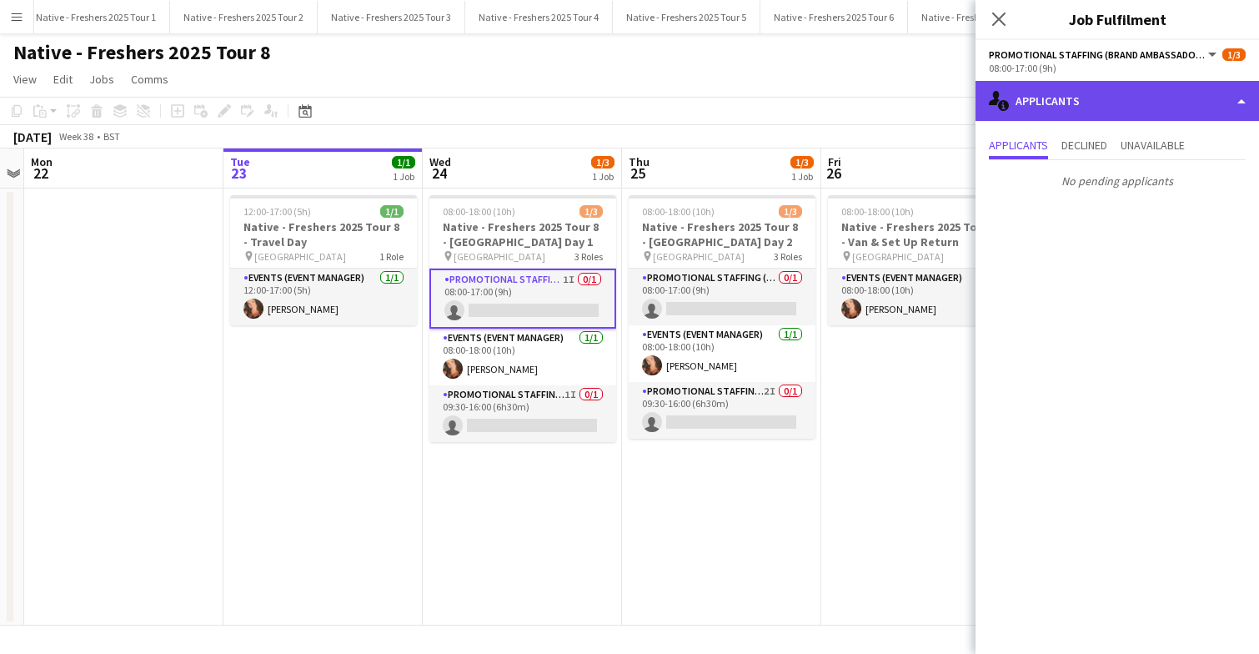
click at [1147, 109] on div "single-neutral-actions-information Applicants" at bounding box center [1116, 101] width 283 height 40
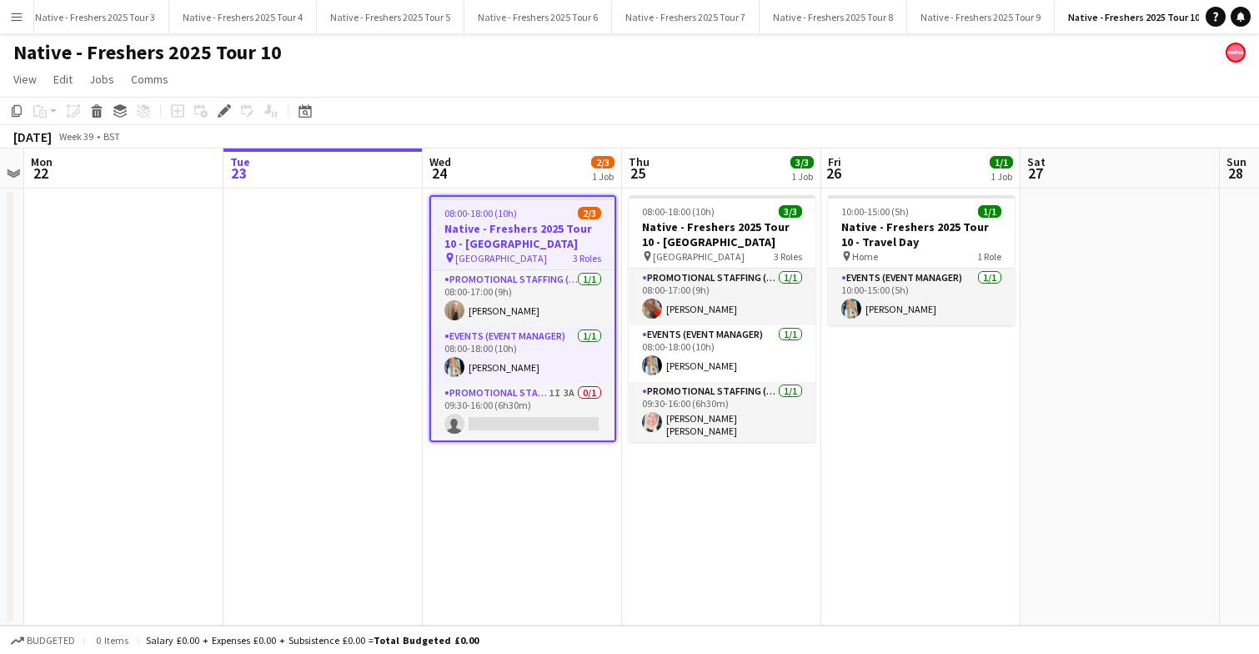
scroll to position [0, 310]
click at [533, 419] on app-card-role "Promotional Staffing (Brand Ambassadors) 1I 3A 0/1 09:30-16:00 (6h30m) single-n…" at bounding box center [522, 411] width 183 height 57
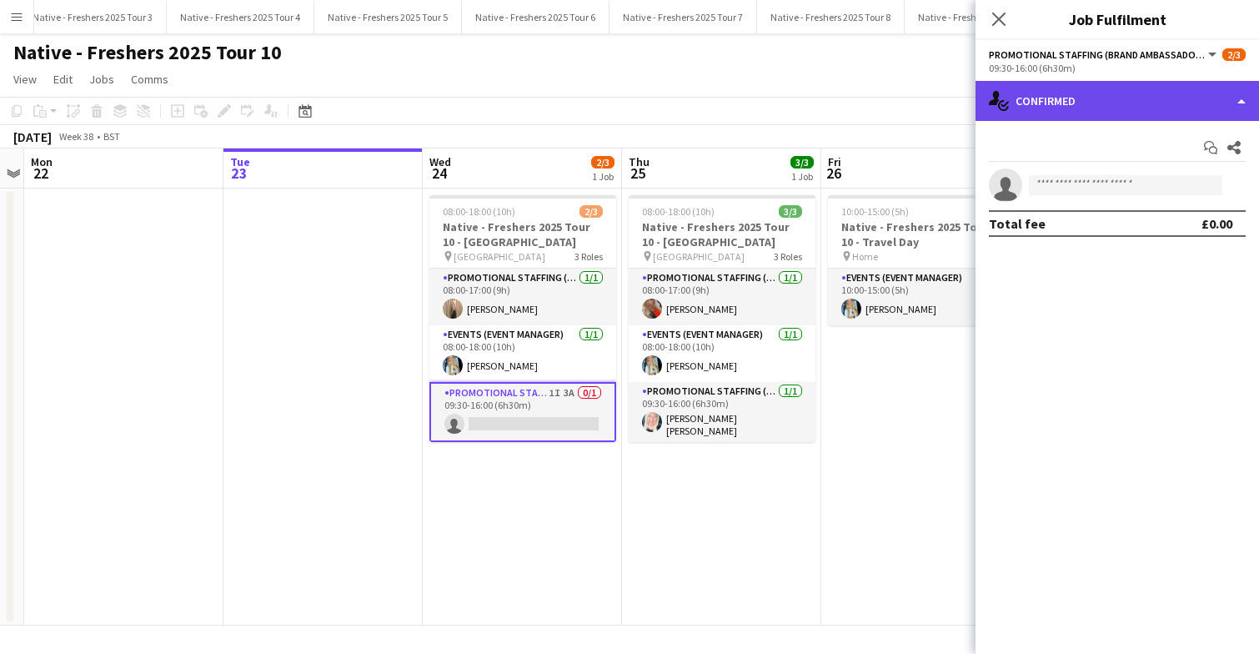
click at [1125, 96] on div "single-neutral-actions-check-2 Confirmed" at bounding box center [1116, 101] width 283 height 40
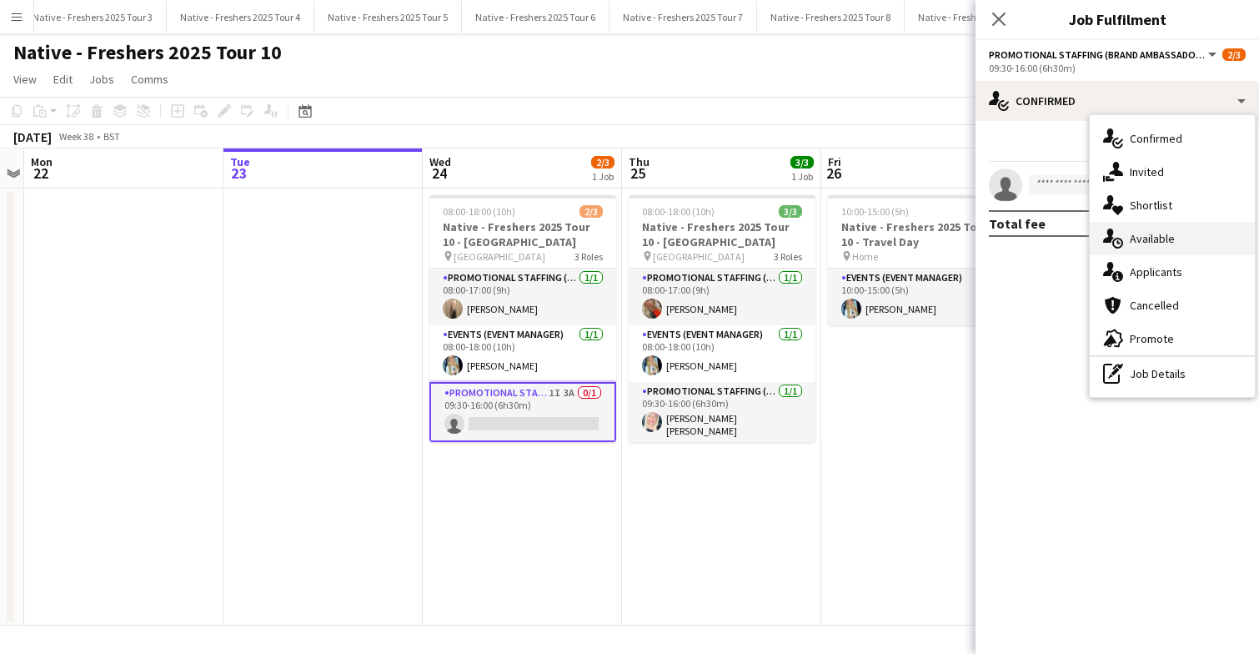
click at [1166, 243] on span "Available" at bounding box center [1152, 238] width 45 height 15
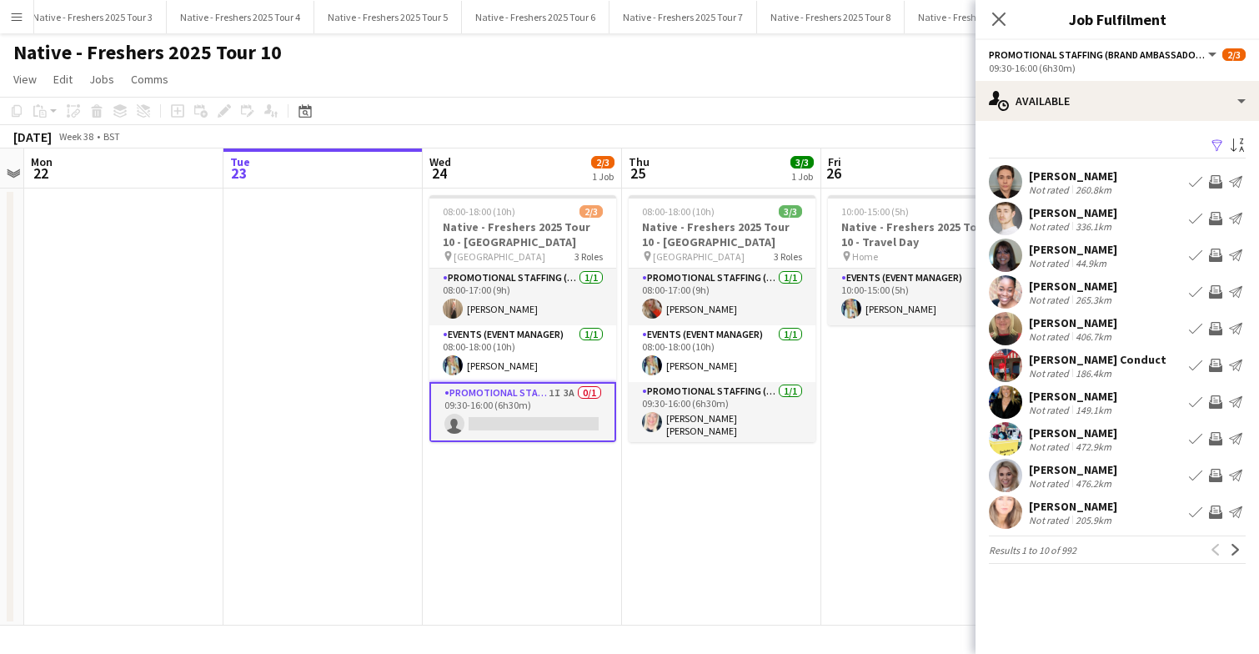
click at [1217, 145] on app-icon "Filter" at bounding box center [1216, 146] width 13 height 16
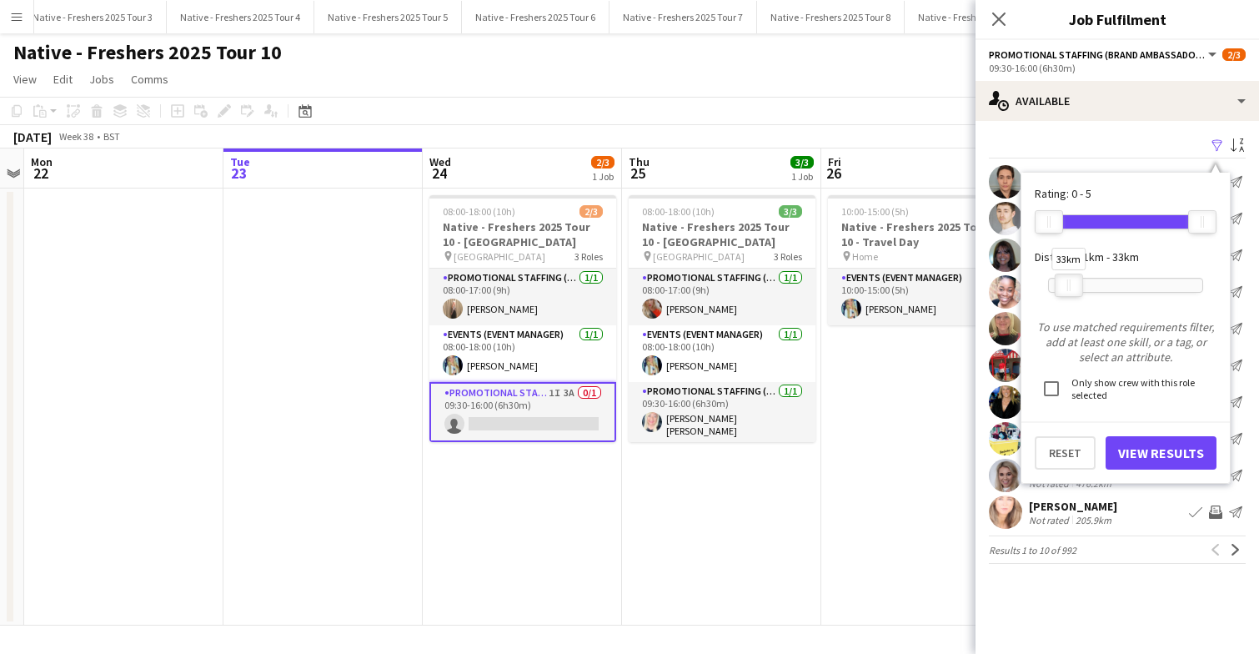
drag, startPoint x: 1200, startPoint y: 285, endPoint x: 1067, endPoint y: 295, distance: 133.8
click at [1067, 295] on div "33km" at bounding box center [1069, 284] width 28 height 23
click at [1159, 454] on button "View Results" at bounding box center [1160, 452] width 111 height 33
